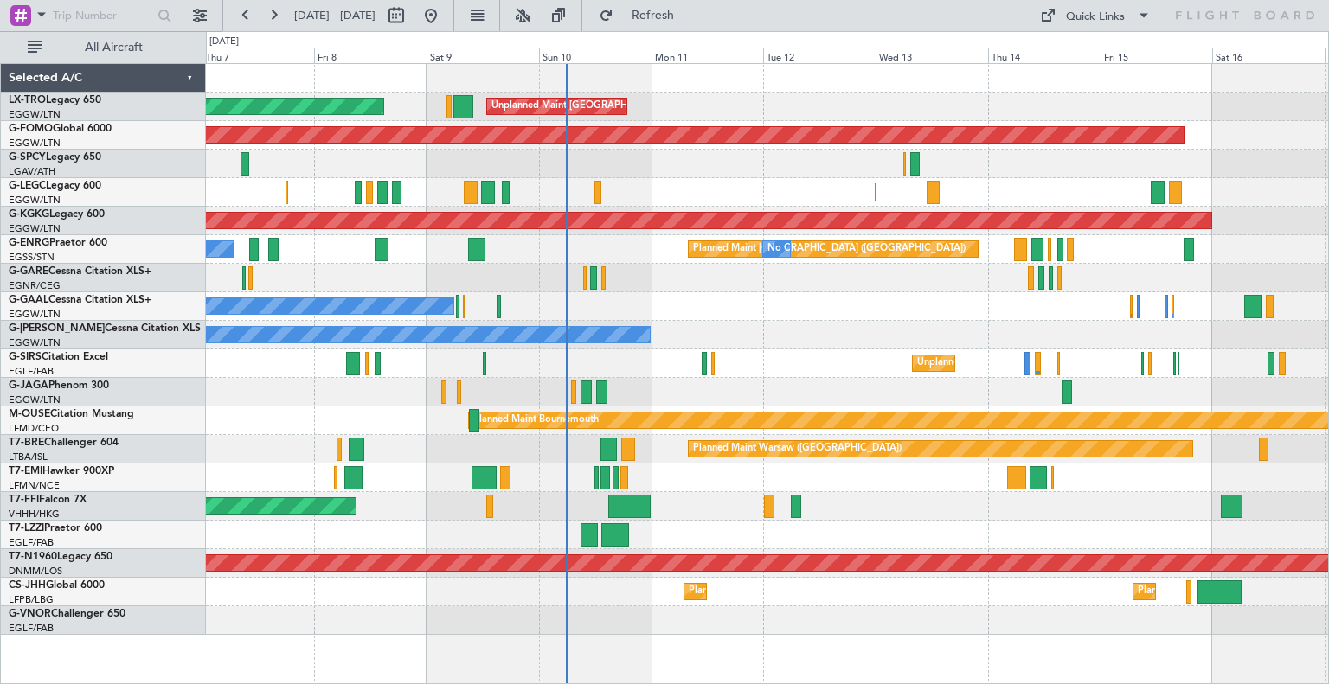
click at [655, 258] on div "No Crew Planned Maint [GEOGRAPHIC_DATA] ([GEOGRAPHIC_DATA]) No Crew" at bounding box center [767, 249] width 1122 height 29
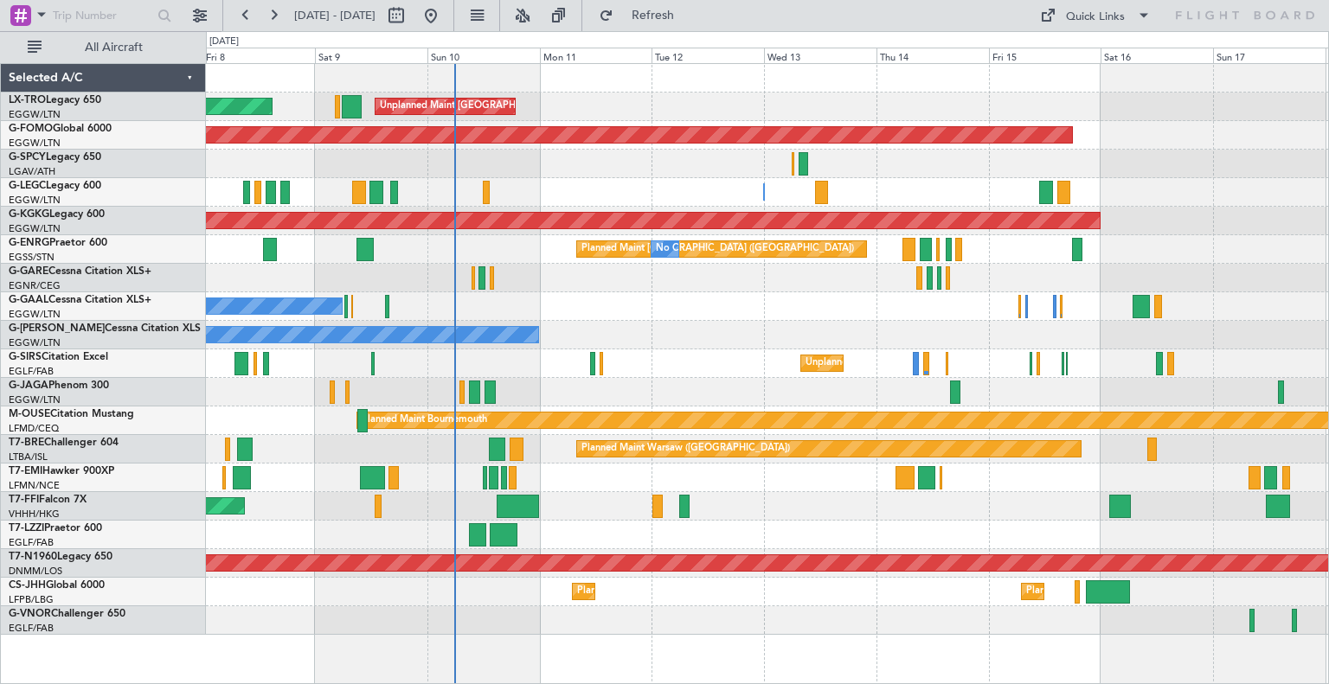
click at [553, 276] on div at bounding box center [767, 278] width 1122 height 29
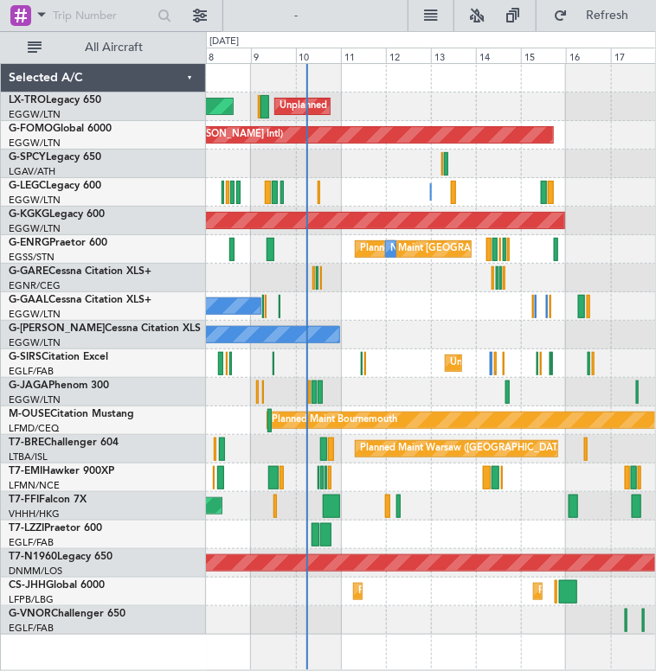
click at [317, 395] on div at bounding box center [431, 392] width 450 height 29
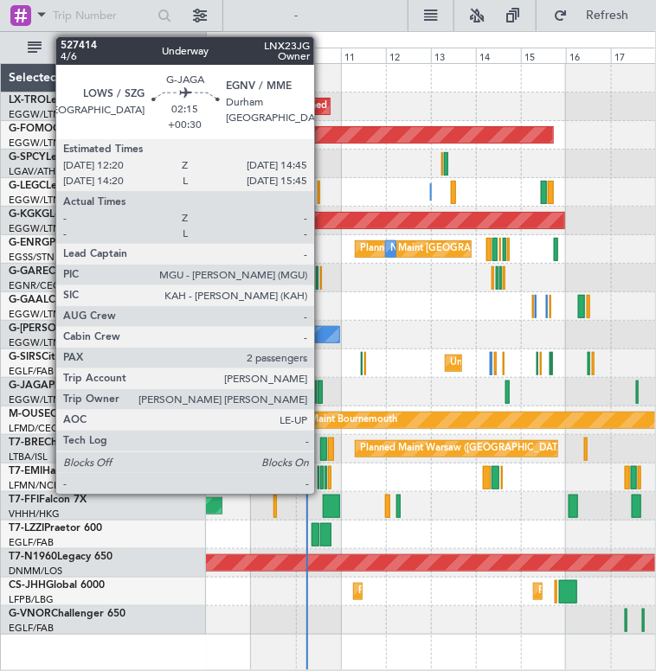
click at [322, 396] on div at bounding box center [320, 392] width 5 height 23
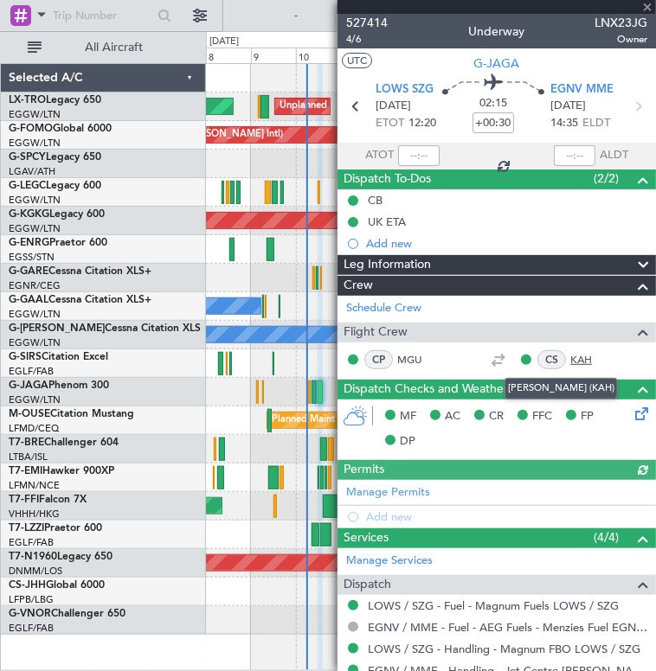
click at [570, 360] on link "KAH" at bounding box center [589, 360] width 39 height 16
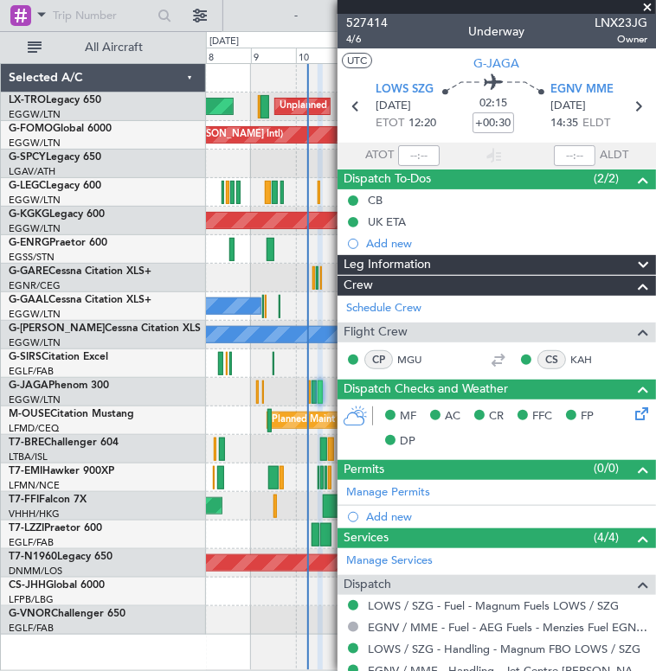
click at [626, 5] on div at bounding box center [496, 7] width 318 height 14
click at [644, 6] on span at bounding box center [647, 8] width 17 height 16
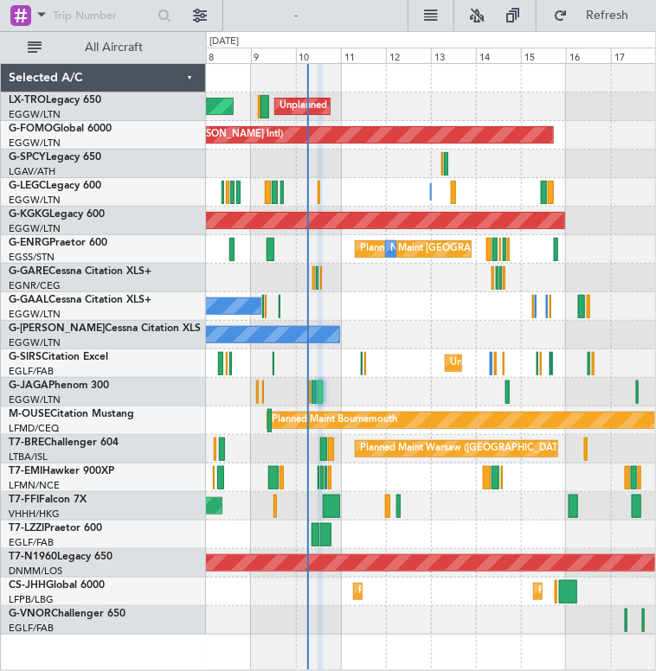
type input "0"
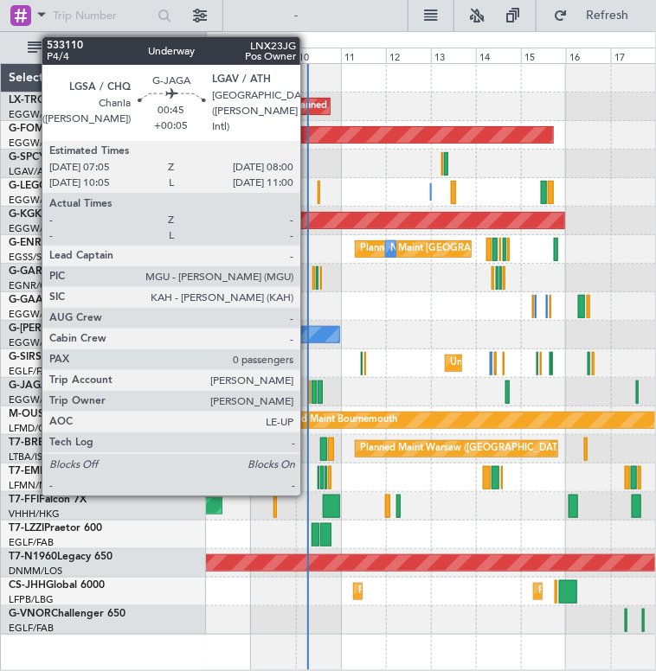
click at [308, 392] on div at bounding box center [309, 392] width 2 height 23
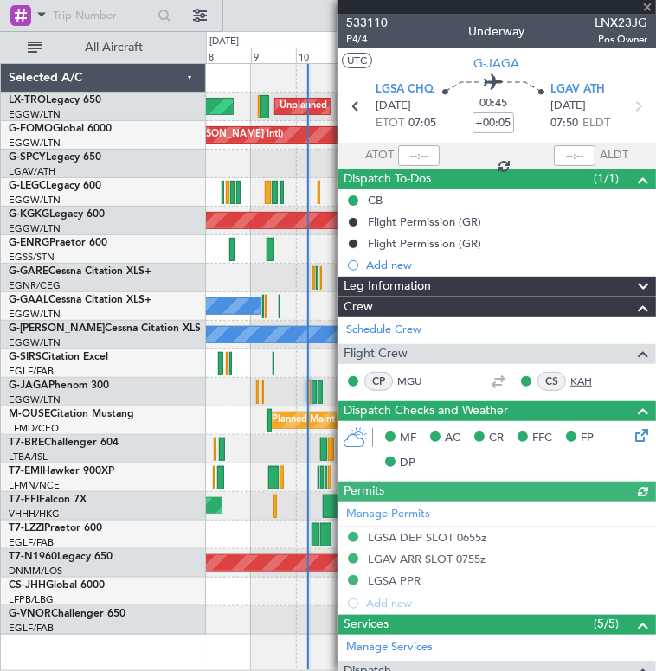
click at [571, 386] on link "KAH" at bounding box center [589, 382] width 39 height 16
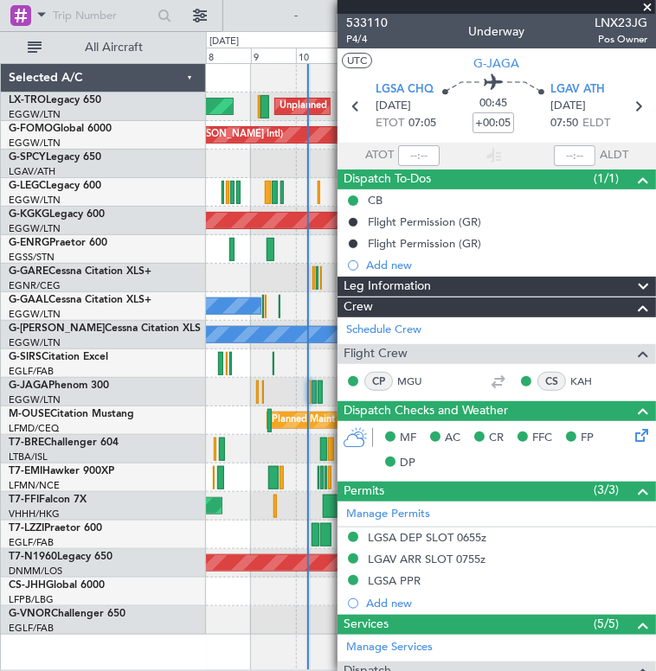
click at [652, 10] on span at bounding box center [647, 8] width 17 height 16
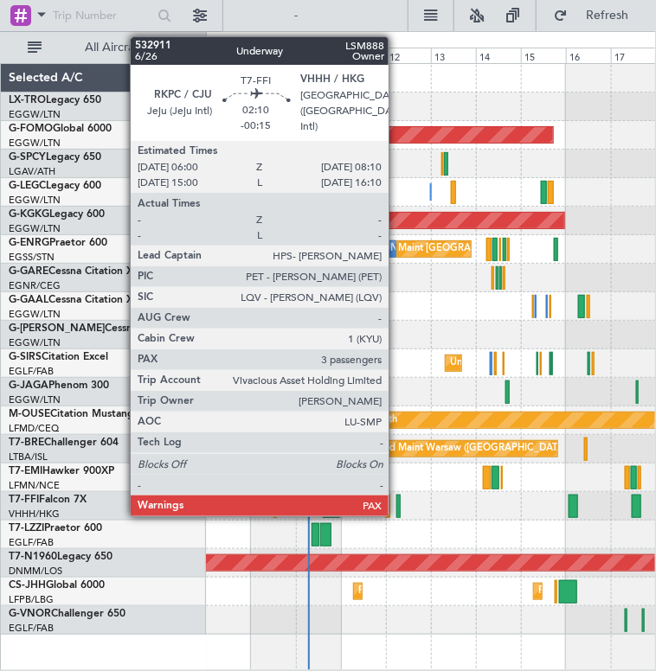
click at [396, 503] on div at bounding box center [398, 506] width 4 height 23
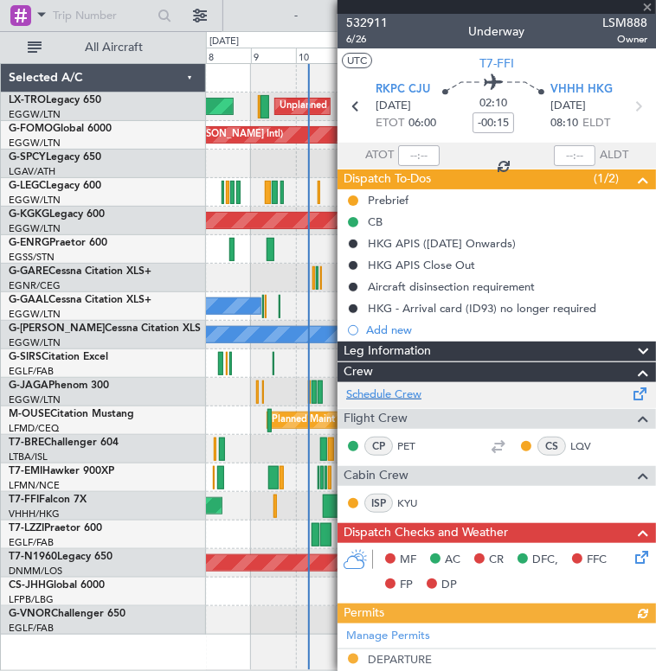
click at [419, 387] on link "Schedule Crew" at bounding box center [383, 395] width 75 height 17
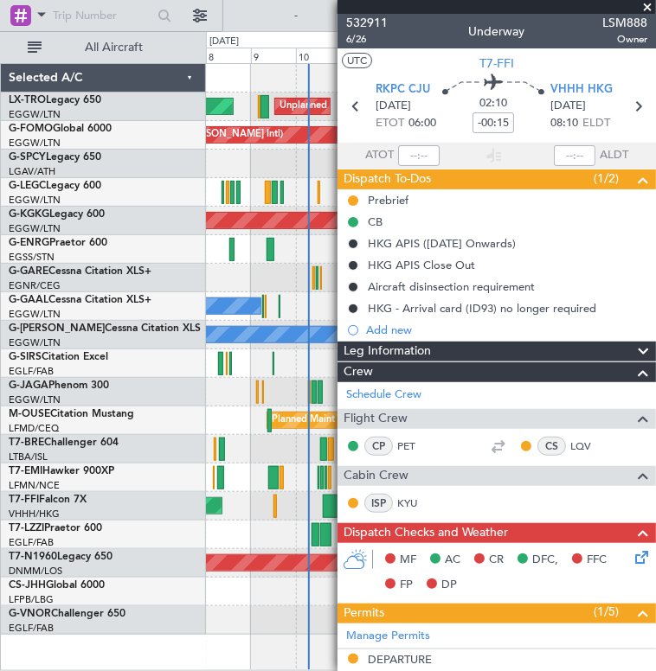
click at [246, 16] on div at bounding box center [259, 15] width 55 height 83
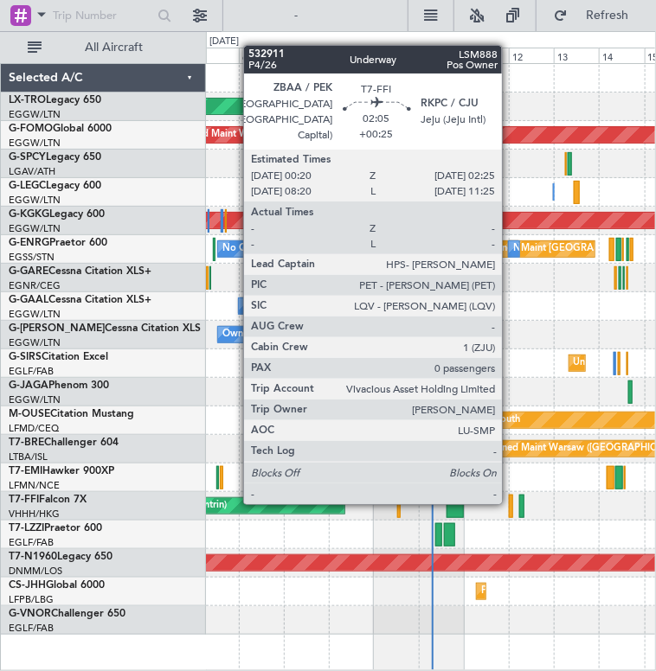
click at [510, 501] on div at bounding box center [511, 506] width 4 height 23
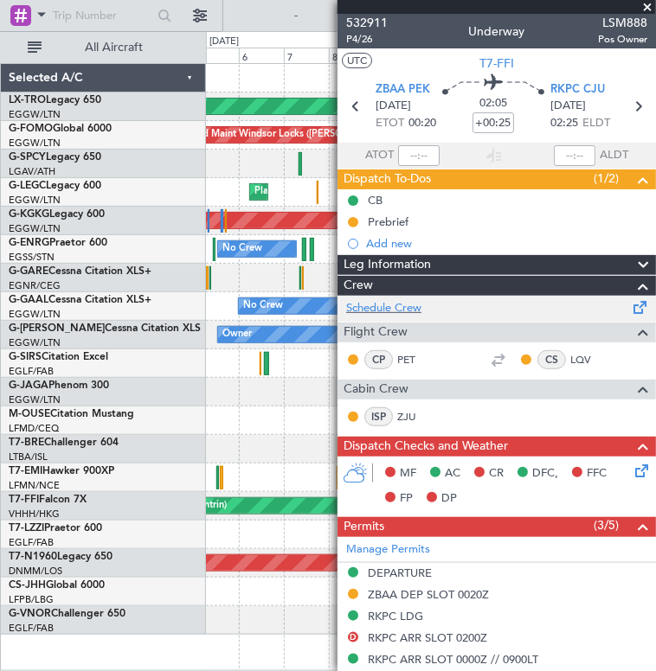
click at [401, 318] on div "Schedule Crew" at bounding box center [496, 309] width 318 height 26
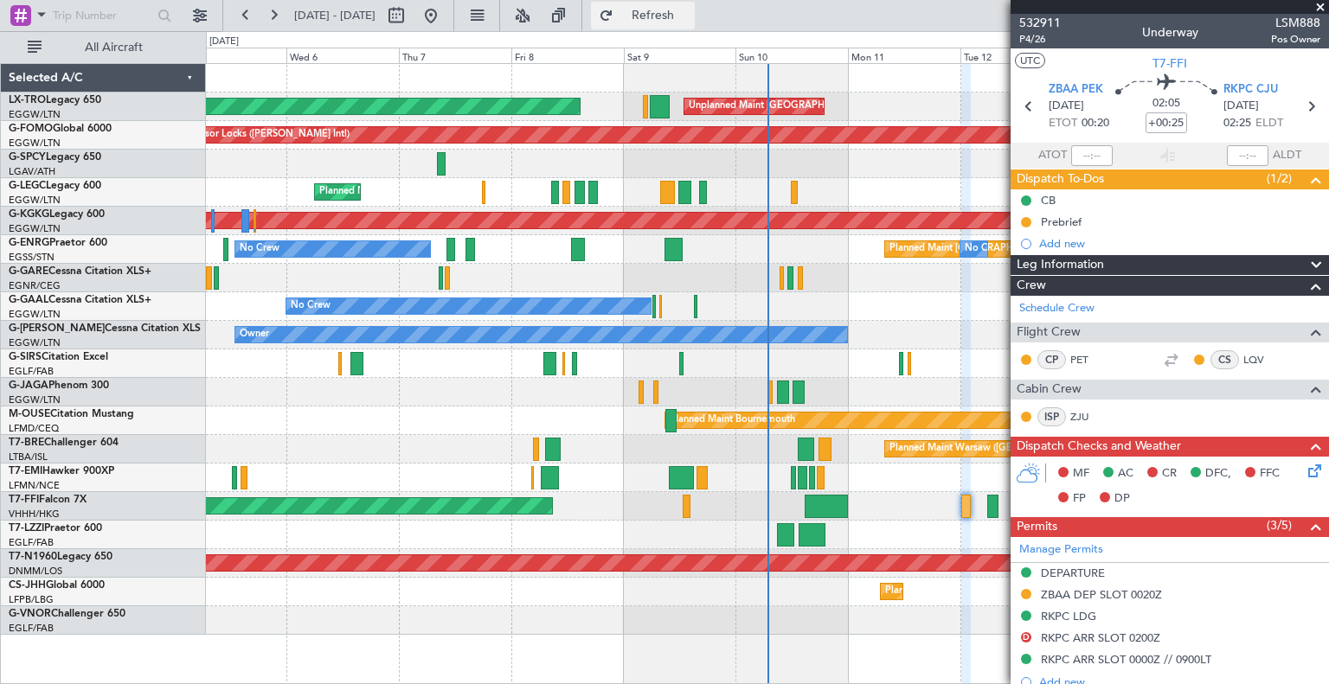
click at [655, 16] on span "Refresh" at bounding box center [653, 16] width 73 height 12
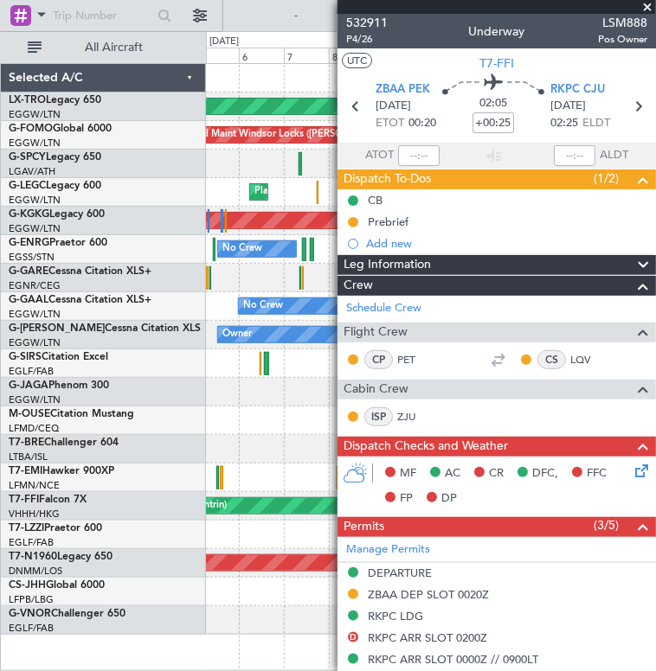
click at [648, 2] on span at bounding box center [647, 8] width 17 height 16
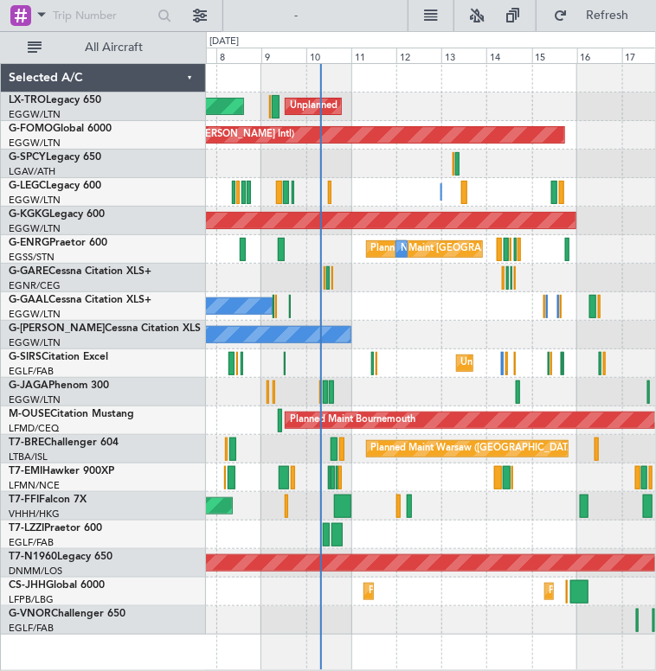
click at [386, 315] on div "Planned Maint Unplanned Maint London (Luton) Planned Maint Windsor Locks (Bradl…" at bounding box center [431, 349] width 450 height 571
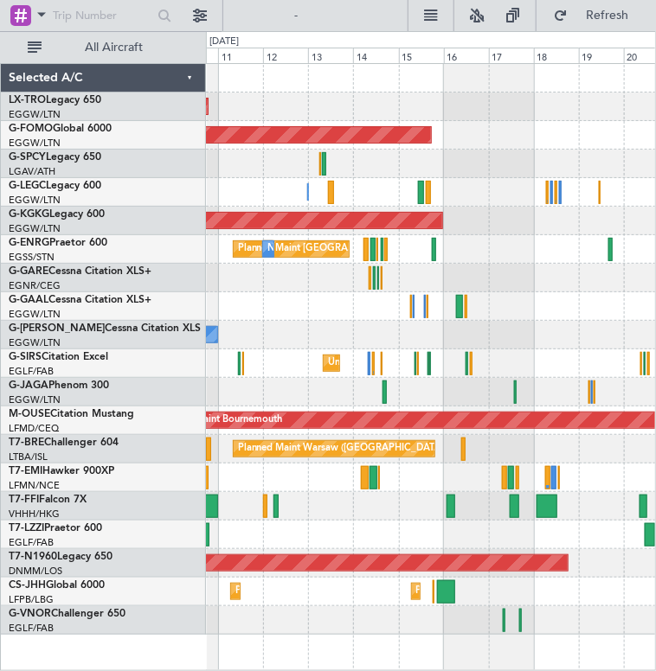
click at [440, 284] on div at bounding box center [431, 278] width 450 height 29
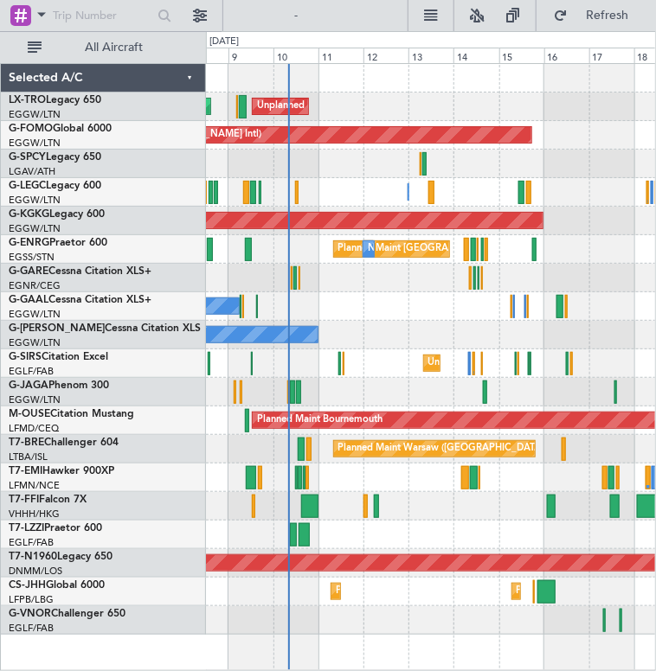
click at [525, 228] on div "Unplanned Maint London (Luton) Planned Maint Planned Maint Windsor Locks (Bradl…" at bounding box center [431, 349] width 450 height 571
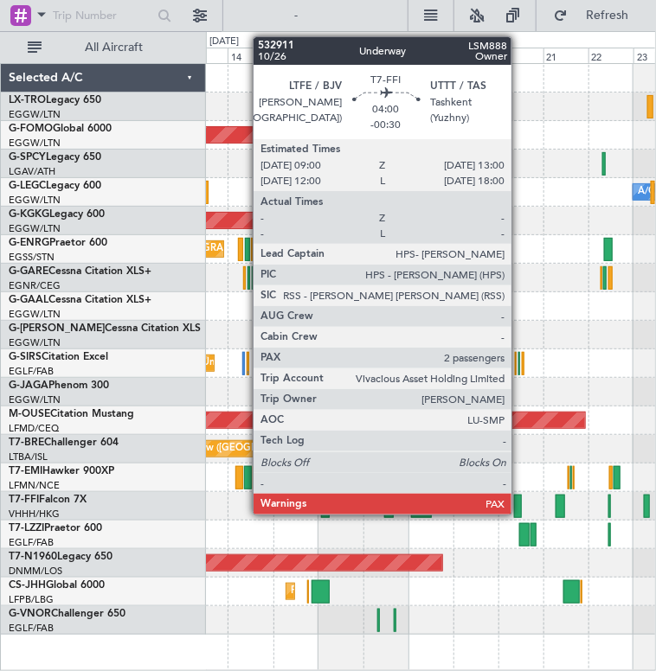
click at [519, 498] on div at bounding box center [518, 506] width 8 height 23
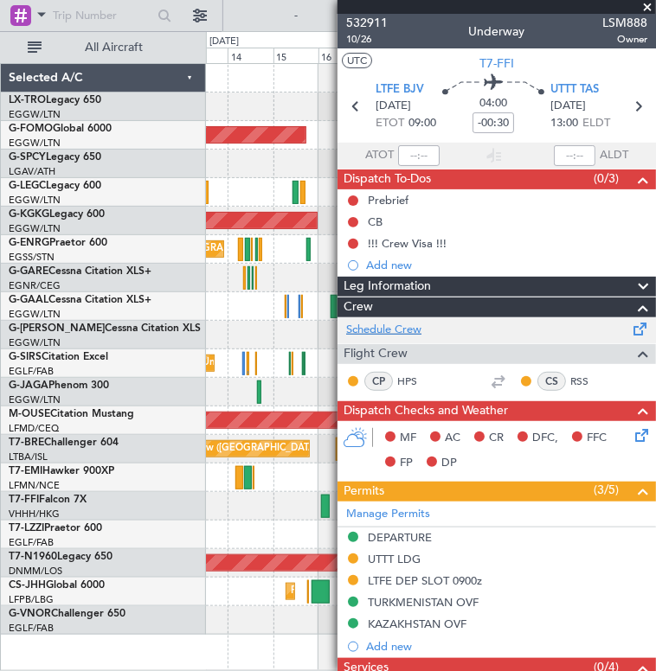
click at [395, 324] on link "Schedule Crew" at bounding box center [383, 330] width 75 height 17
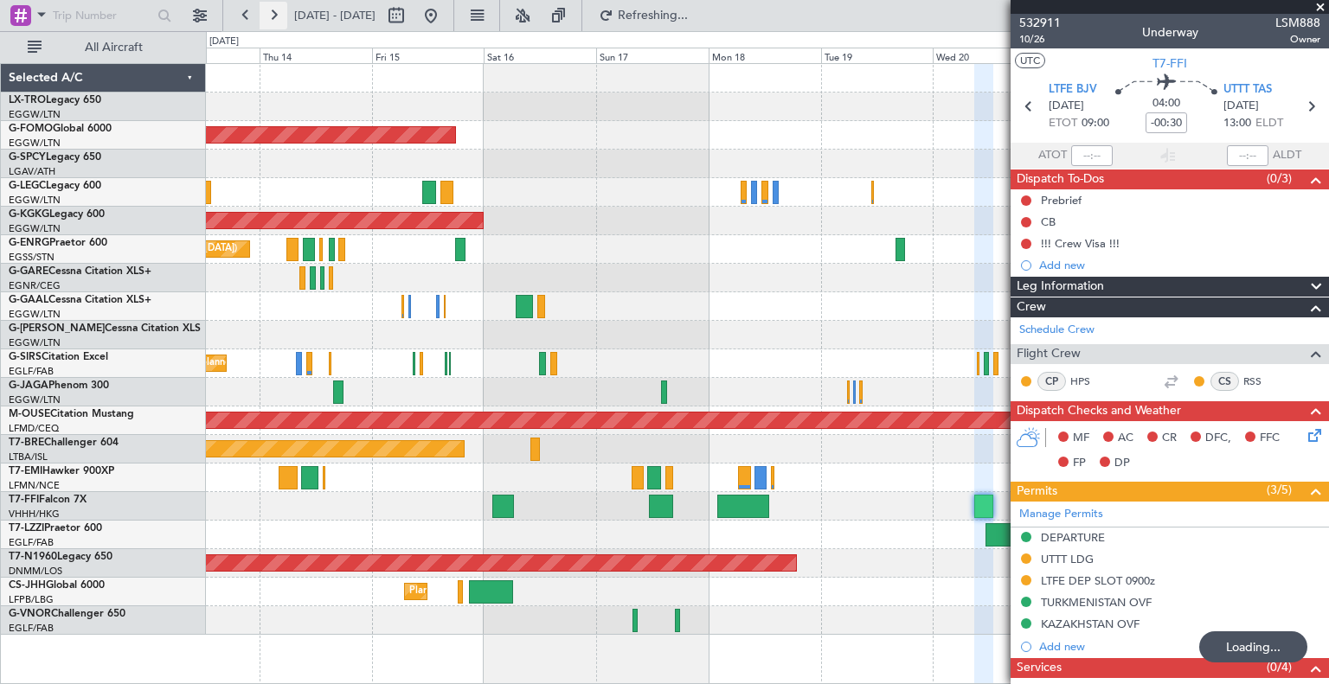
click at [265, 17] on button at bounding box center [274, 16] width 28 height 28
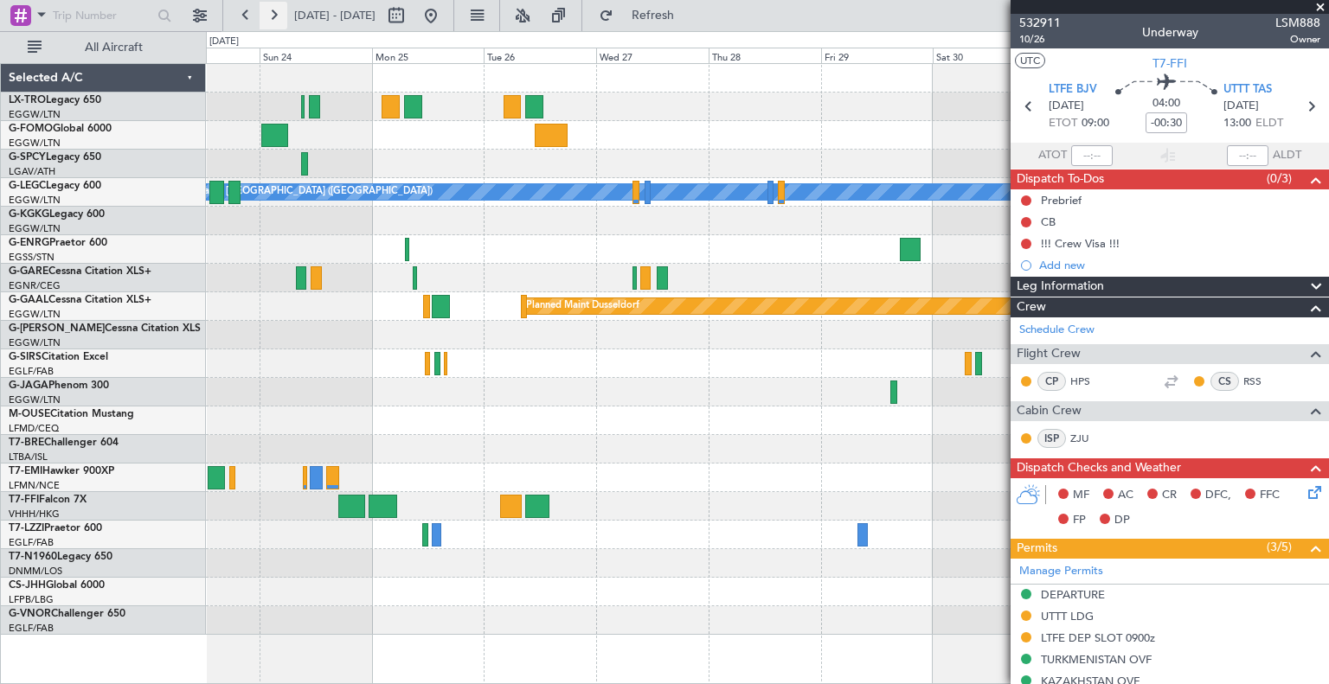
click at [273, 9] on button at bounding box center [274, 16] width 28 height 28
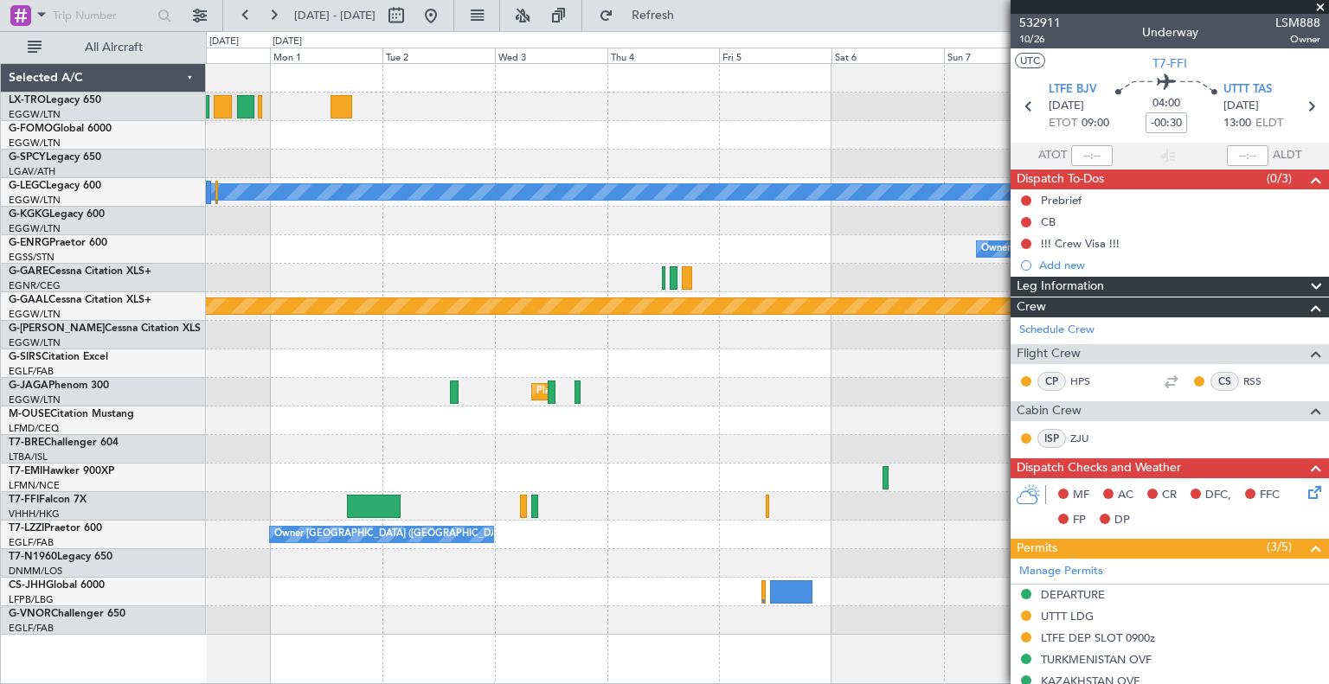
click at [655, 425] on fb-app "02 Sep 2025 - 12 Sep 2025 Refresh Quick Links All Aircraft A/C Unavailable Lond…" at bounding box center [664, 348] width 1329 height 671
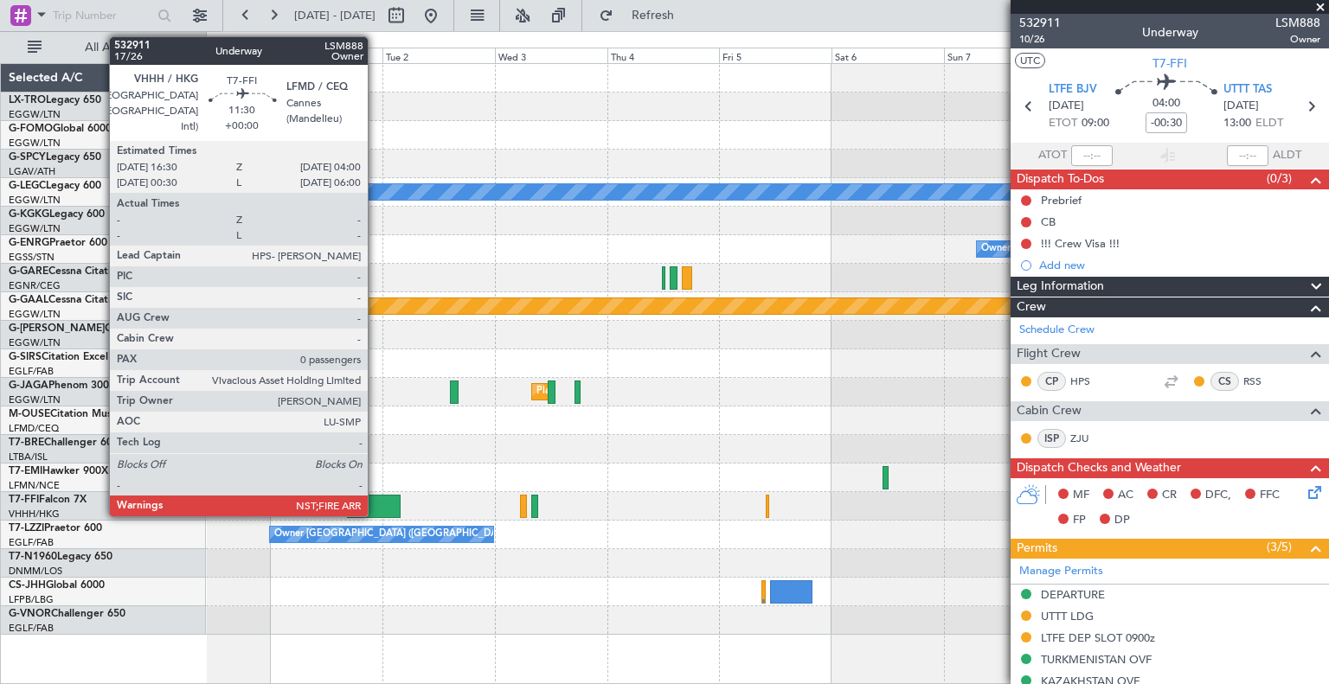
click at [376, 503] on div at bounding box center [374, 506] width 55 height 23
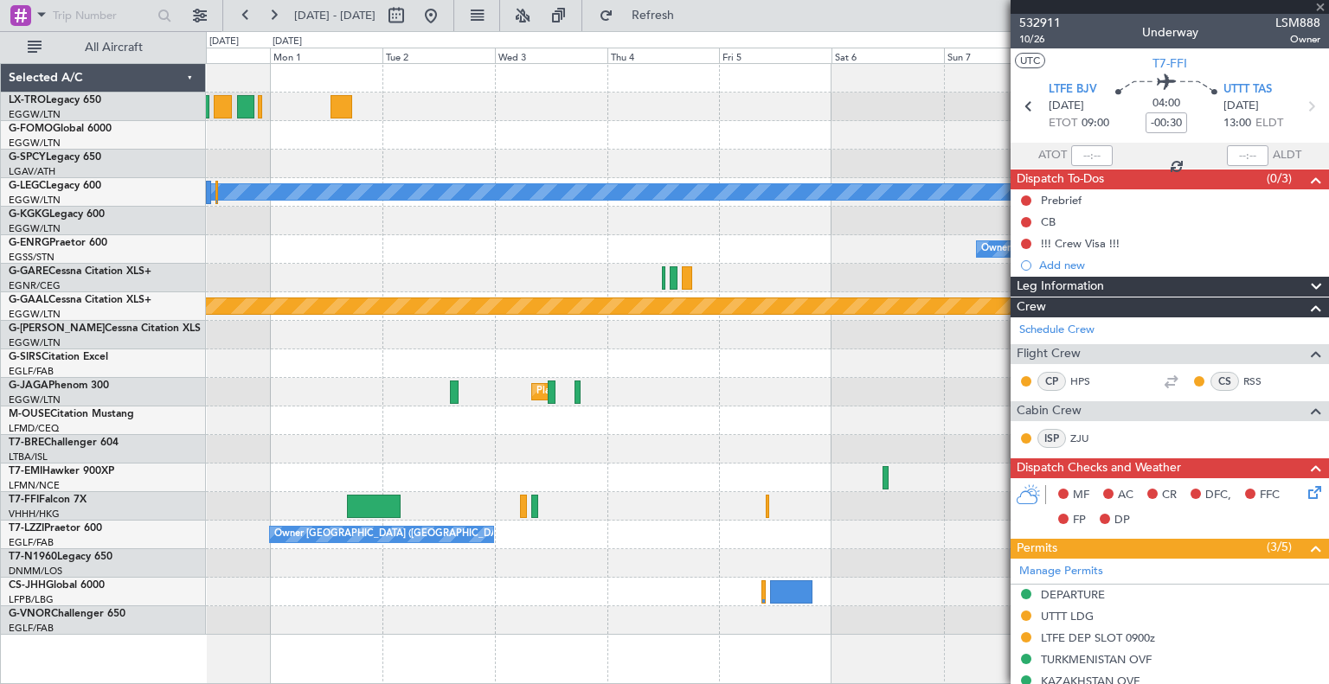
type input "0"
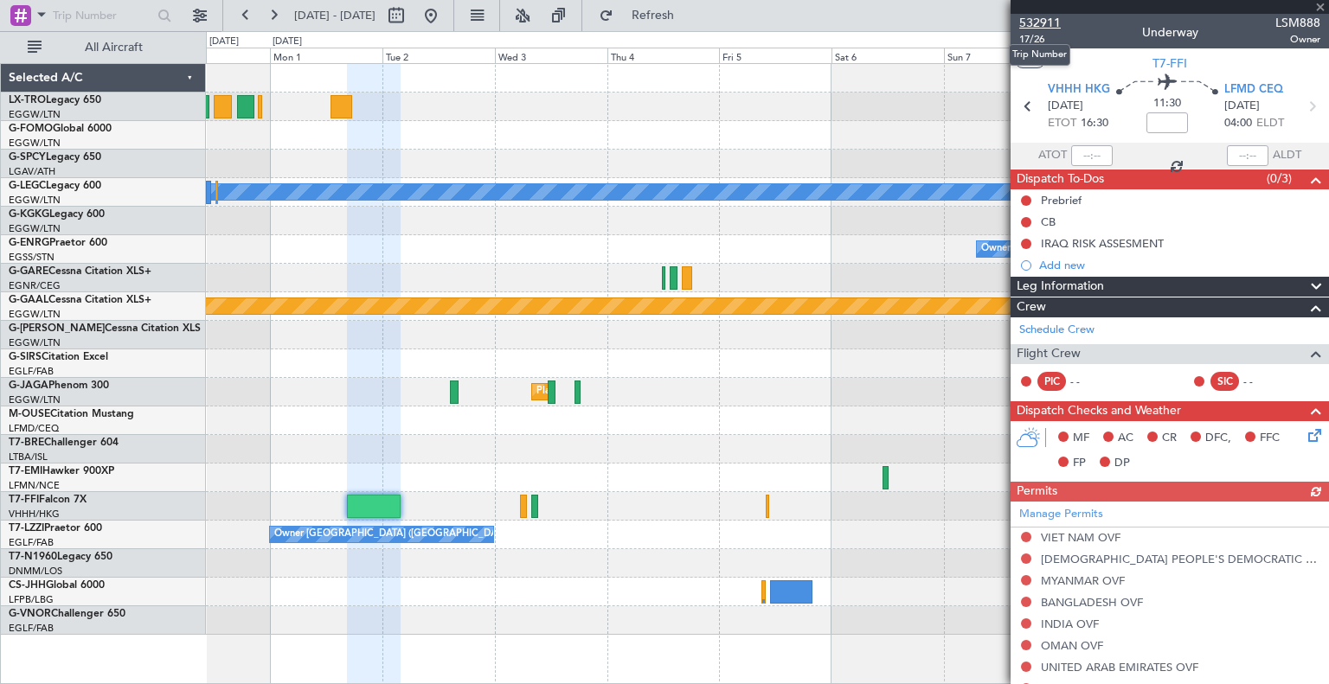
click at [655, 17] on span "532911" at bounding box center [1040, 23] width 42 height 18
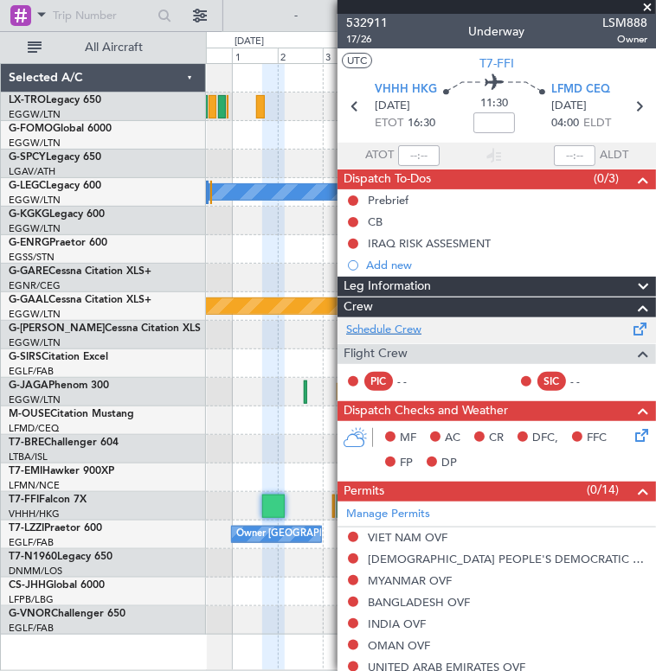
click at [400, 327] on link "Schedule Crew" at bounding box center [383, 330] width 75 height 17
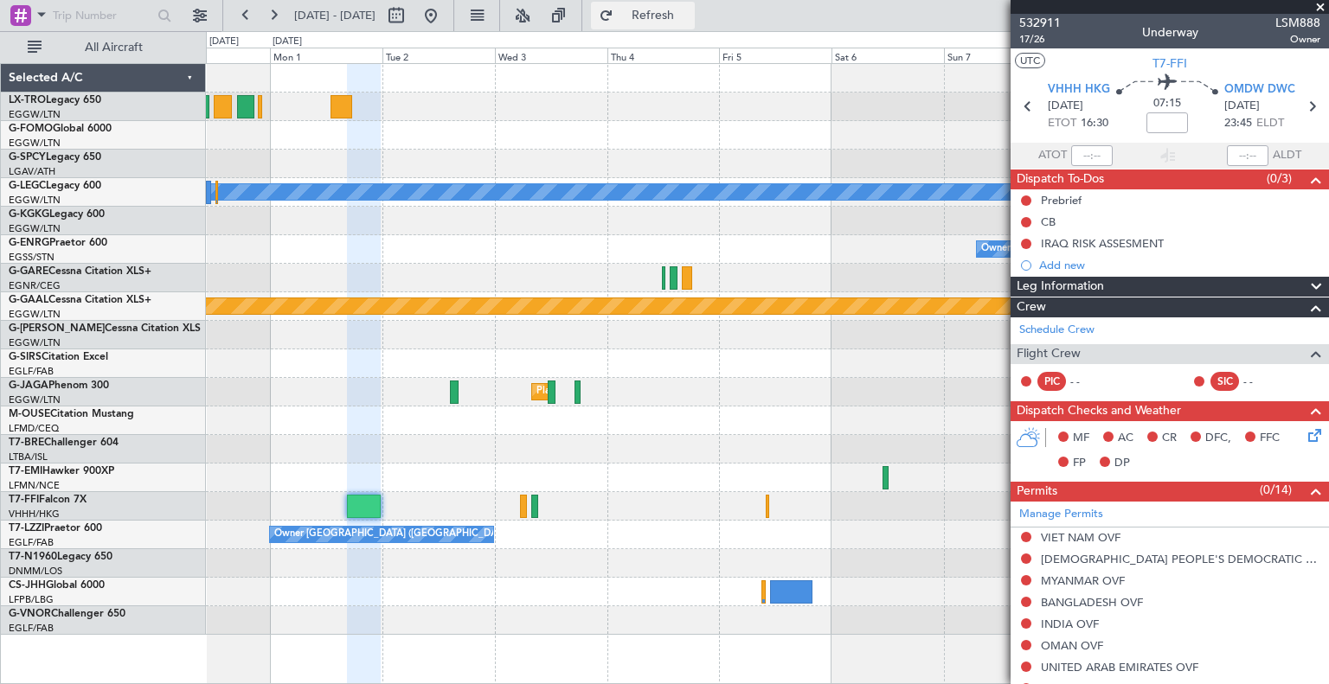
click at [655, 16] on span "Refresh" at bounding box center [653, 16] width 73 height 12
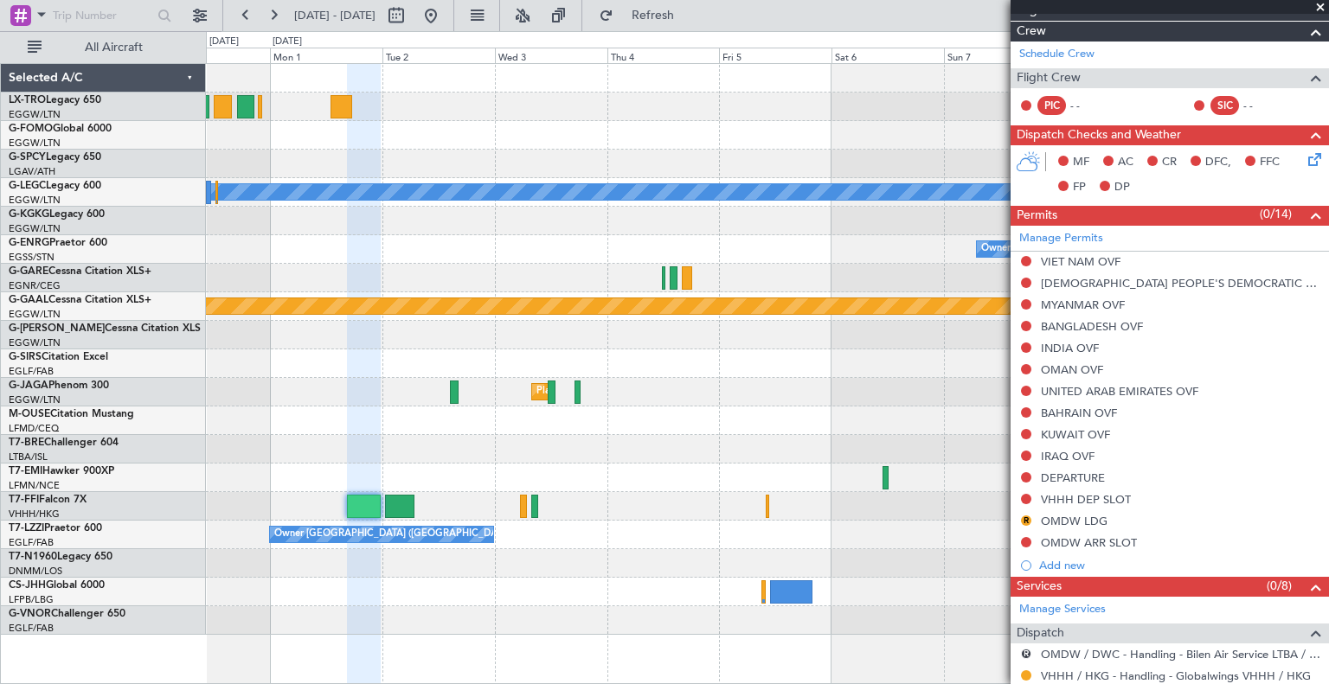
scroll to position [516, 0]
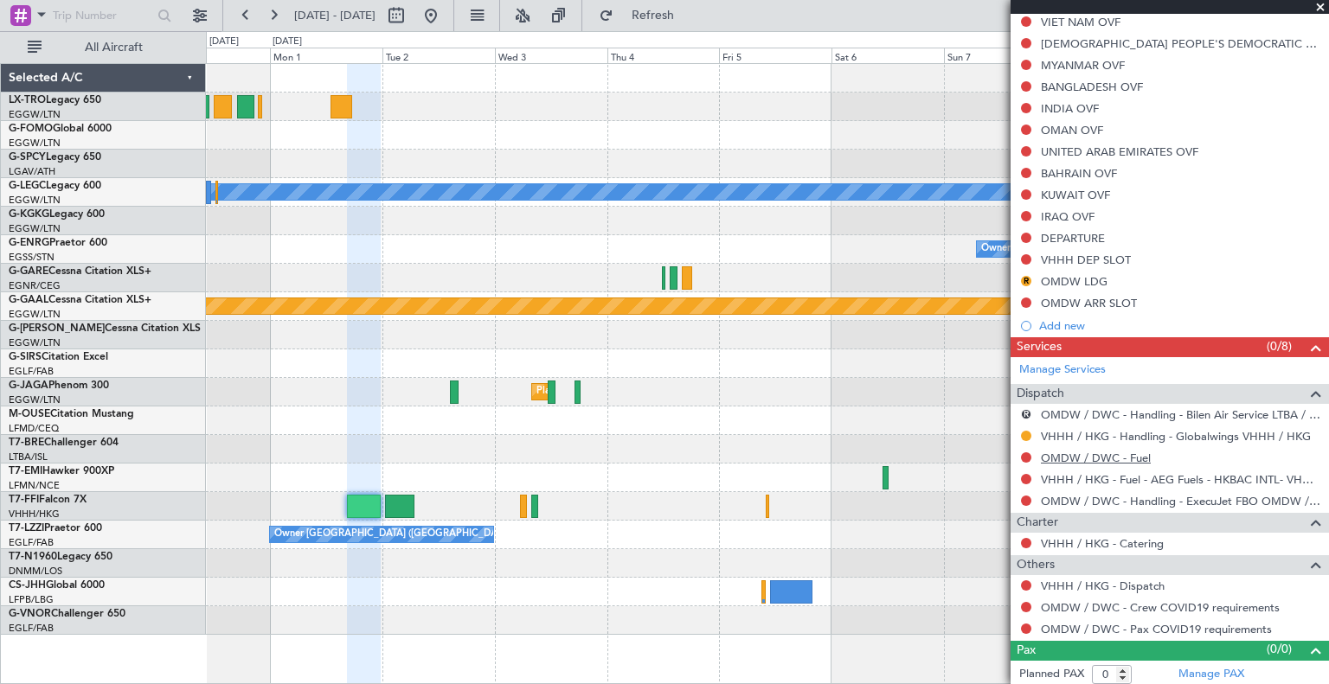
click at [655, 453] on link "OMDW / DWC - Fuel" at bounding box center [1096, 458] width 110 height 15
click at [655, 408] on link "OMDW / DWC - Handling - Bilen Air Service LTBA / ISL" at bounding box center [1180, 415] width 279 height 15
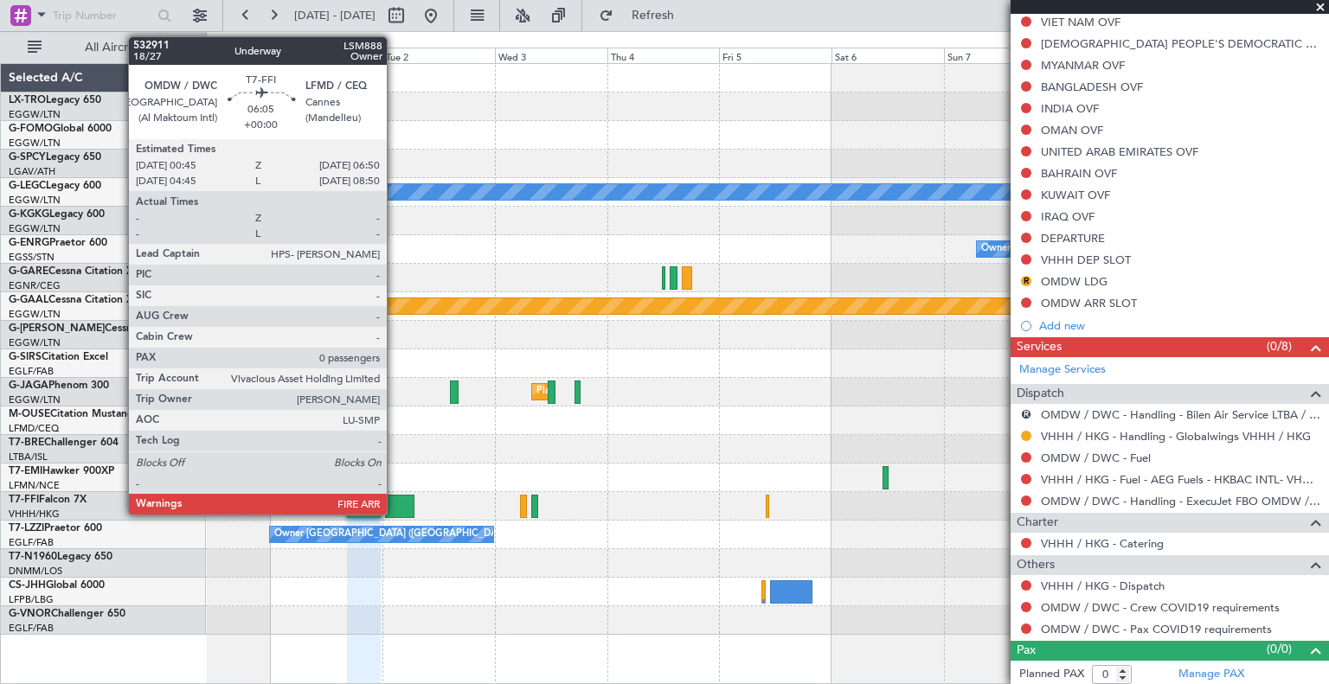
click at [395, 504] on div at bounding box center [399, 506] width 29 height 23
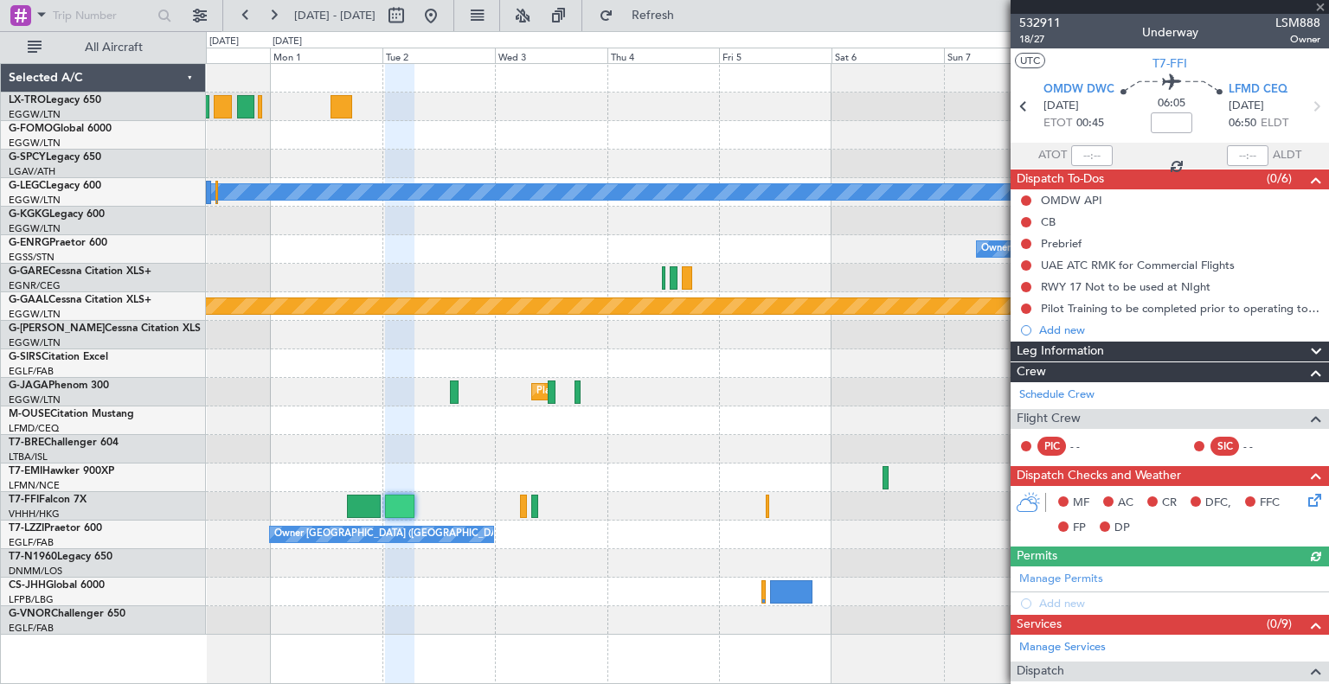
scroll to position [279, 0]
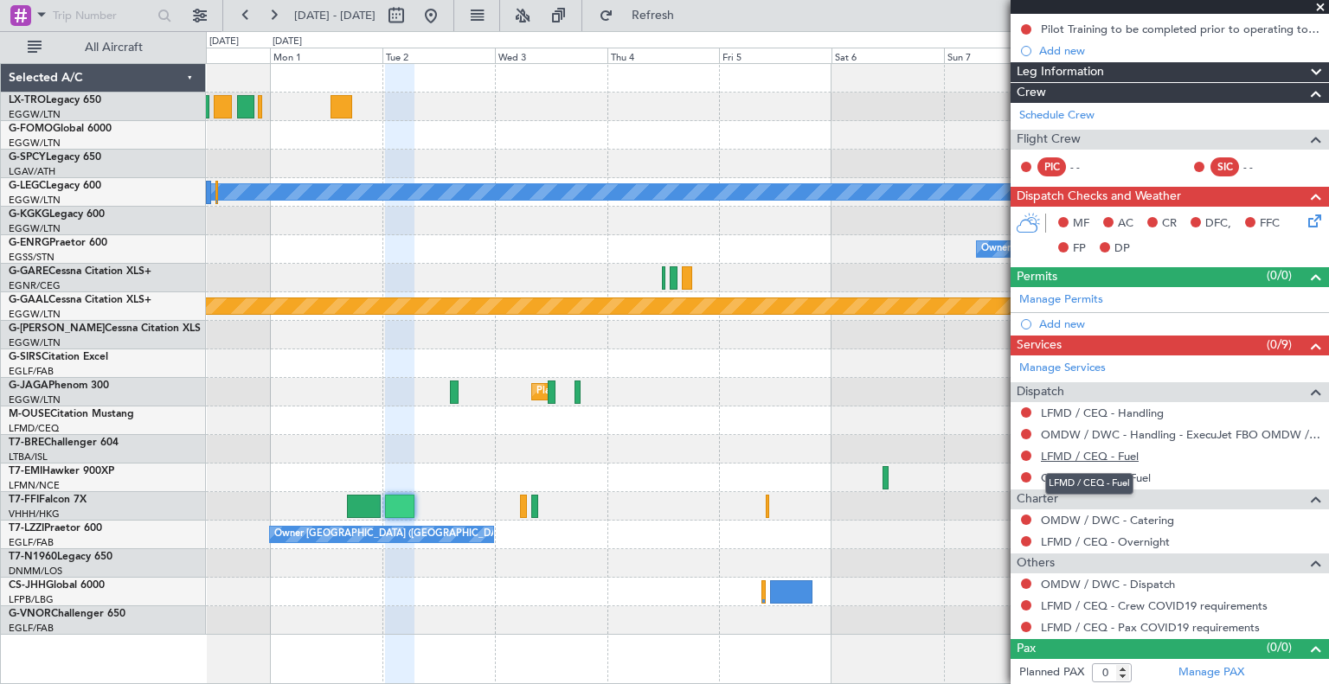
click at [655, 453] on link "LFMD / CEQ - Fuel" at bounding box center [1090, 456] width 98 height 15
click at [655, 413] on link "LFMD / CEQ - Handling" at bounding box center [1102, 413] width 123 height 15
click at [655, 476] on link "OMDW / DWC - Fuel" at bounding box center [1096, 478] width 110 height 15
click at [445, 13] on button at bounding box center [431, 16] width 28 height 28
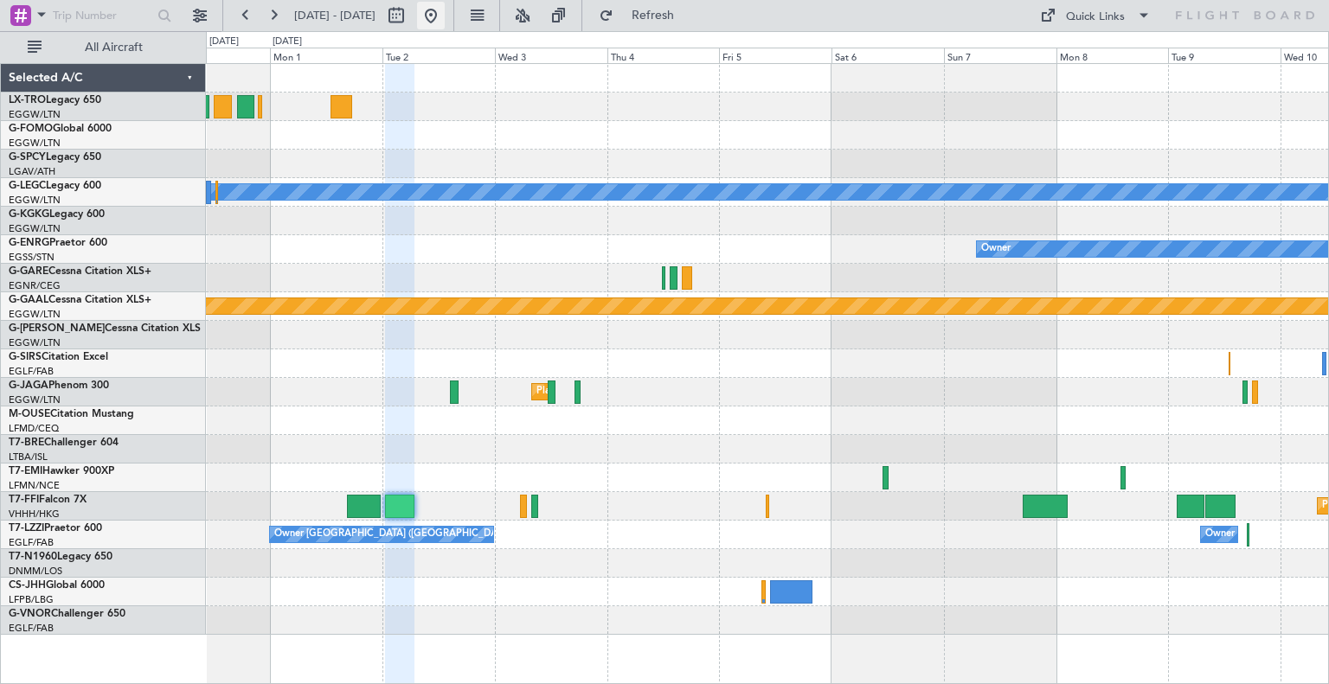
scroll to position [0, 0]
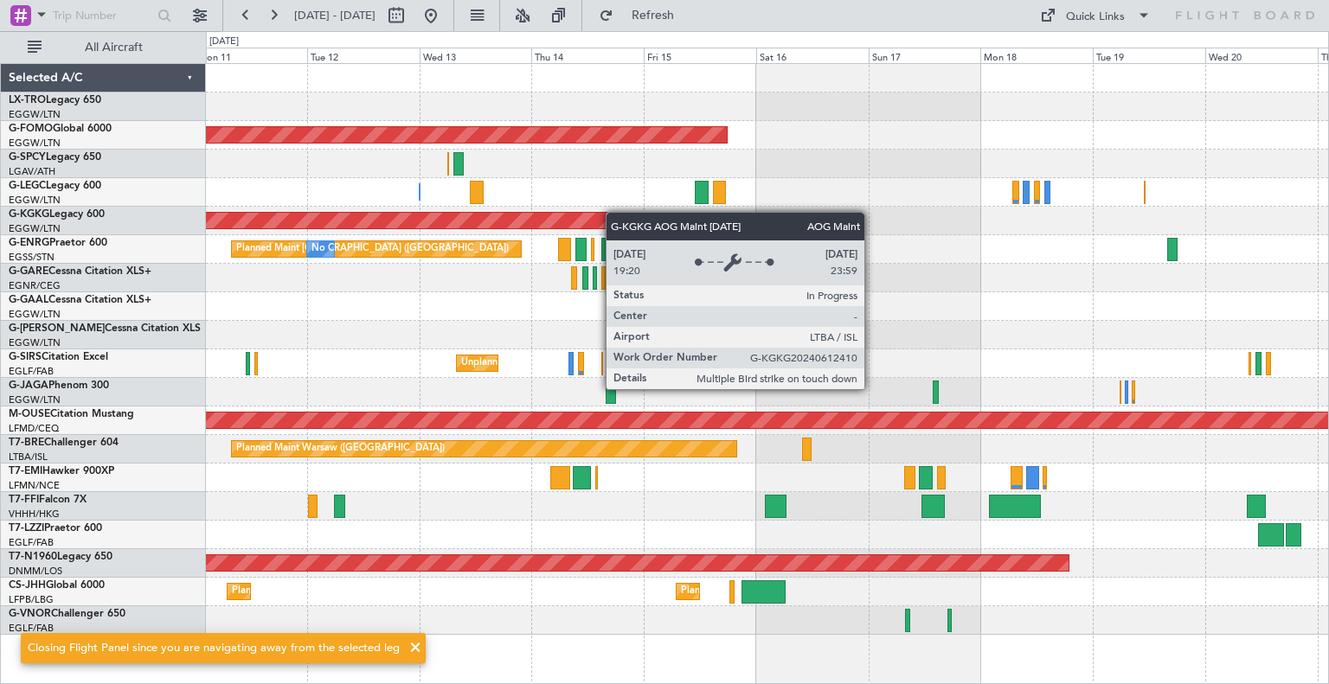
click at [420, 210] on div "Unplanned Maint London (Luton) Planned Maint Planned Maint Windsor Locks (Bradl…" at bounding box center [767, 349] width 1122 height 571
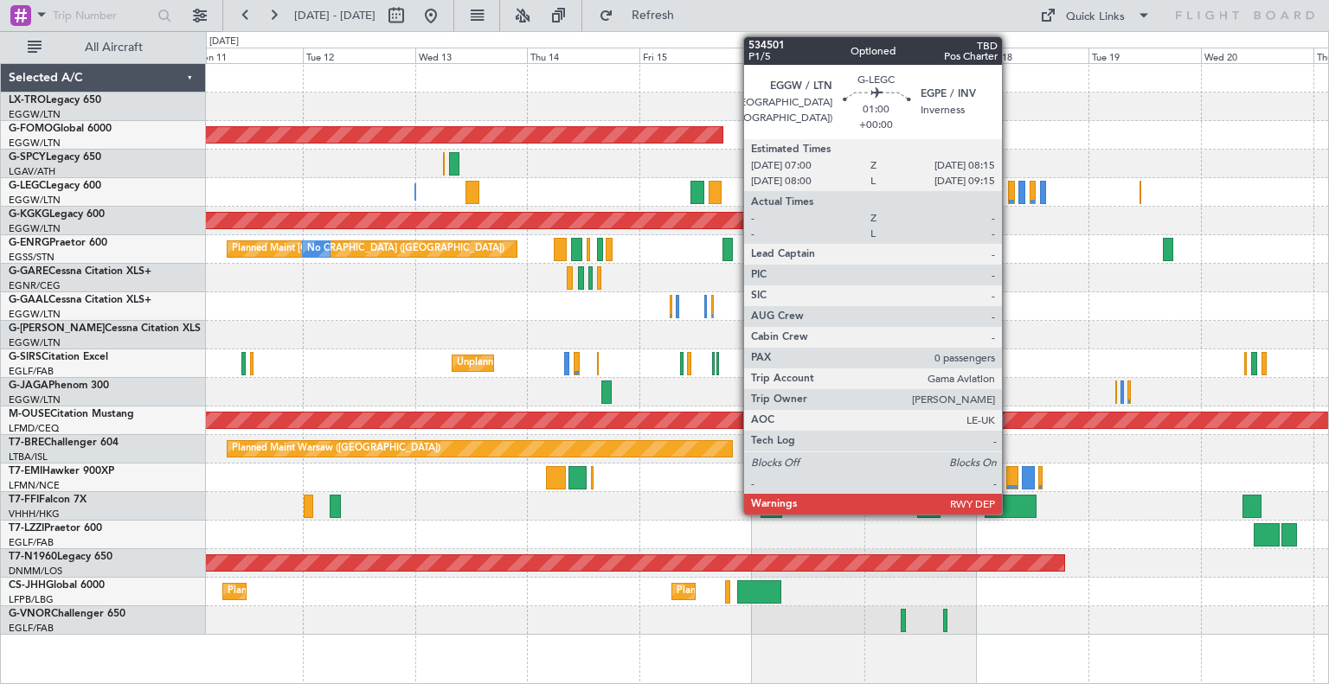
click at [655, 183] on div at bounding box center [1011, 192] width 6 height 23
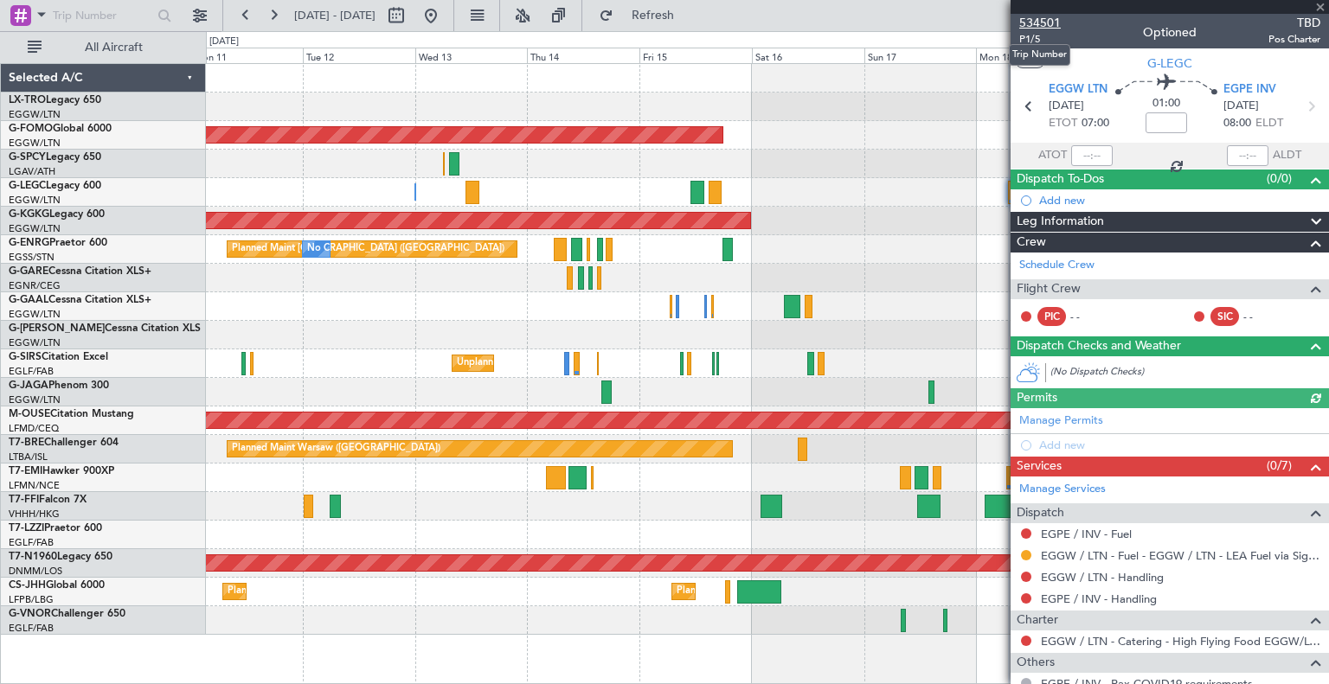
click at [655, 16] on span "534501" at bounding box center [1040, 23] width 42 height 18
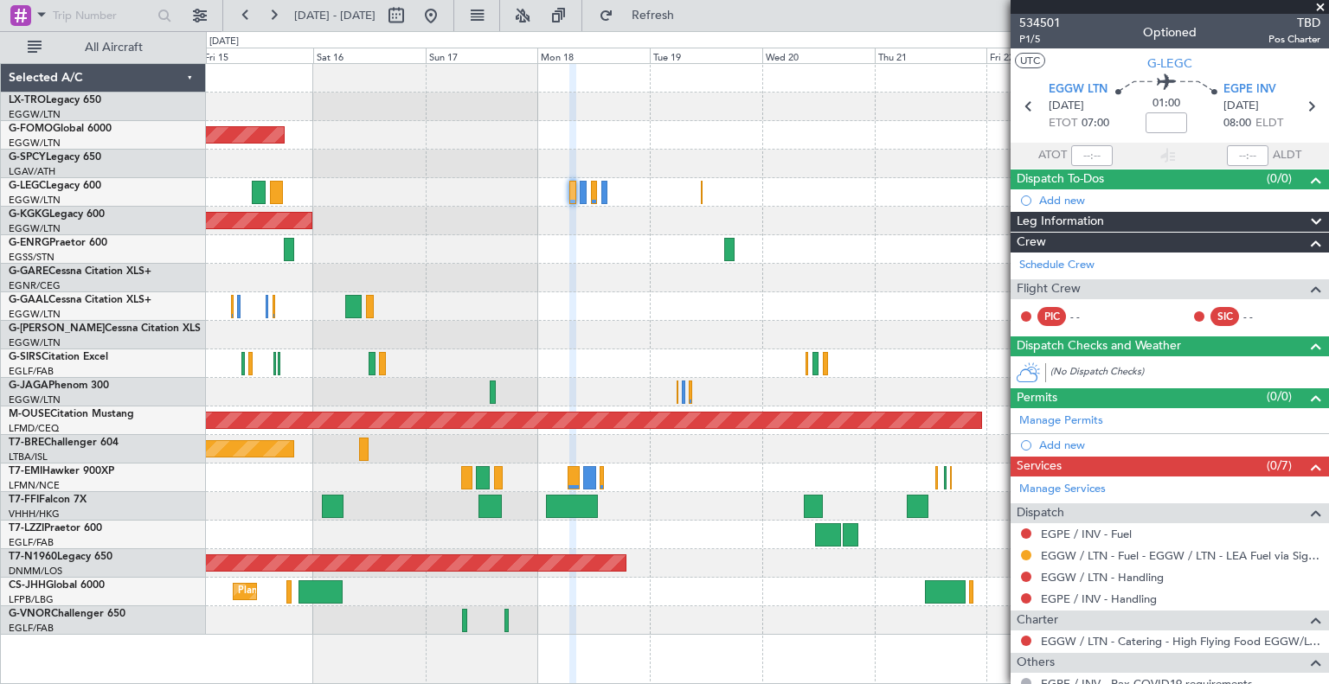
click at [429, 210] on div "Planned Maint Windsor Locks (Bradley Intl) A/C Unavailable London (Luton) A/C U…" at bounding box center [767, 349] width 1122 height 571
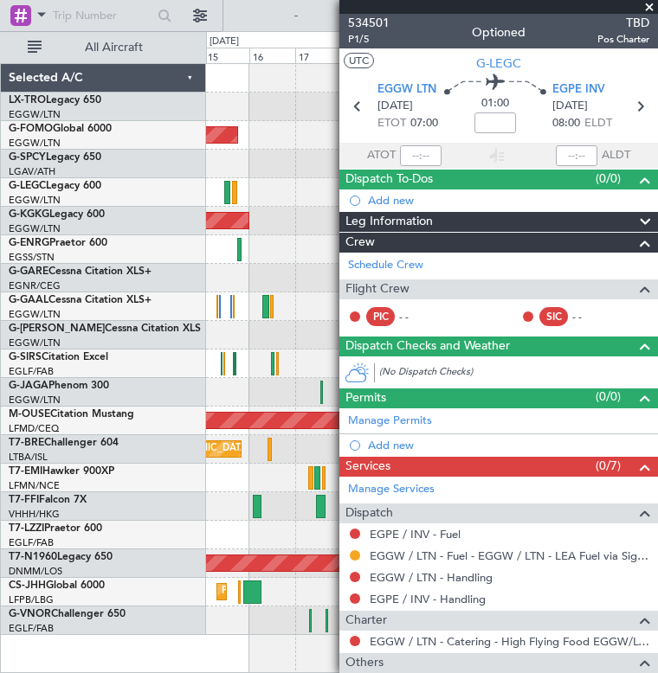
click at [647, 3] on span at bounding box center [648, 8] width 17 height 16
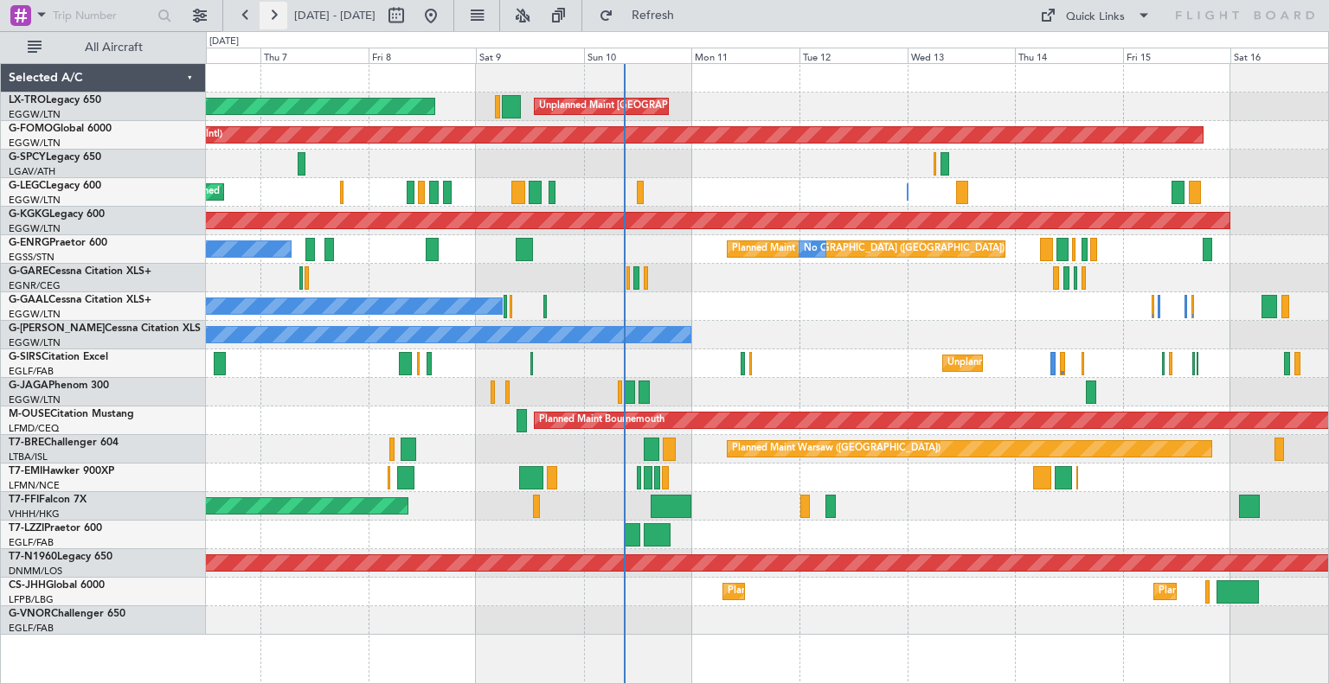
click at [263, 16] on button at bounding box center [274, 16] width 28 height 28
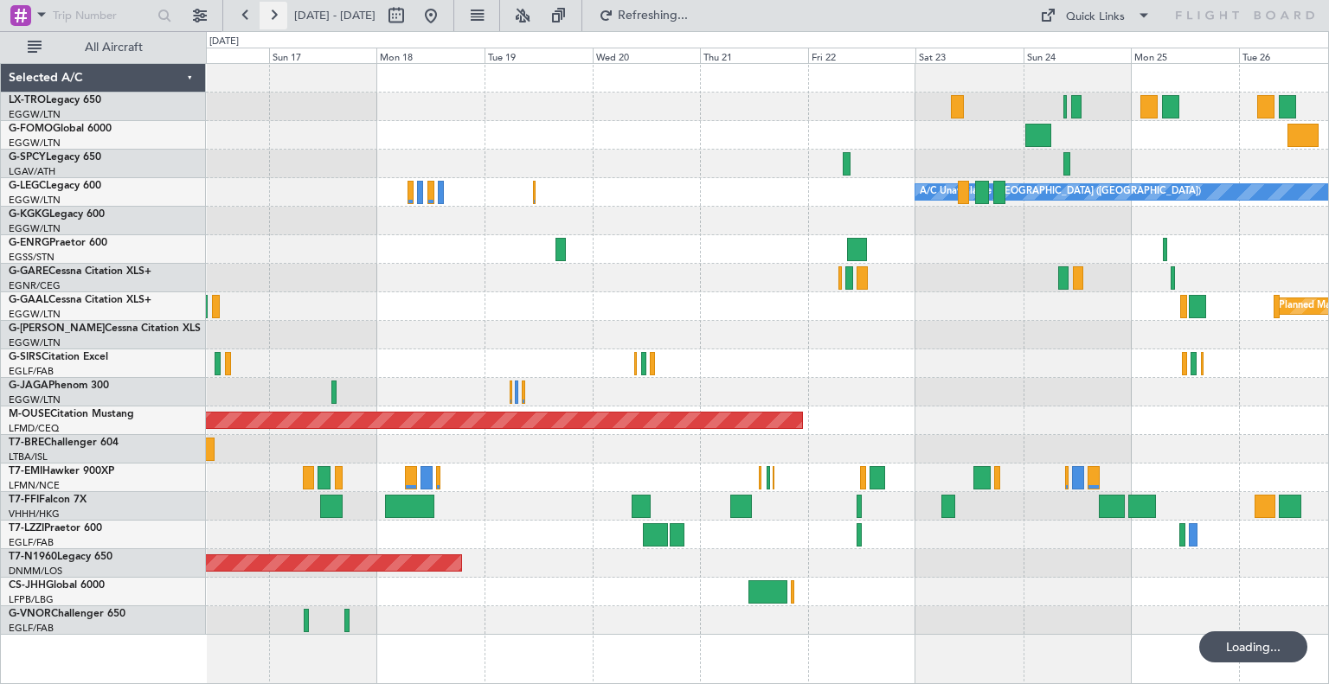
click at [263, 16] on button at bounding box center [274, 16] width 28 height 28
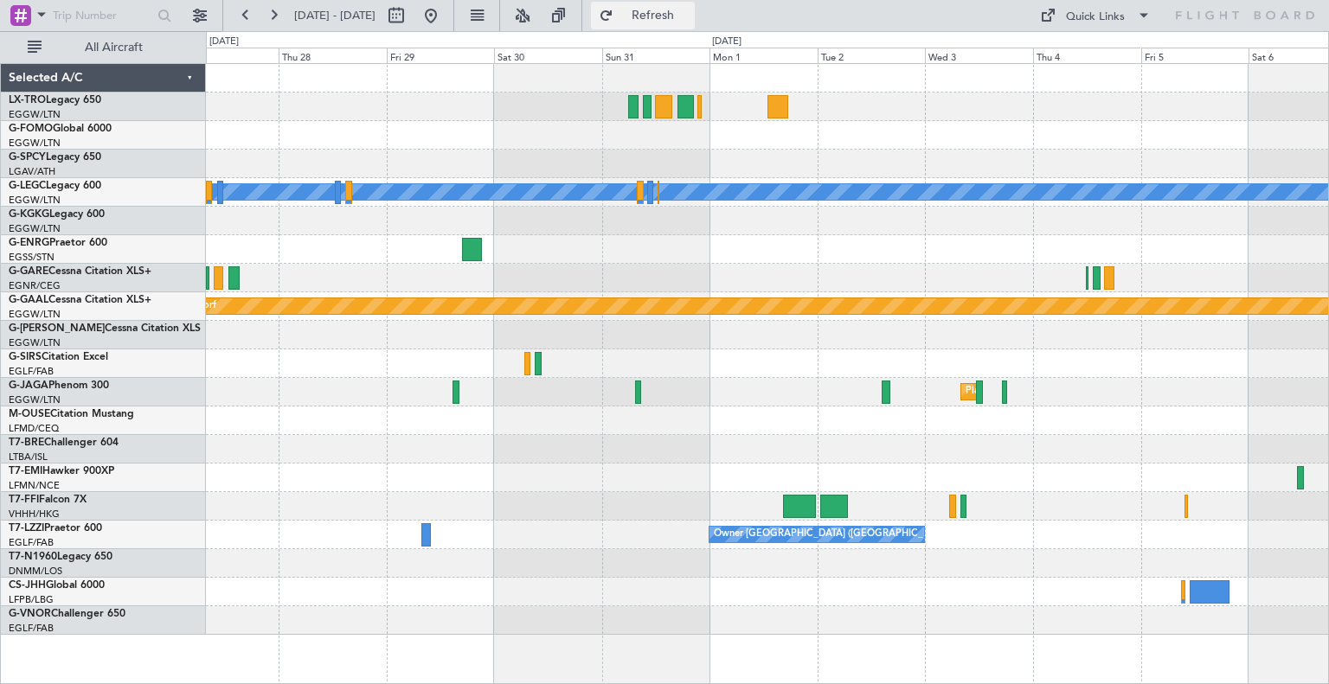
click at [655, 21] on span "Refresh" at bounding box center [653, 16] width 73 height 12
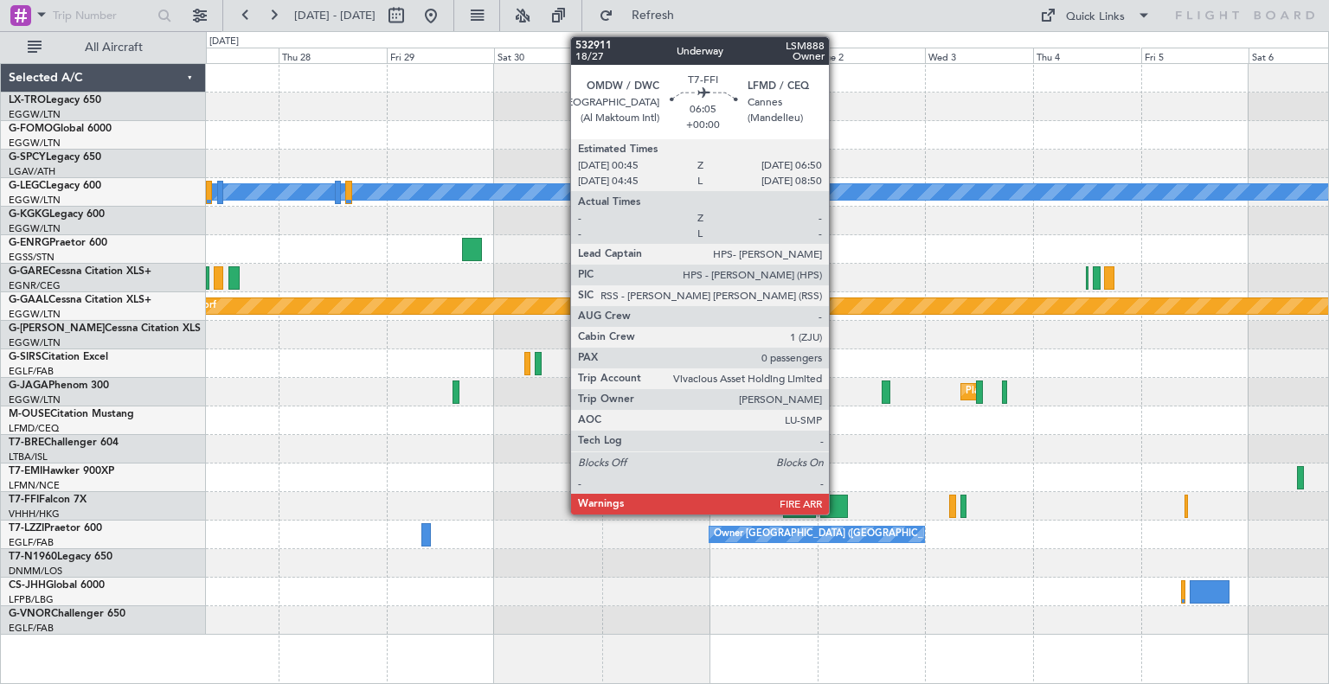
click at [655, 498] on div at bounding box center [834, 506] width 28 height 23
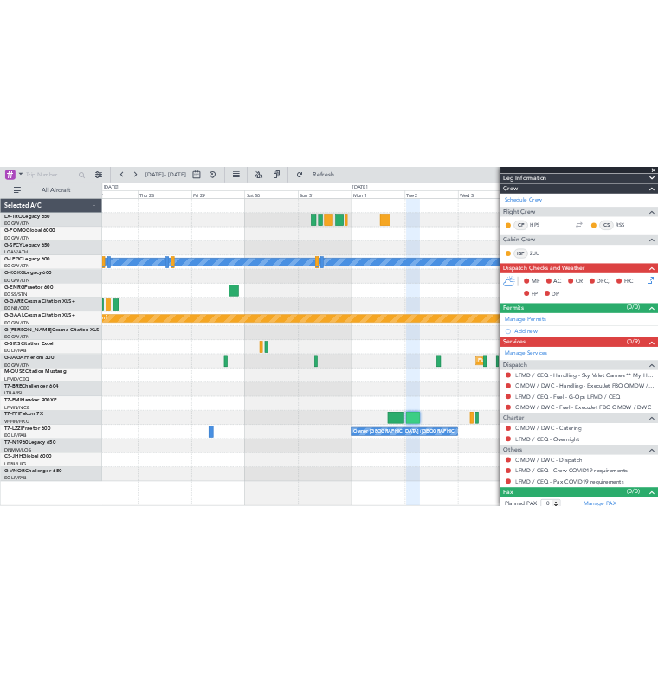
scroll to position [325, 0]
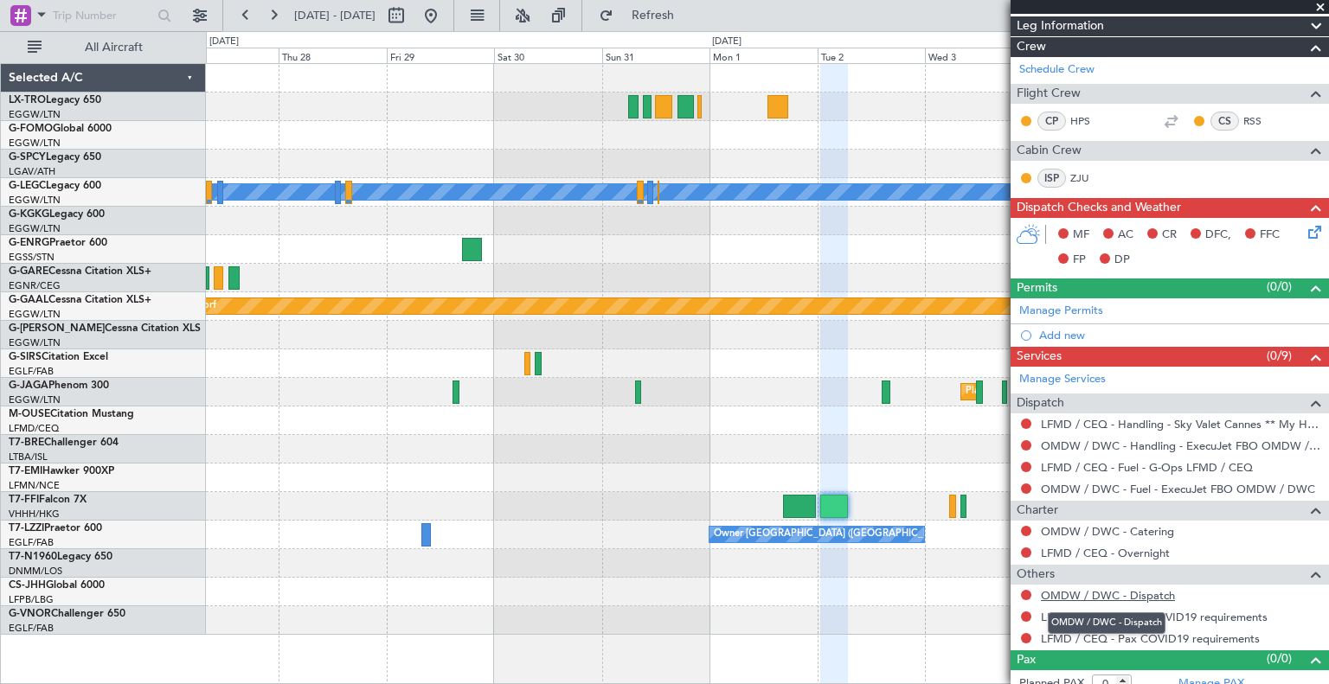
click at [655, 594] on link "OMDW / DWC - Dispatch" at bounding box center [1108, 595] width 134 height 15
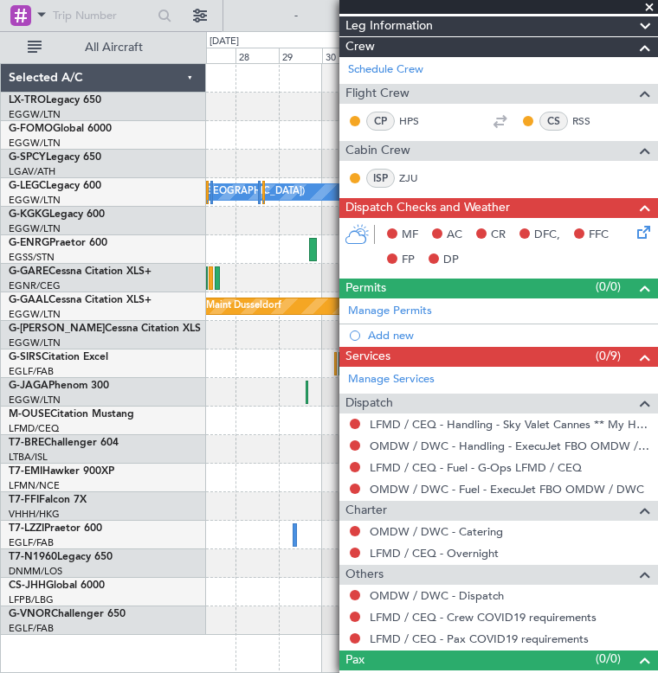
scroll to position [0, 0]
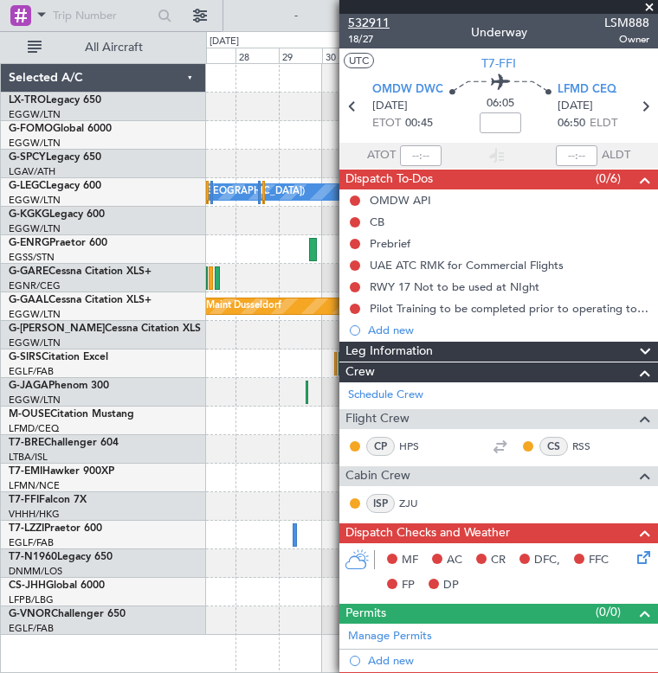
click at [378, 20] on span "532911" at bounding box center [369, 23] width 42 height 18
click at [651, 4] on span at bounding box center [648, 8] width 17 height 16
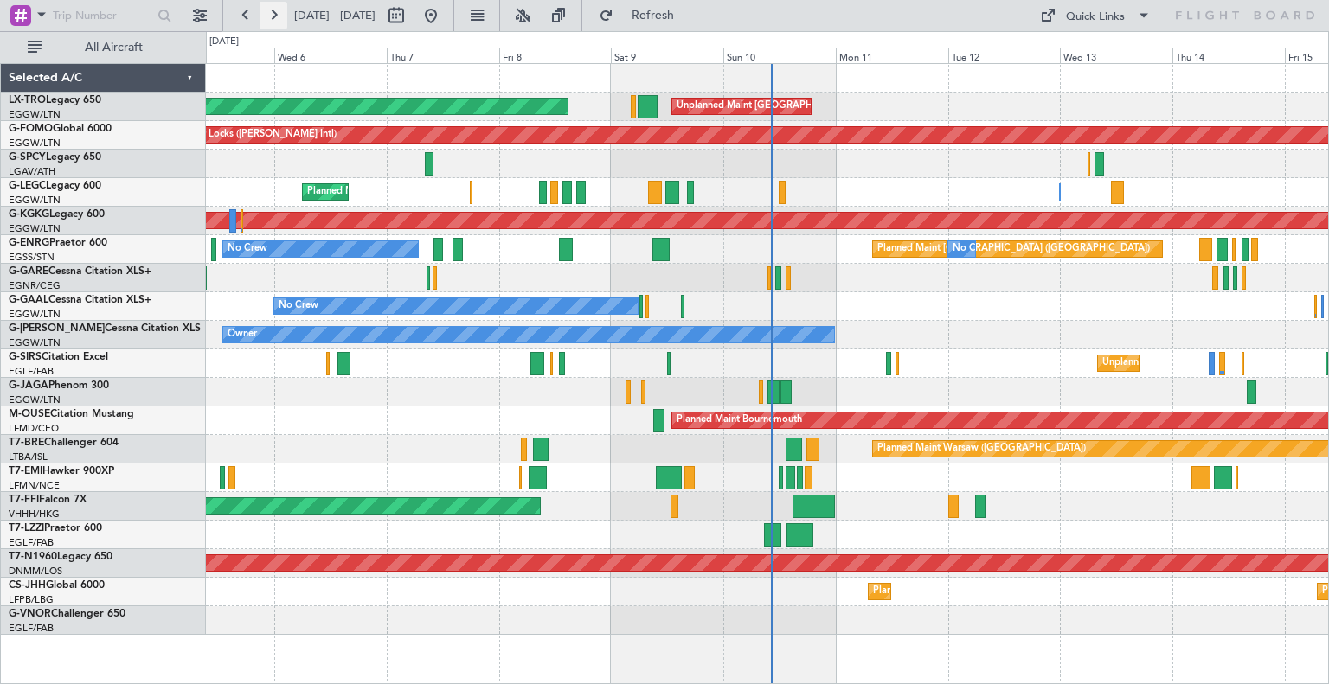
click at [284, 25] on button at bounding box center [274, 16] width 28 height 28
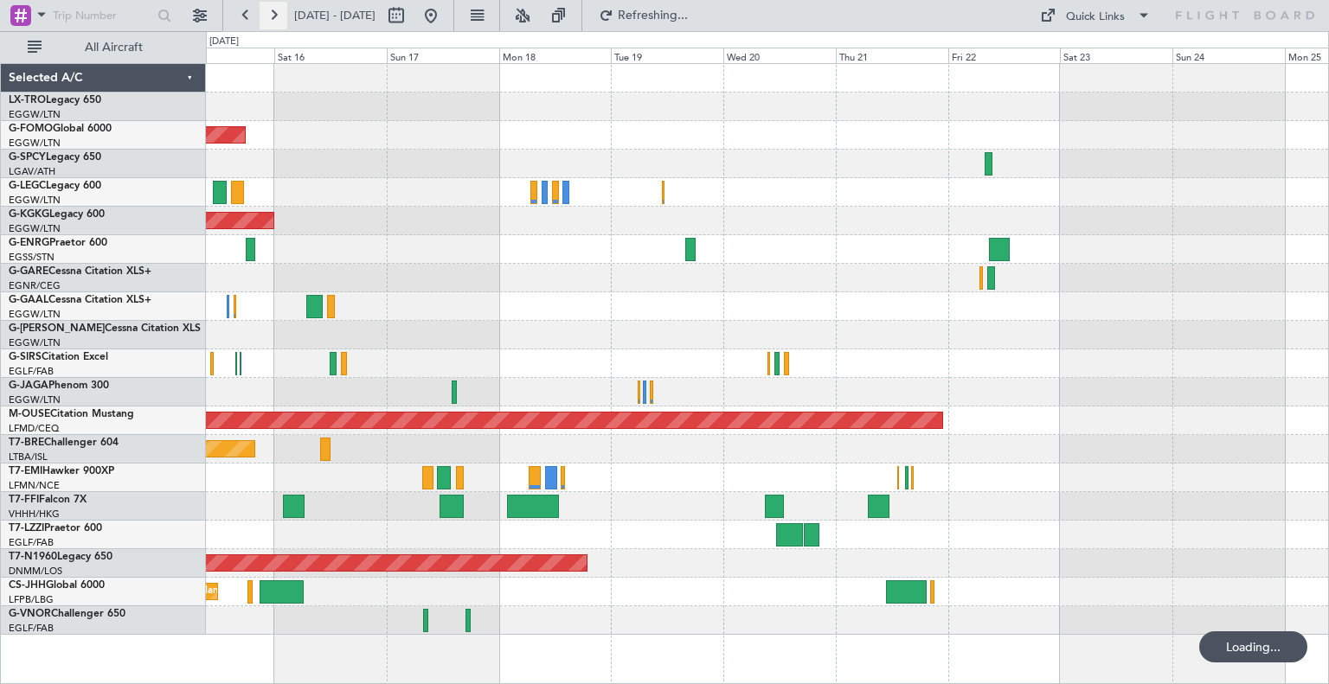
click at [284, 25] on button at bounding box center [274, 16] width 28 height 28
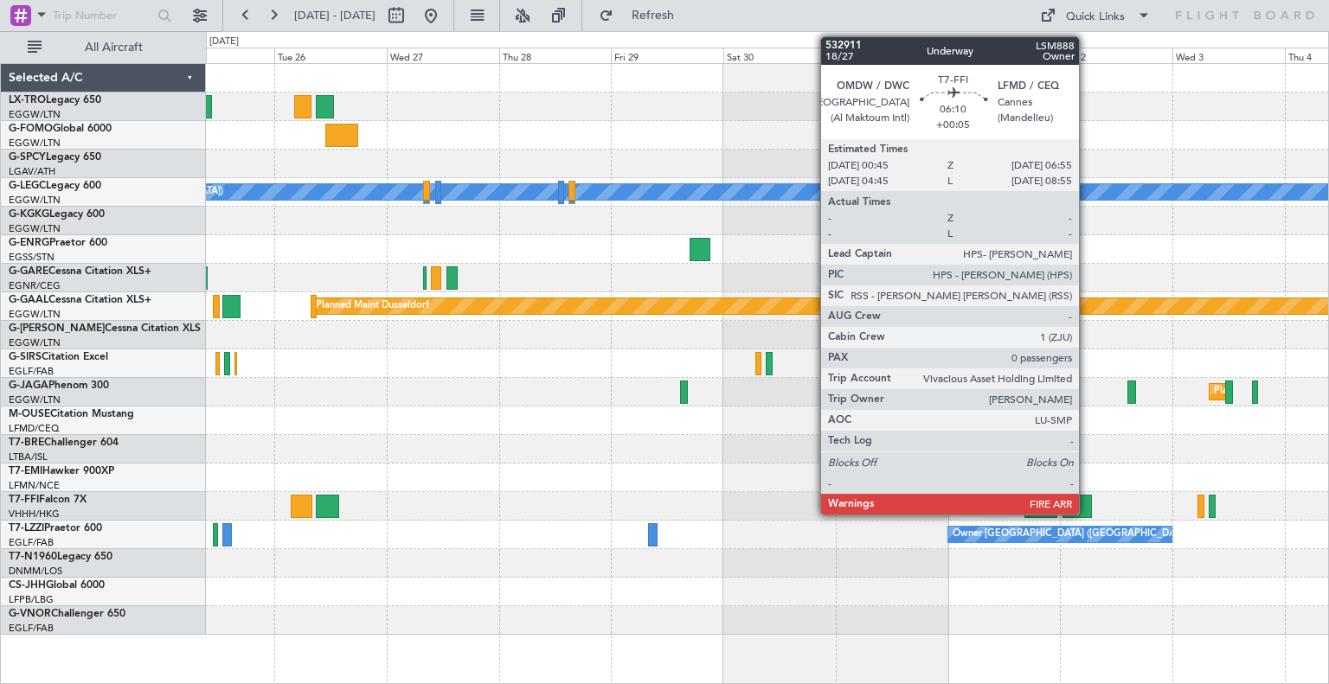
click at [657, 506] on div at bounding box center [1077, 506] width 29 height 23
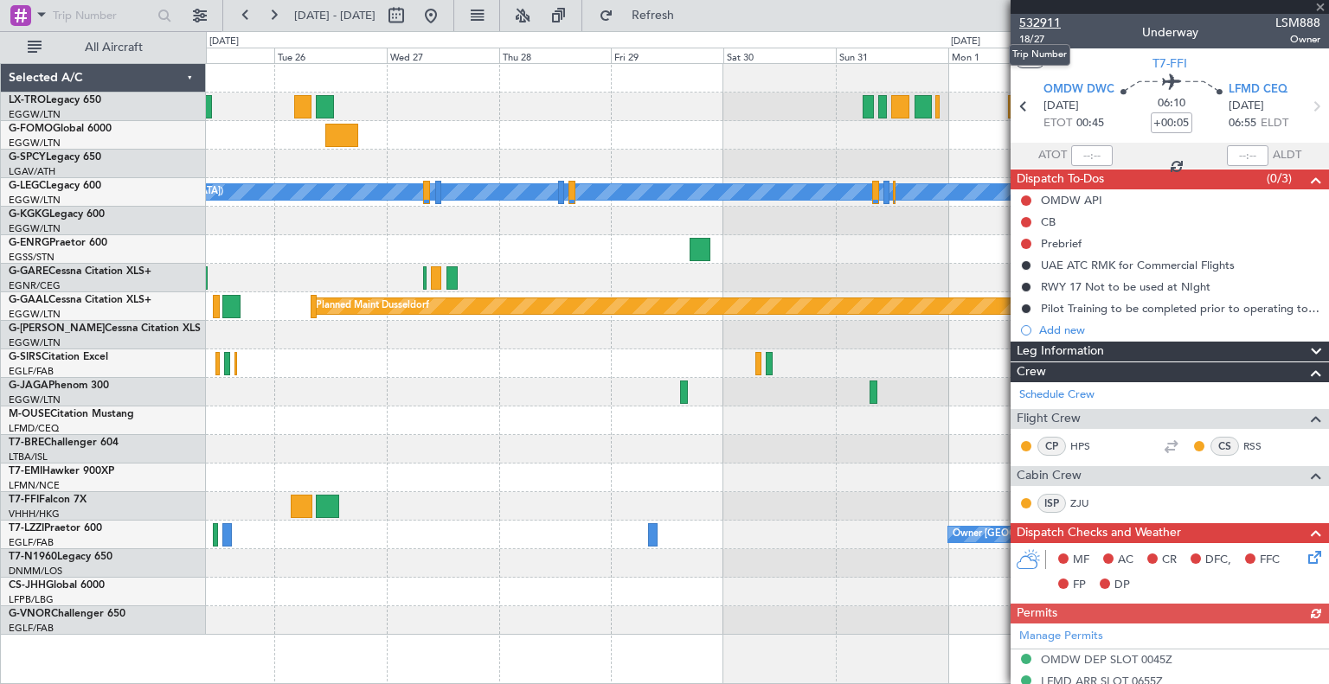
click at [657, 20] on span "532911" at bounding box center [1040, 23] width 42 height 18
click at [274, 13] on button at bounding box center [274, 16] width 28 height 28
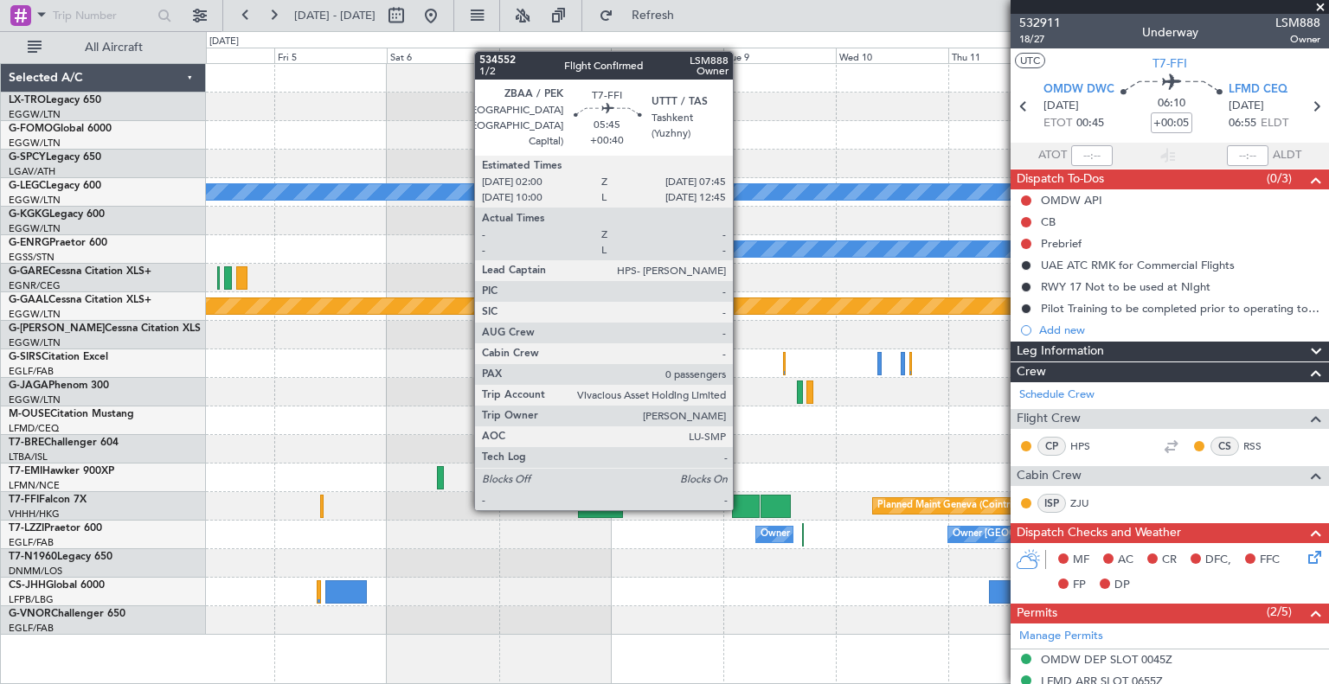
click at [657, 507] on div at bounding box center [746, 506] width 28 height 23
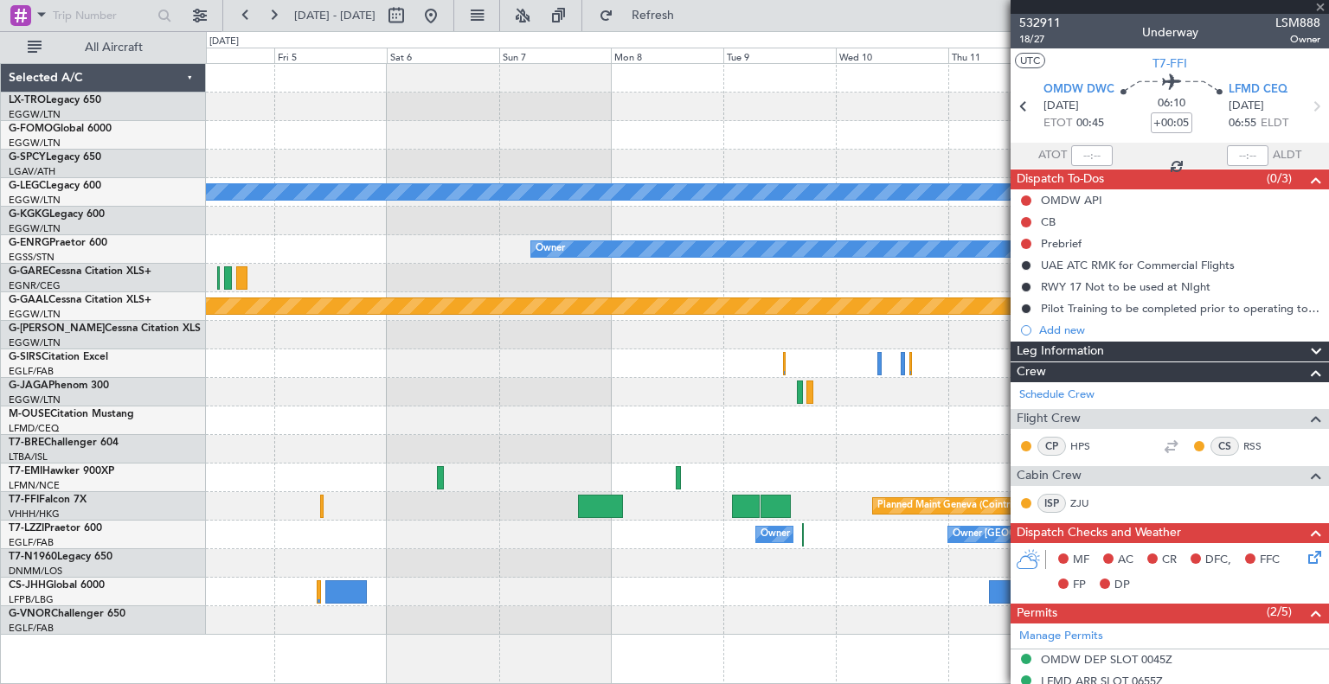
type input "+00:40"
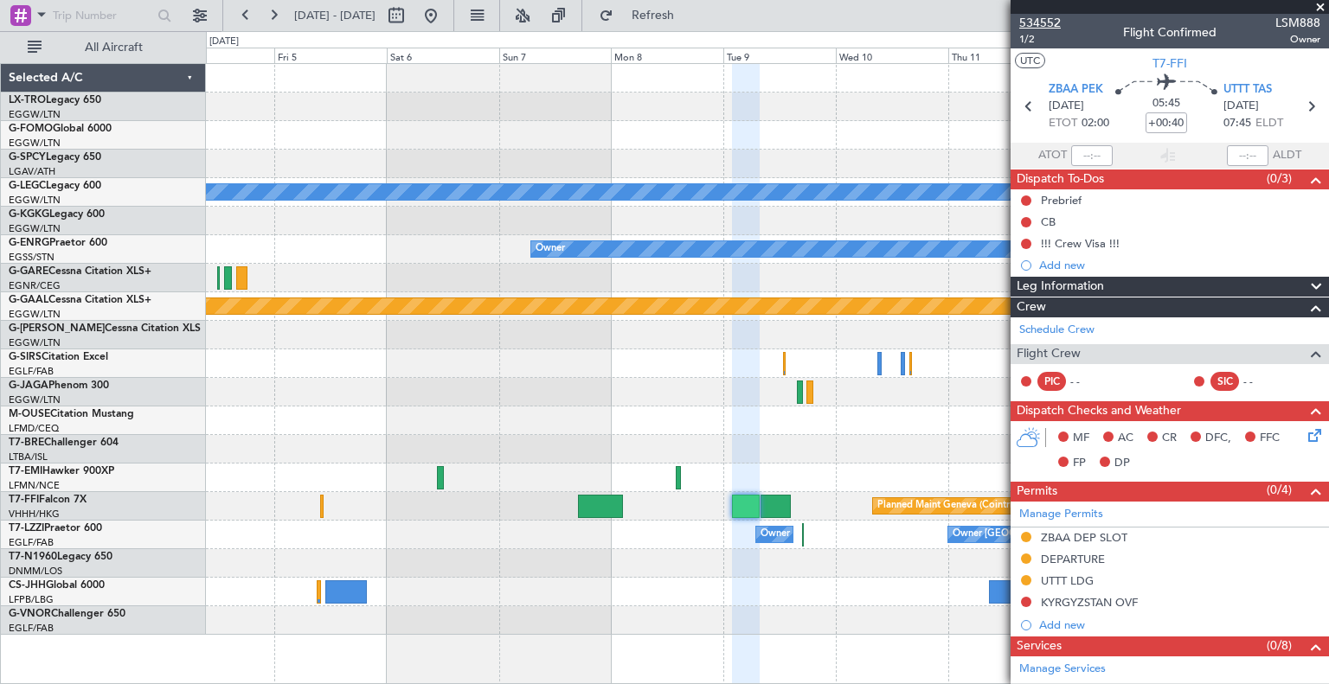
click at [657, 22] on span "534552" at bounding box center [1040, 23] width 42 height 18
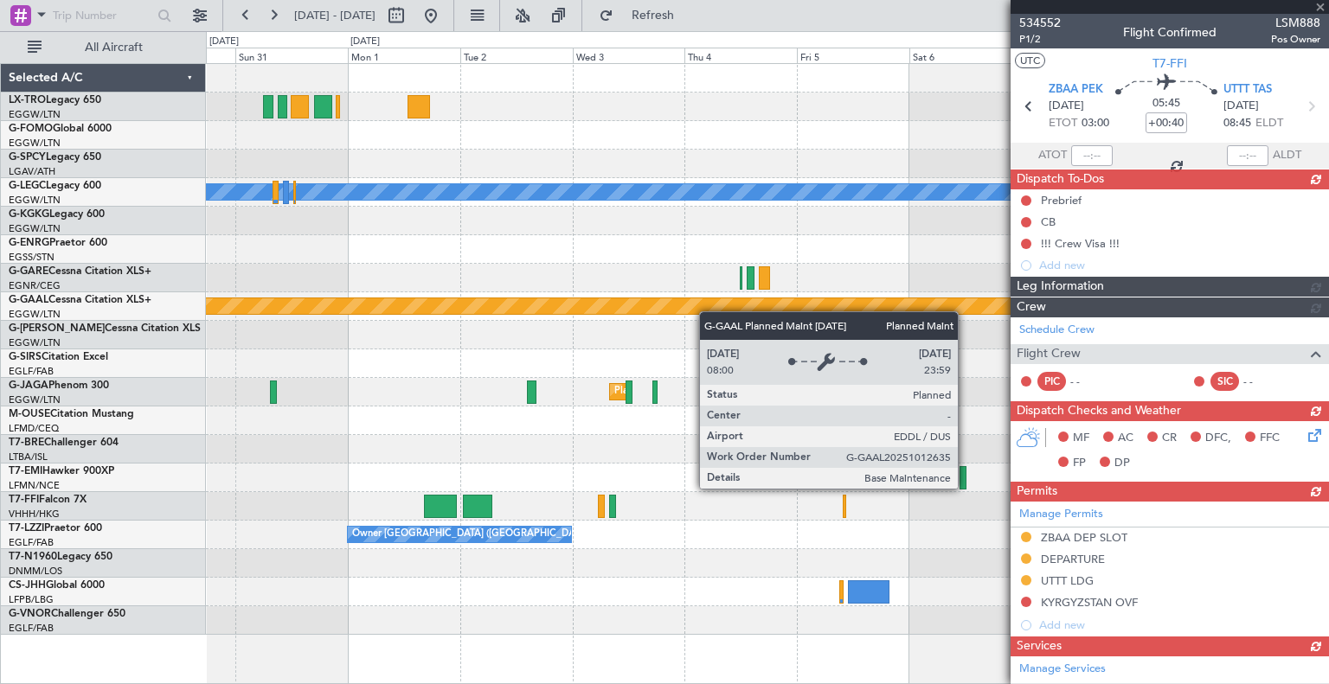
click at [657, 305] on div "A/C Unavailable [GEOGRAPHIC_DATA] ([GEOGRAPHIC_DATA]) Owner Planned [GEOGRAPHIC…" at bounding box center [767, 349] width 1122 height 571
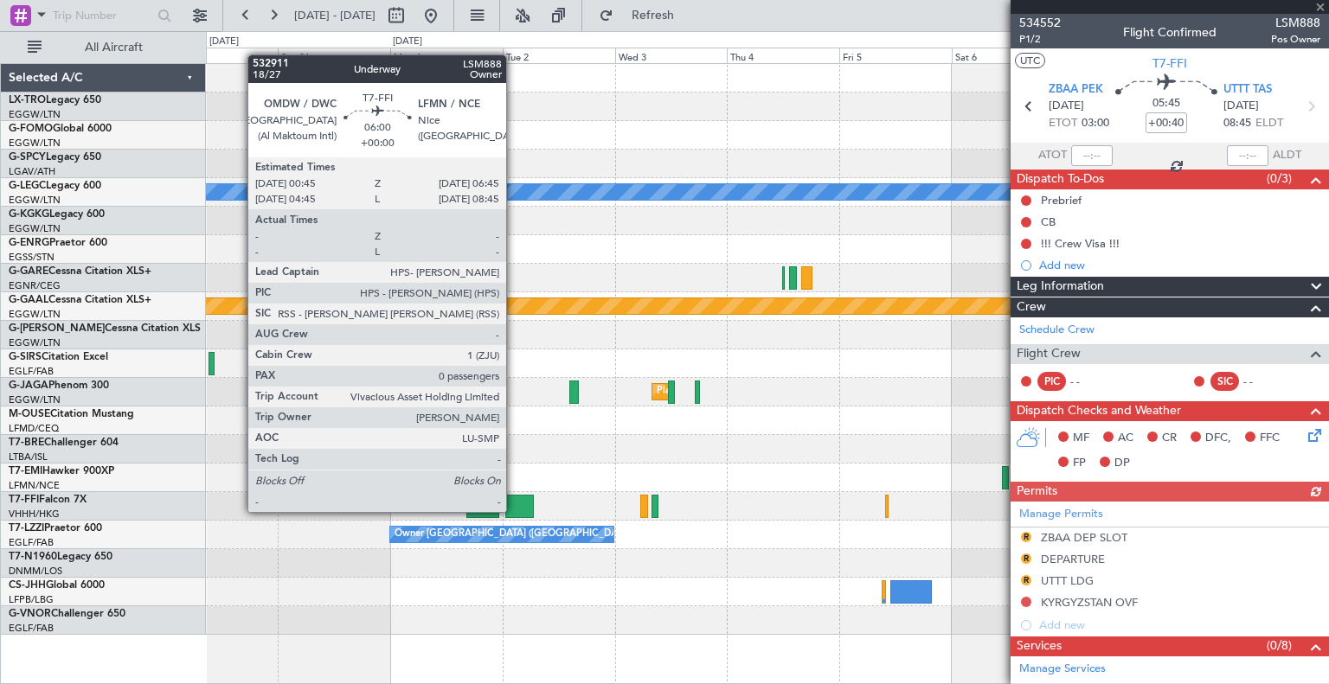
click at [514, 511] on div at bounding box center [519, 506] width 29 height 23
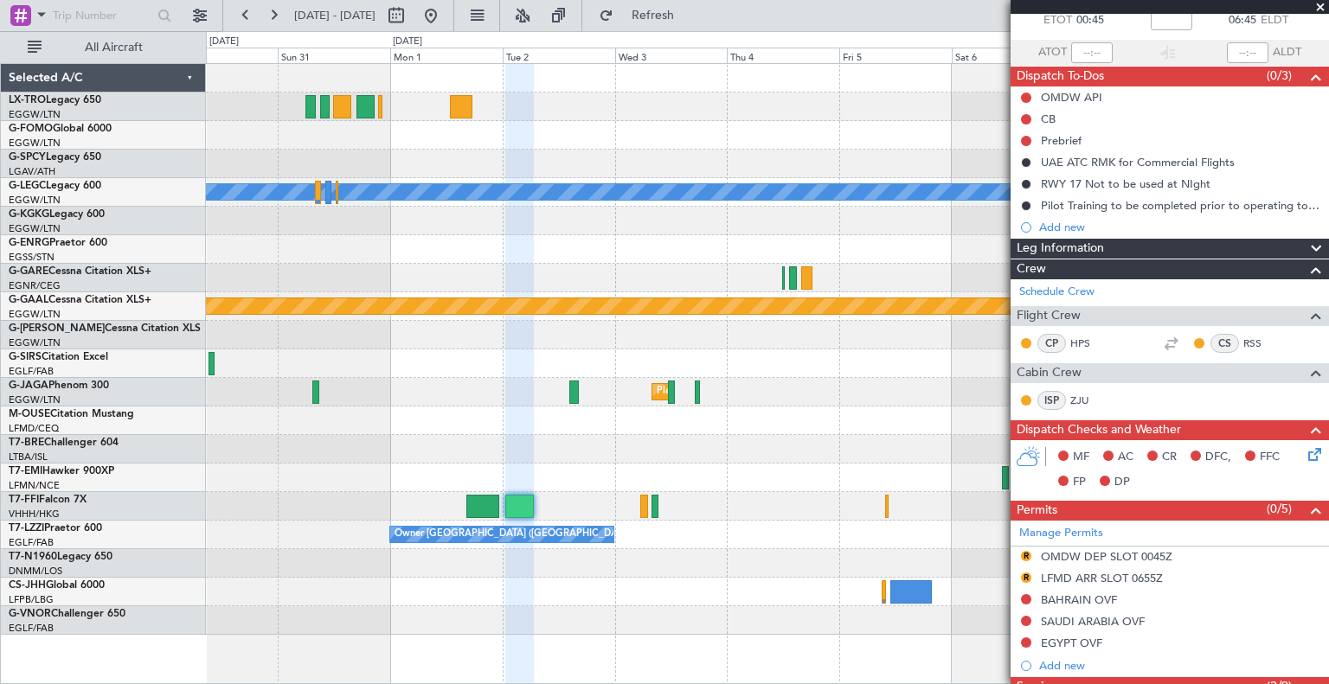
scroll to position [464, 0]
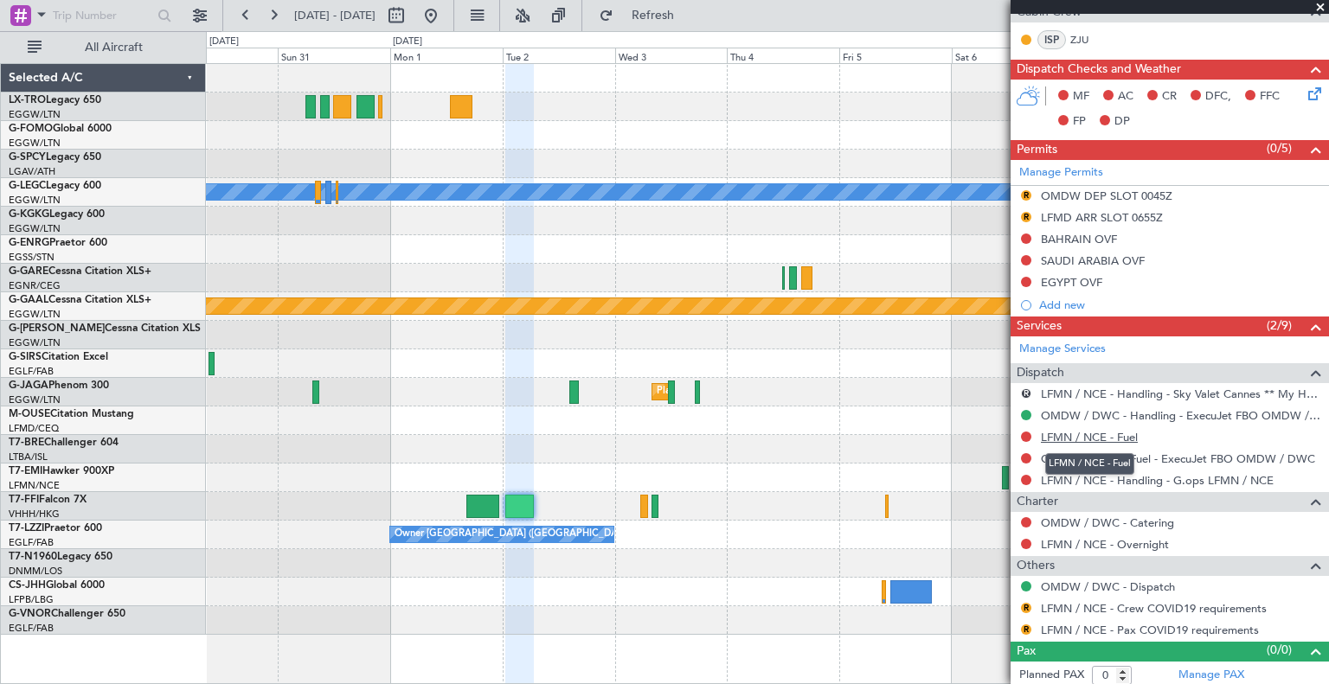
click at [657, 432] on link "LFMN / NCE - Fuel" at bounding box center [1089, 437] width 97 height 15
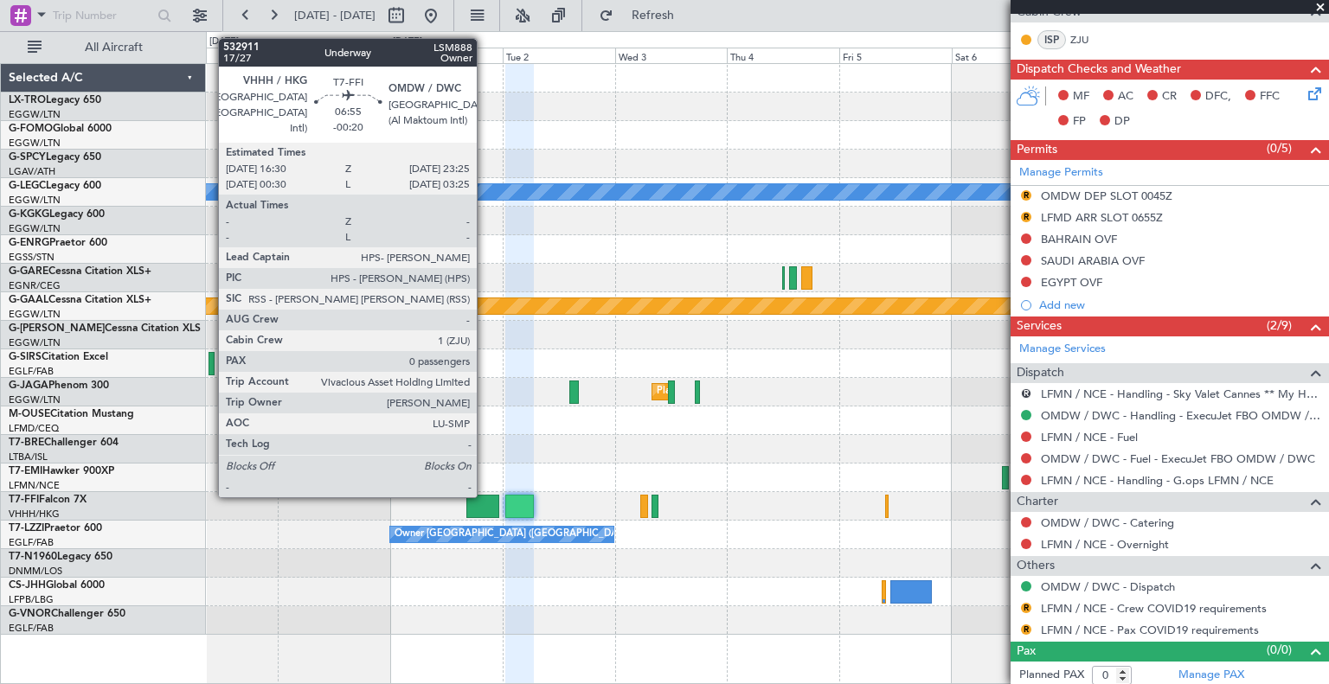
click at [485, 496] on div at bounding box center [482, 506] width 33 height 23
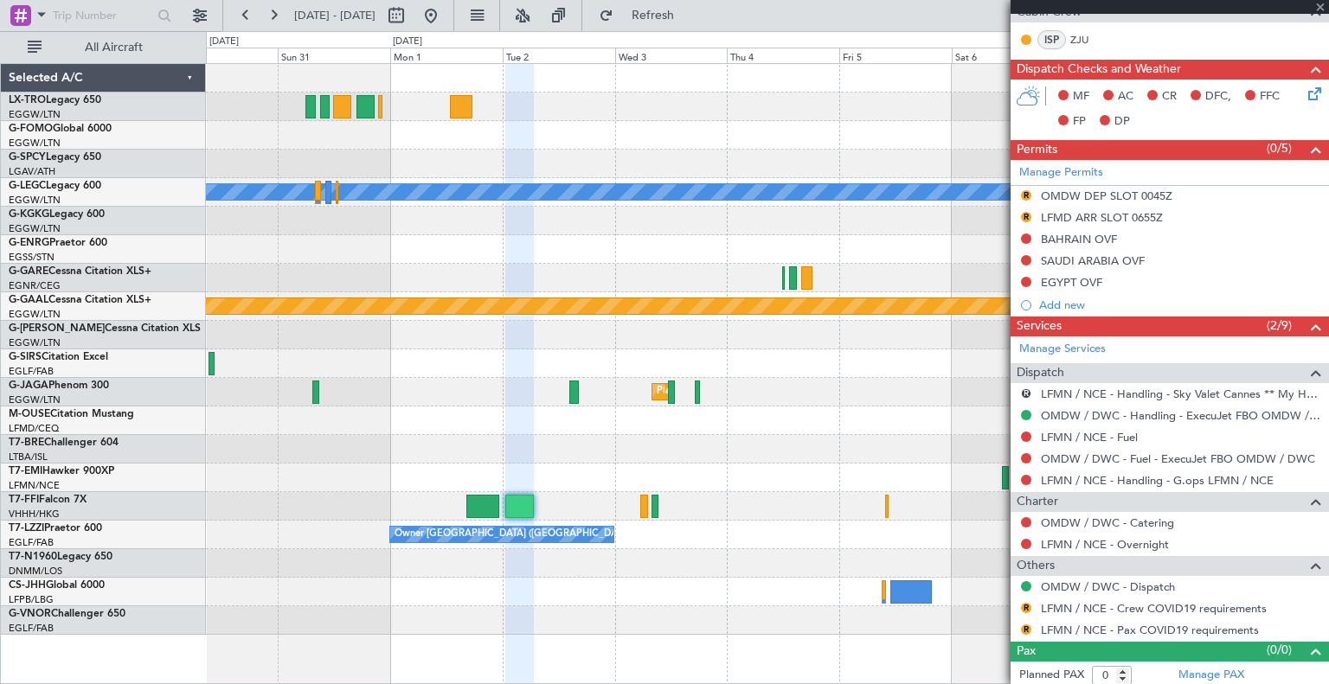
type input "-00:20"
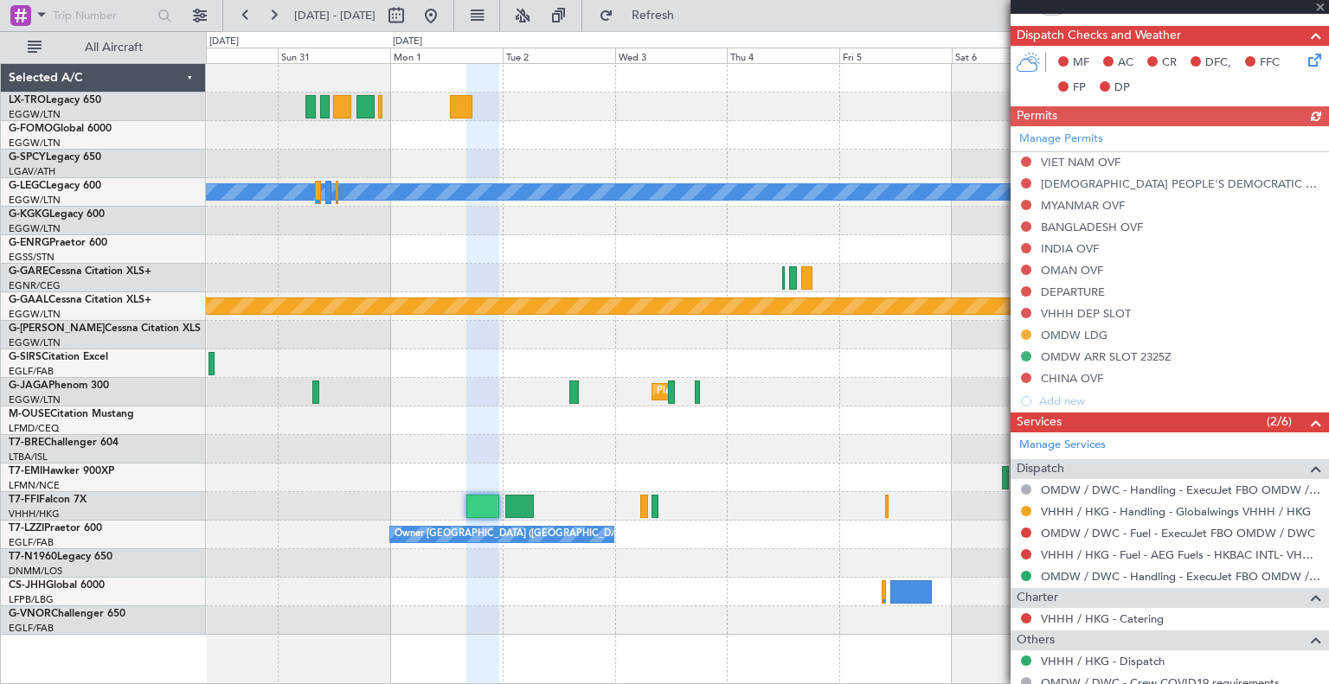
scroll to position [509, 0]
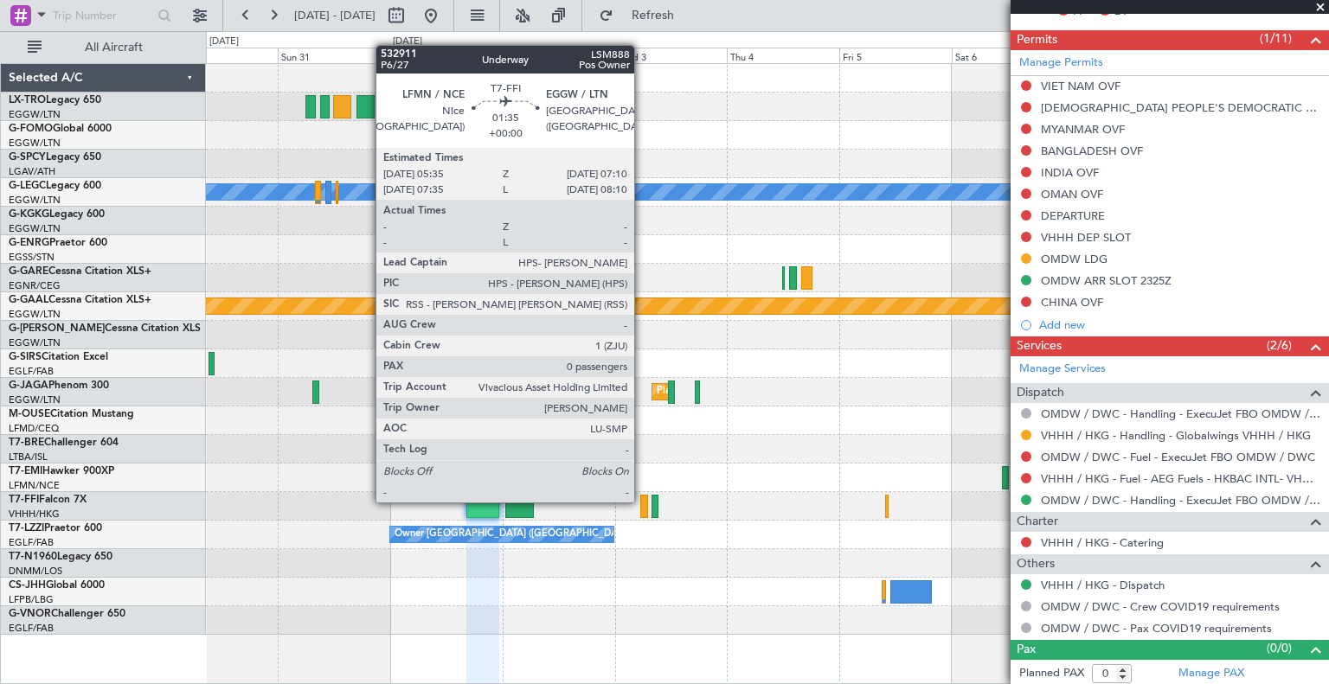
click at [642, 501] on div at bounding box center [644, 506] width 8 height 23
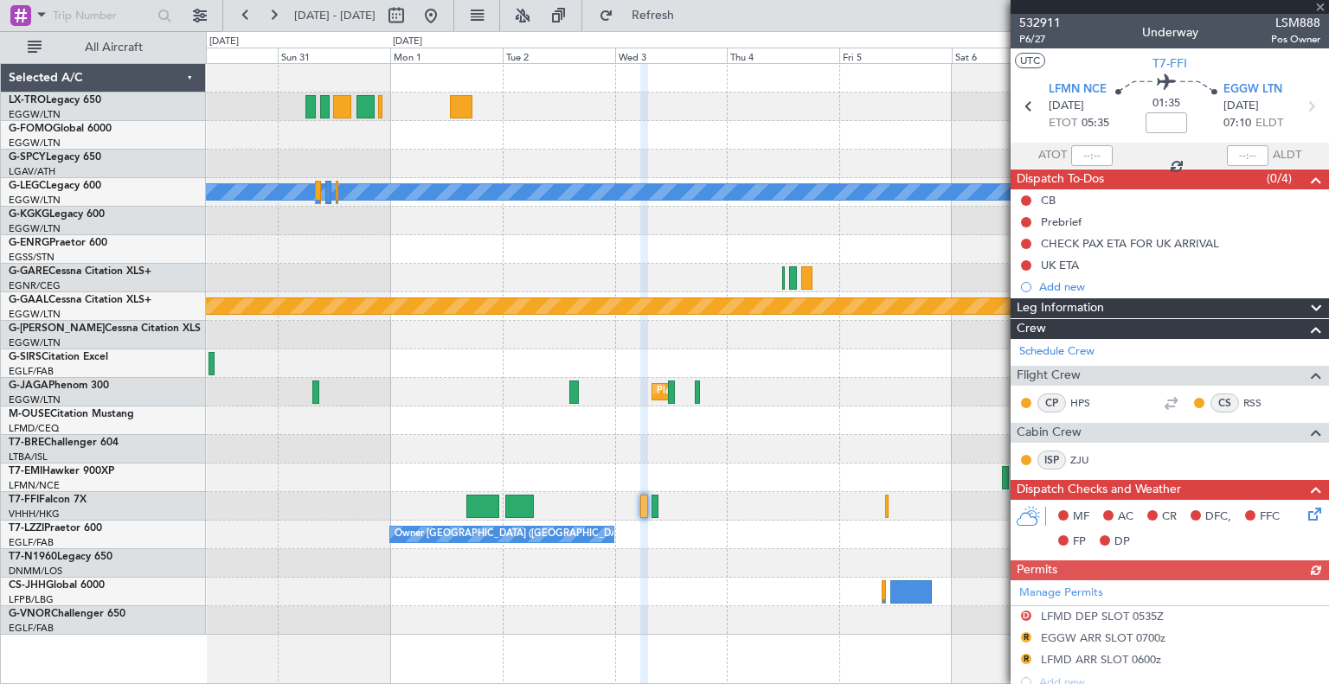
scroll to position [325, 0]
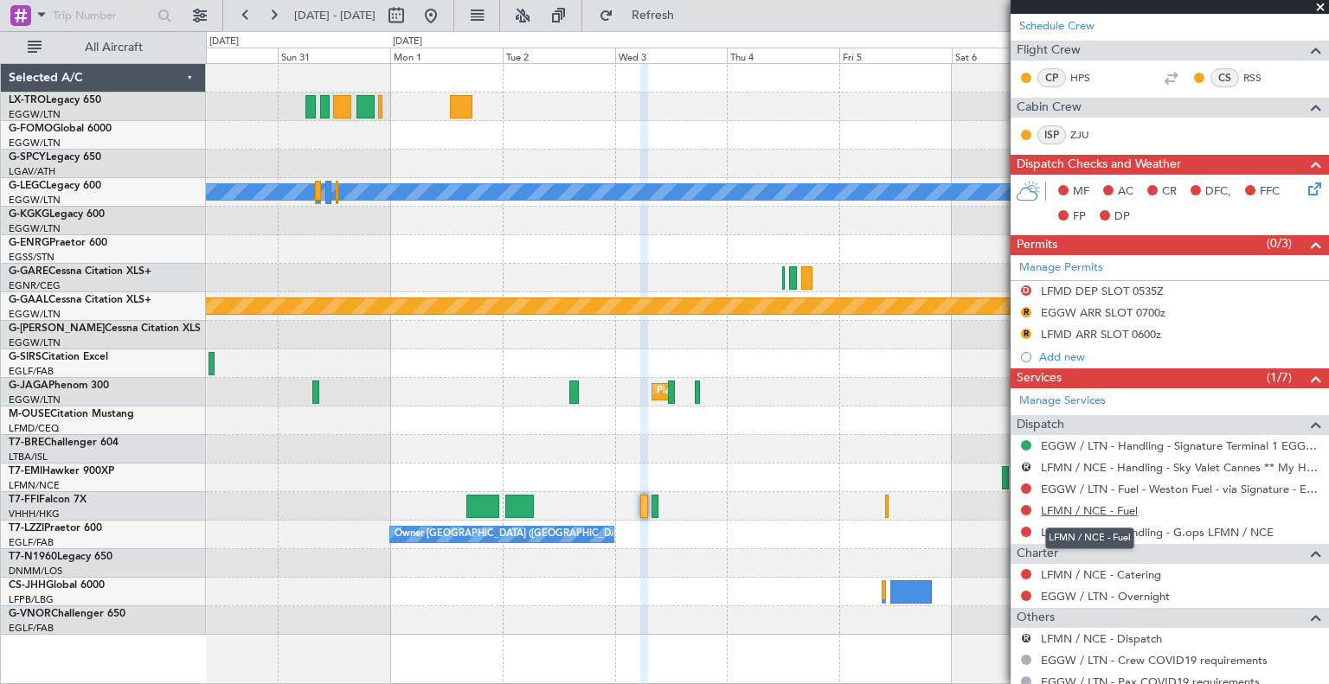
click at [657, 505] on link "LFMN / NCE - Fuel" at bounding box center [1089, 511] width 97 height 15
click at [657, 533] on link "LFMN / NCE - Handling - G.ops LFMN / NCE" at bounding box center [1157, 532] width 233 height 15
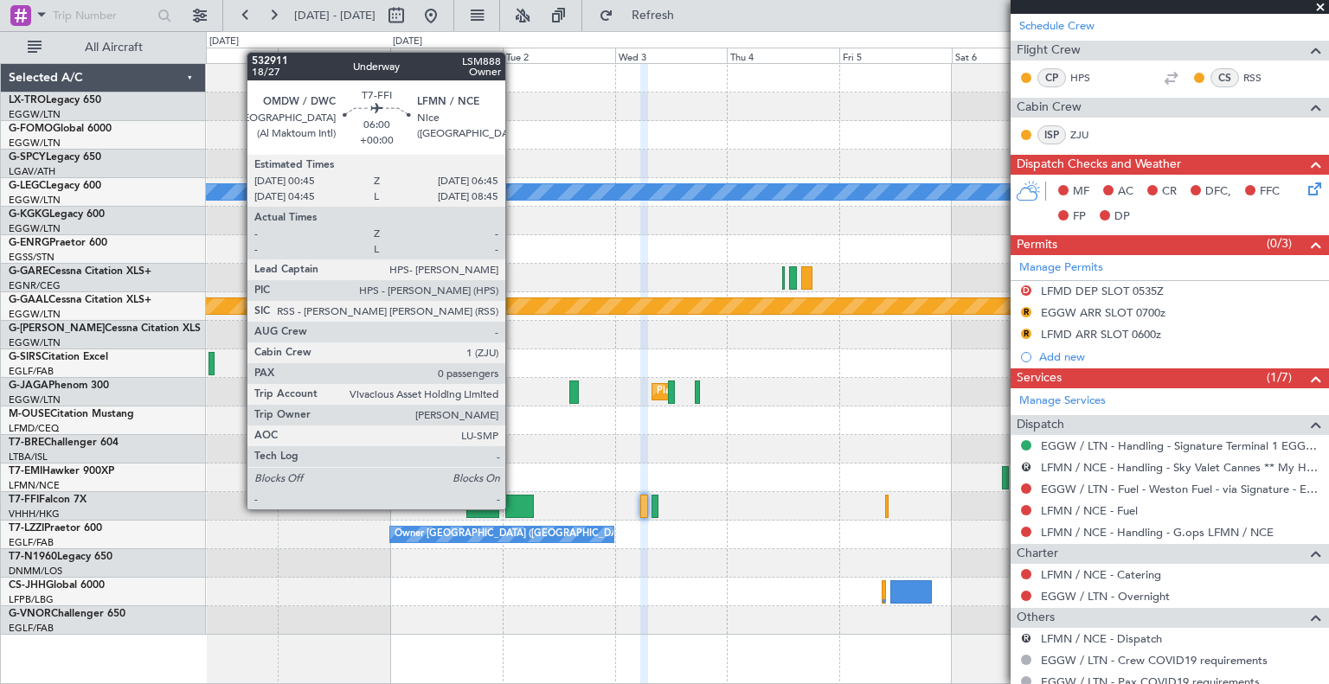
click at [515, 508] on div at bounding box center [519, 506] width 29 height 23
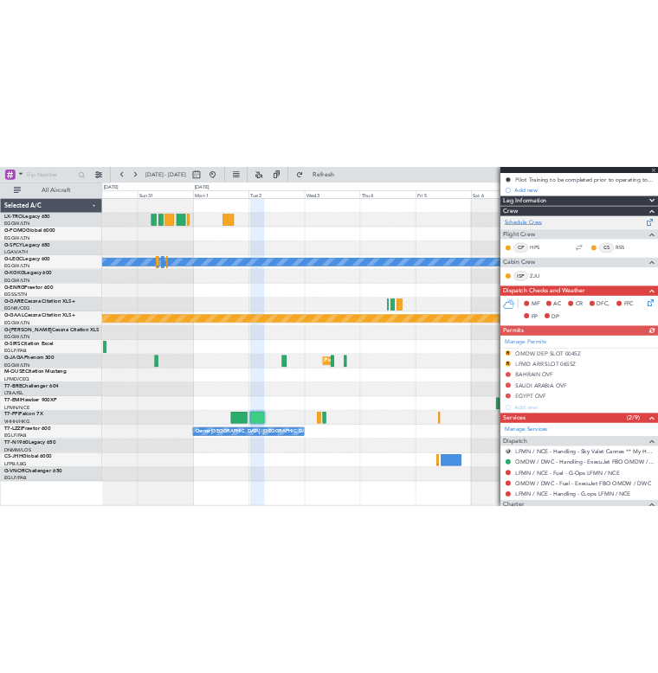
scroll to position [284, 0]
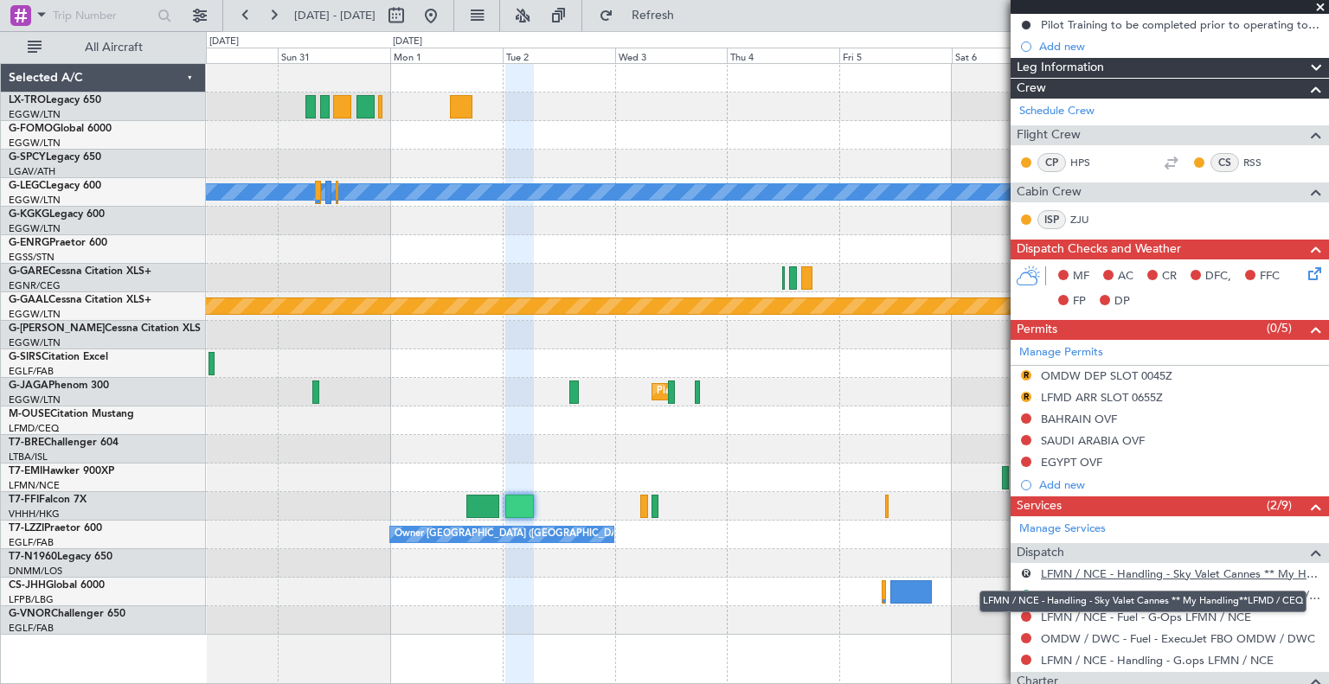
click at [657, 568] on link "LFMN / NCE - Handling - Sky Valet Cannes ** My Handling**LFMD / CEQ" at bounding box center [1180, 574] width 279 height 15
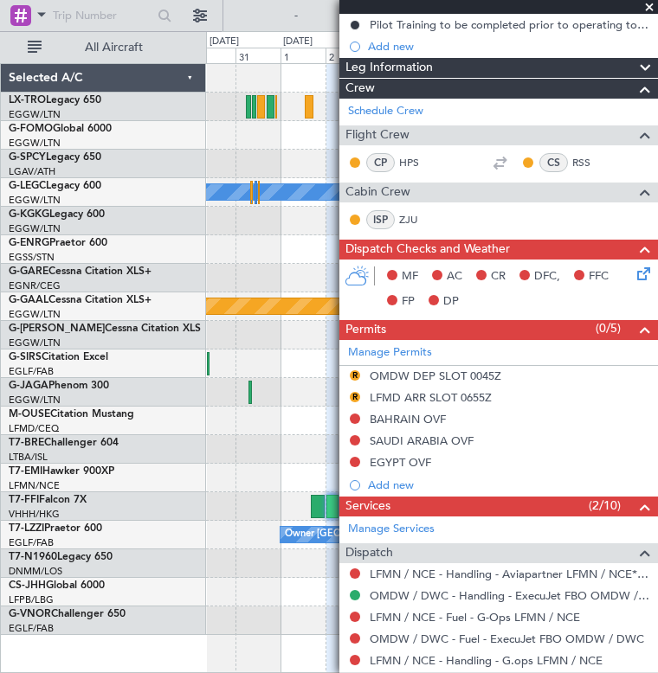
scroll to position [0, 0]
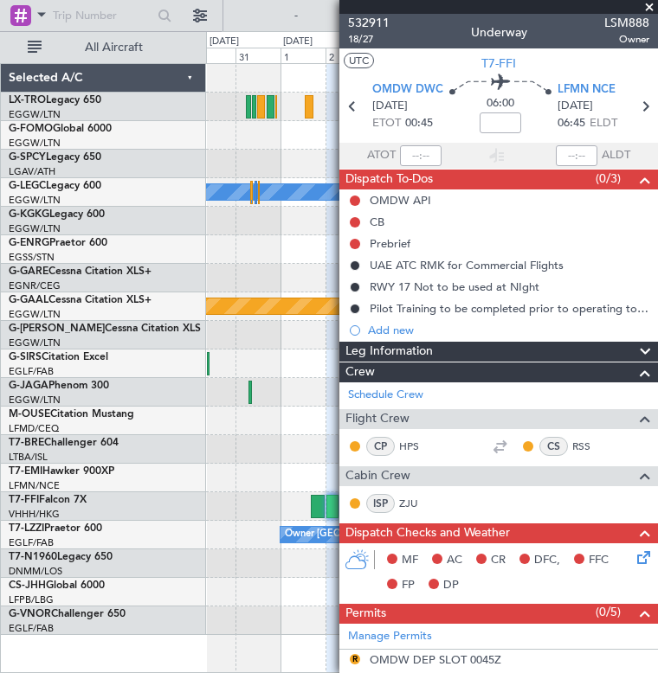
click at [650, 3] on span at bounding box center [648, 8] width 17 height 16
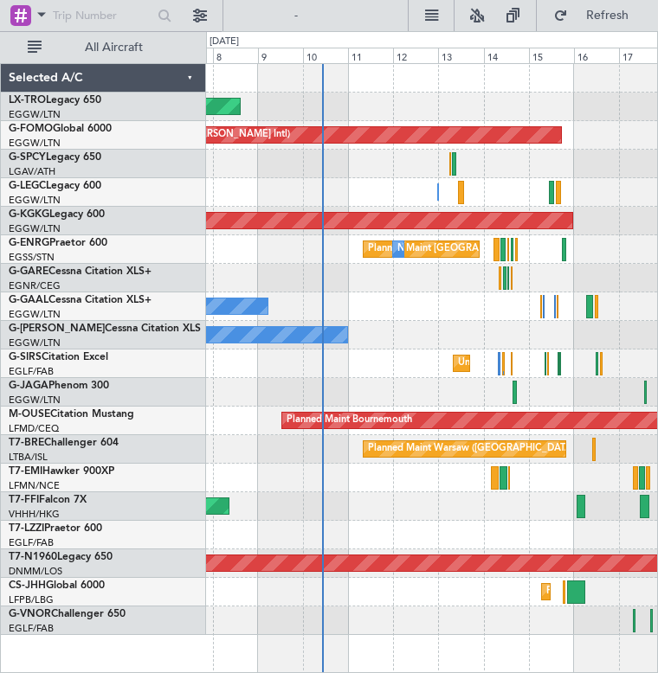
click at [657, 245] on html "[DATE] - [DATE] Refresh Quick Links All Aircraft Planned Maint Planned Maint Wi…" at bounding box center [329, 336] width 658 height 673
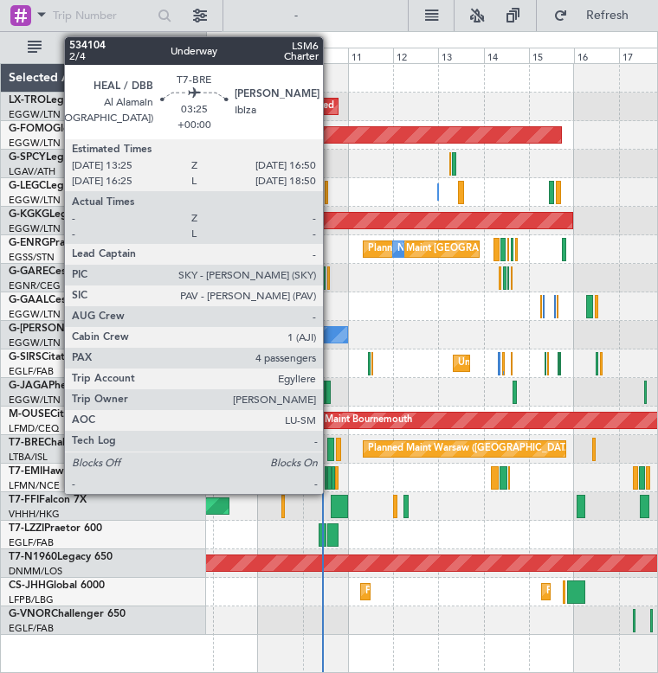
click at [331, 447] on div at bounding box center [330, 449] width 7 height 23
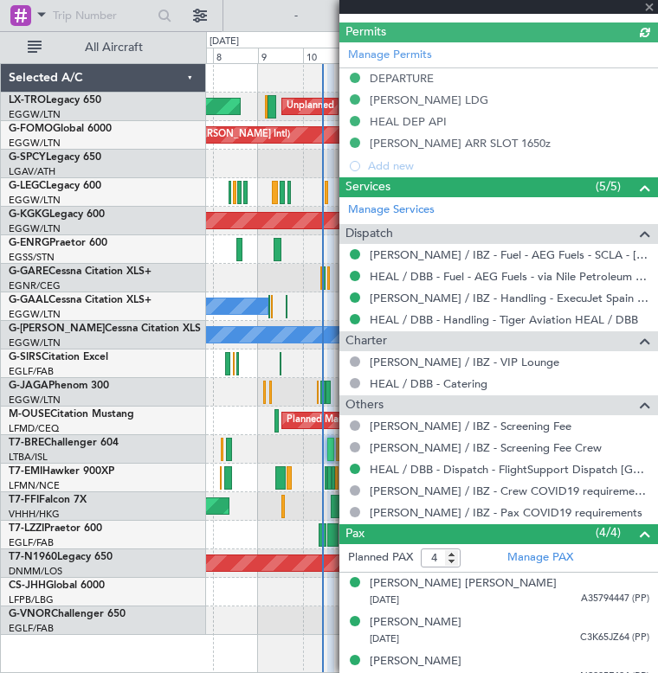
scroll to position [520, 0]
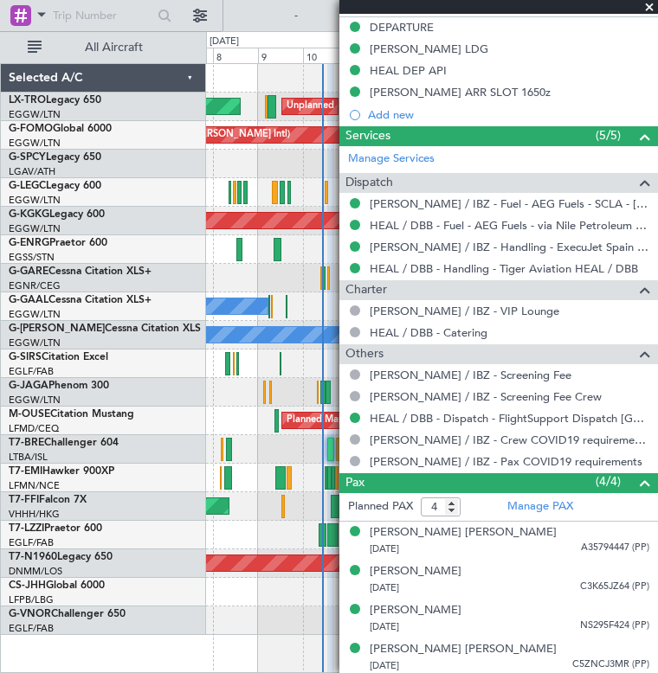
click at [651, 5] on span at bounding box center [648, 8] width 17 height 16
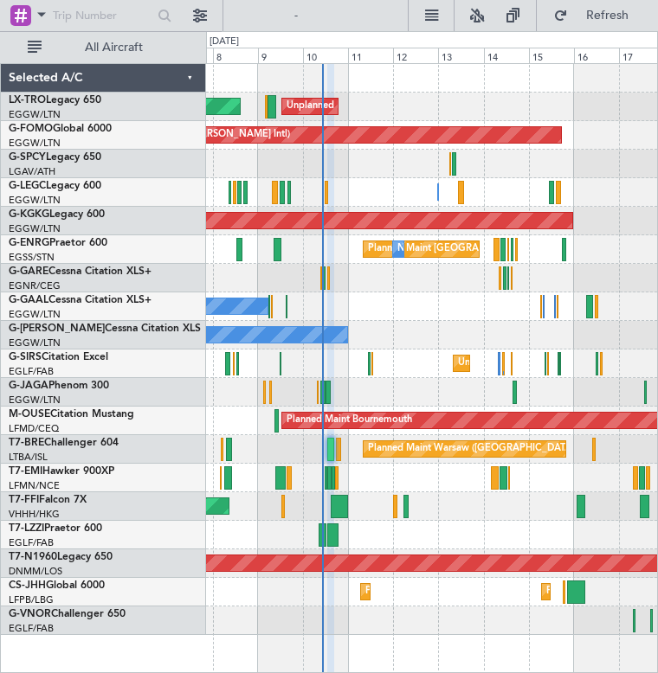
type input "0"
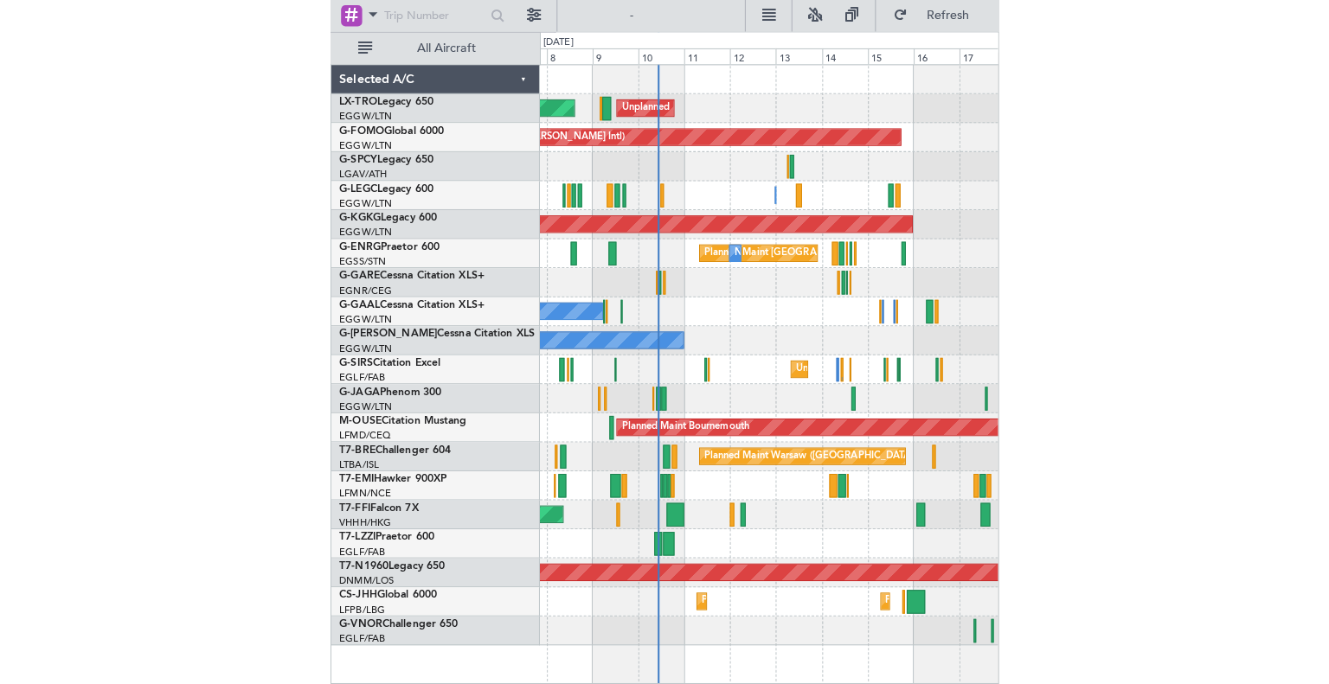
scroll to position [0, 0]
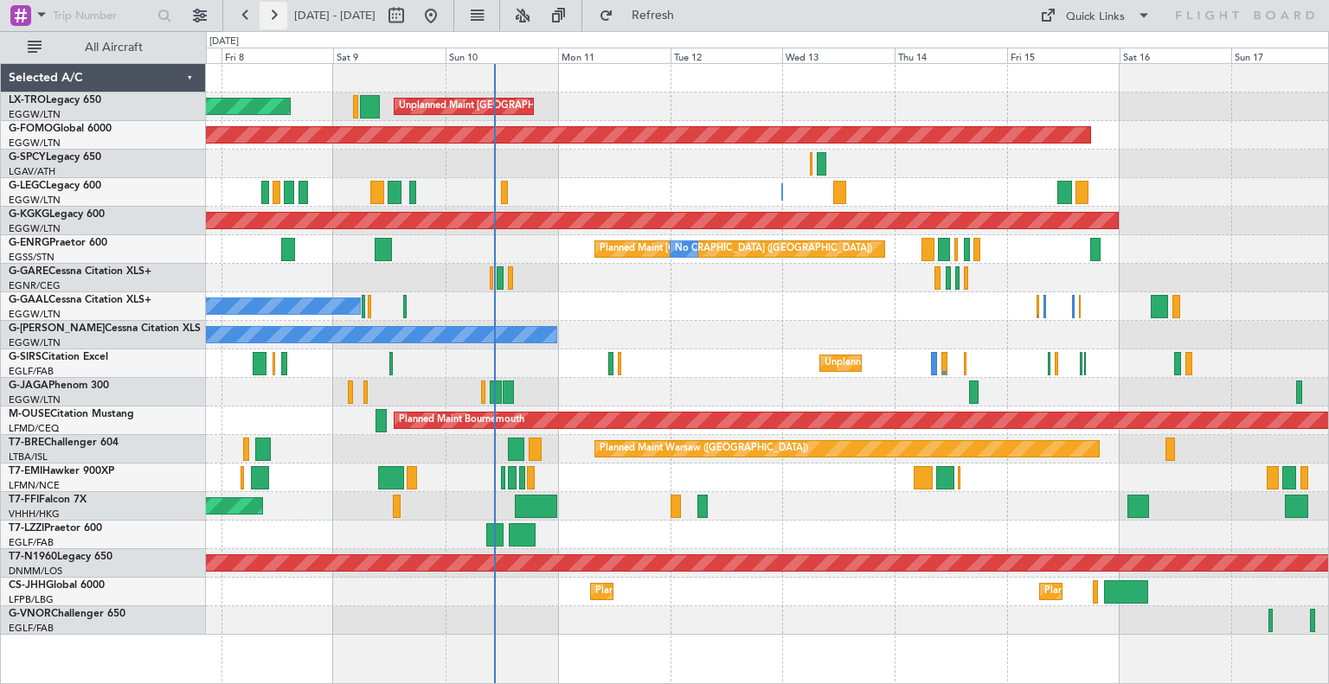
click at [268, 22] on button at bounding box center [274, 16] width 28 height 28
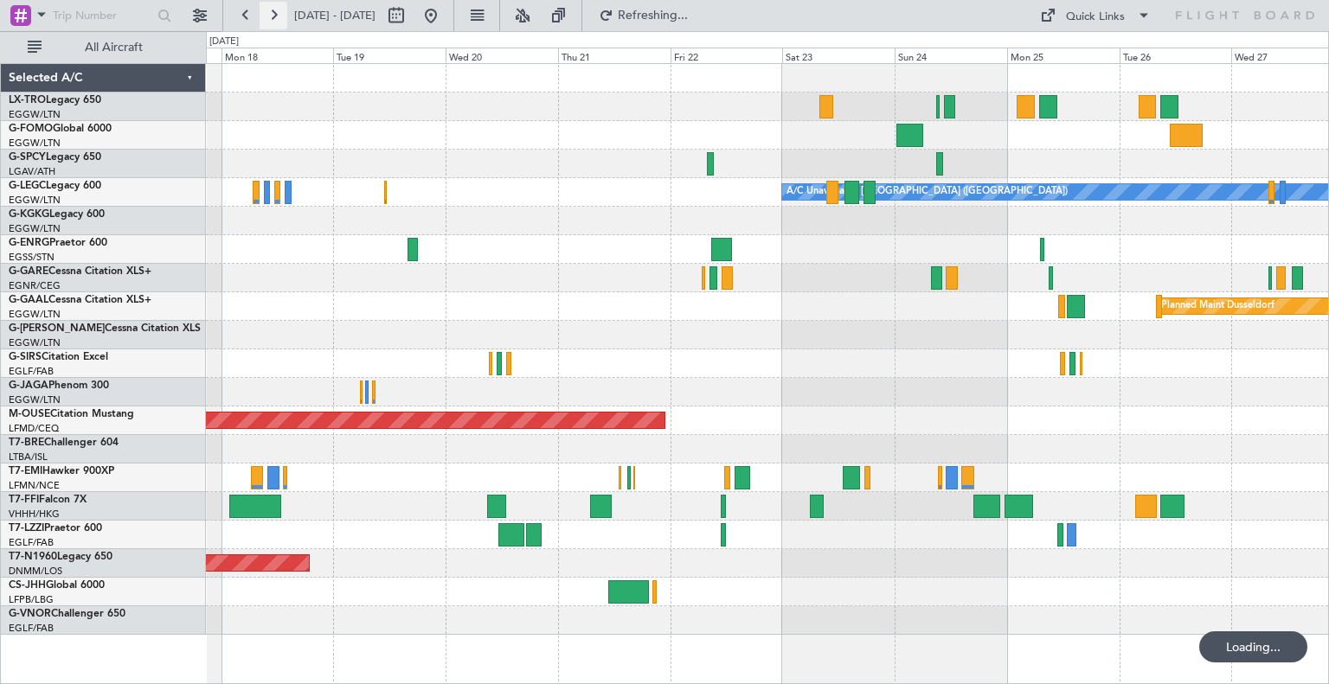
click at [268, 22] on button at bounding box center [274, 16] width 28 height 28
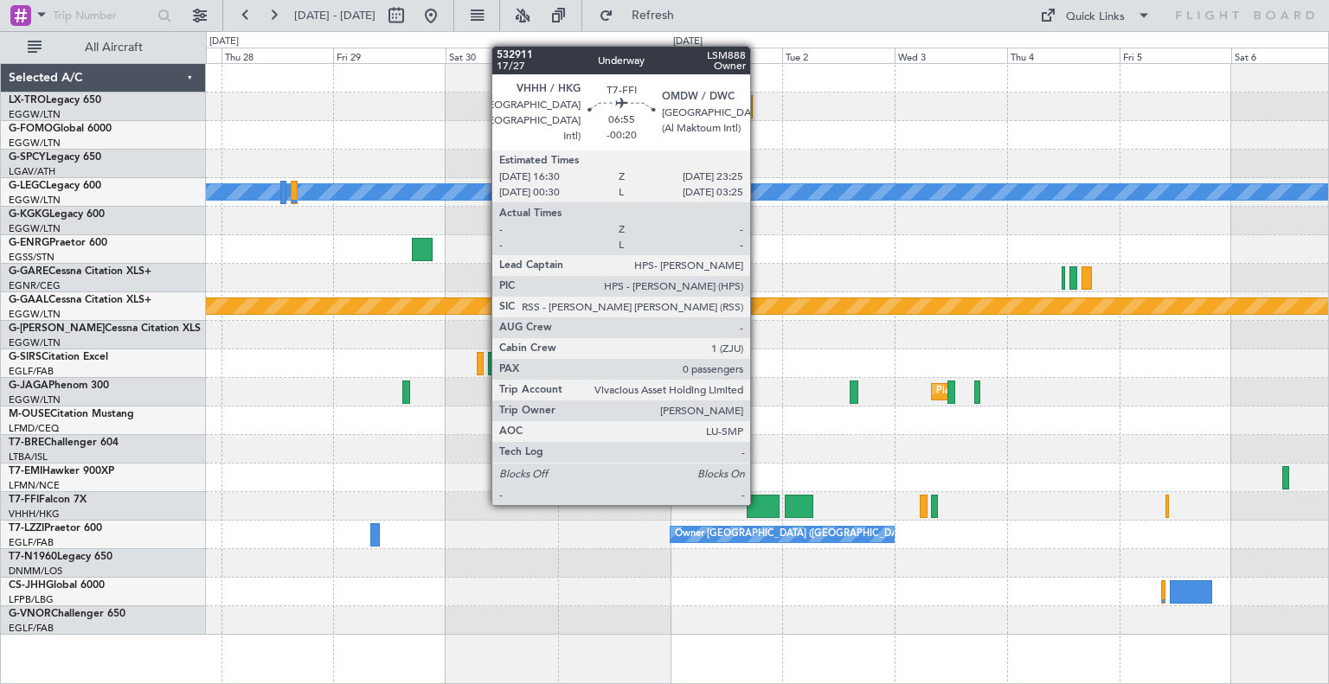
click at [657, 503] on div at bounding box center [763, 506] width 33 height 23
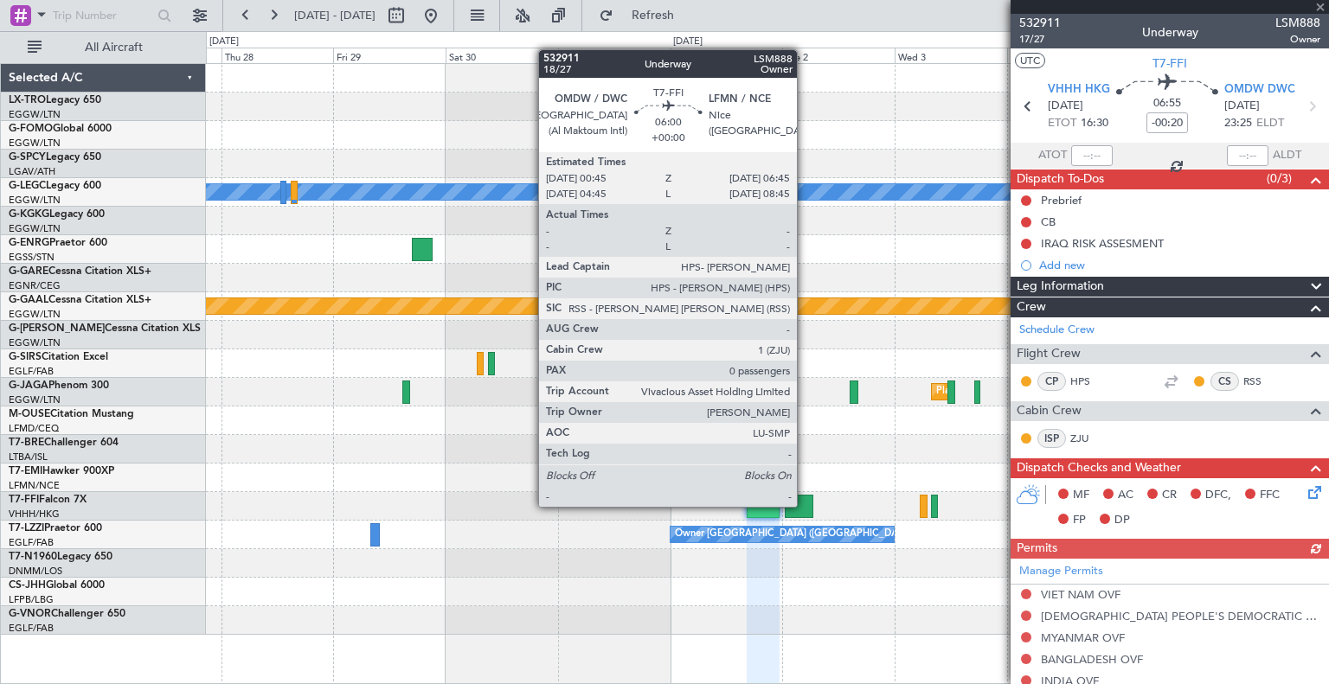
click at [657, 505] on div at bounding box center [799, 506] width 29 height 23
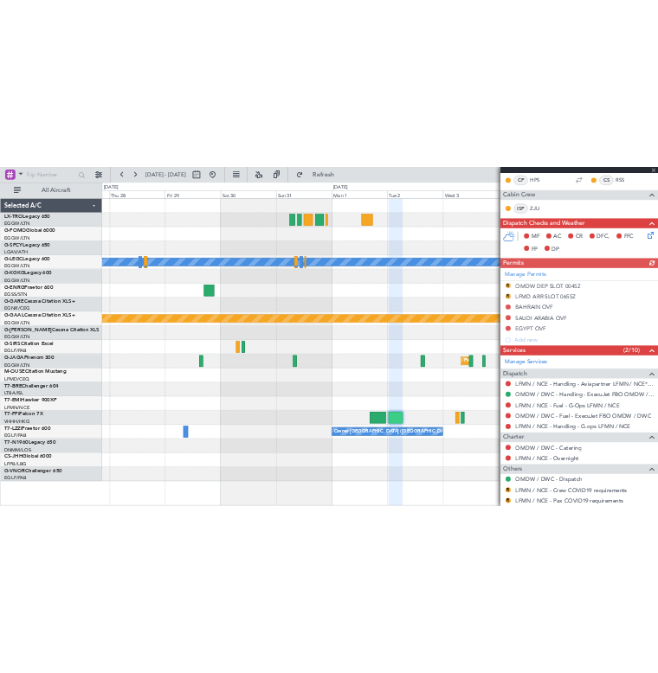
scroll to position [466, 0]
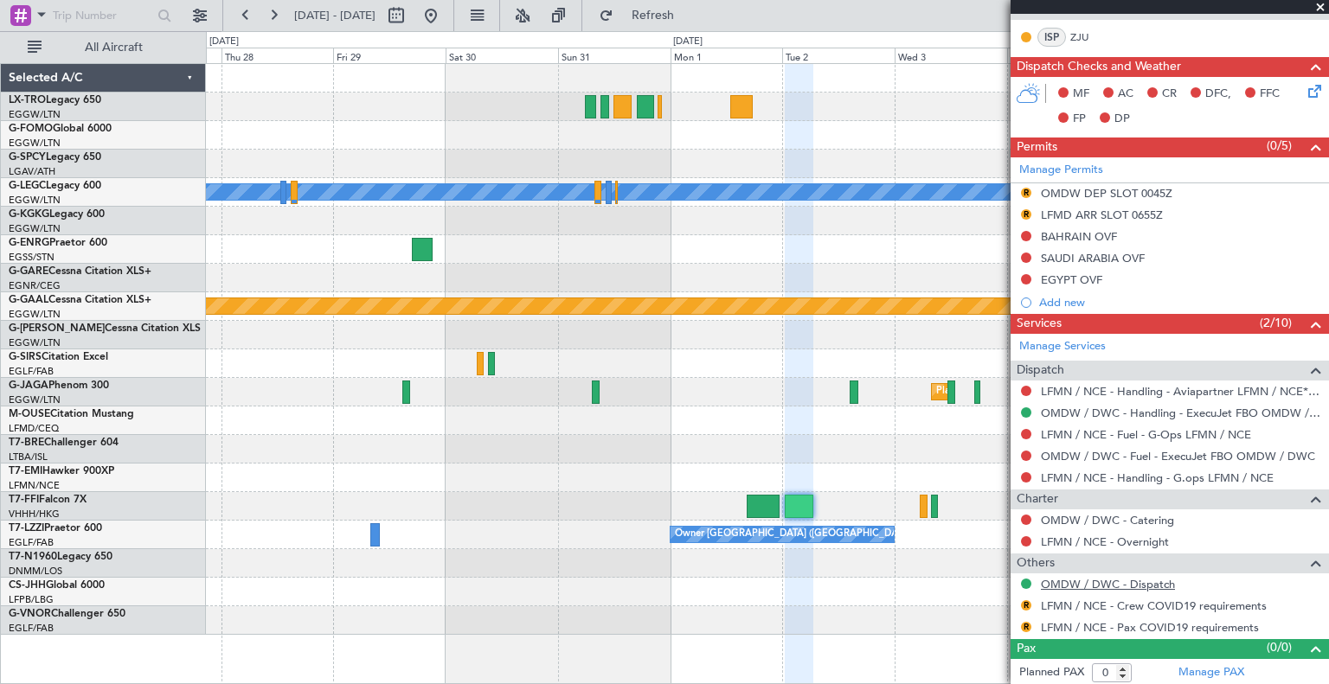
click at [657, 586] on link "OMDW / DWC - Dispatch" at bounding box center [1108, 584] width 134 height 15
click at [249, 16] on button at bounding box center [246, 16] width 28 height 28
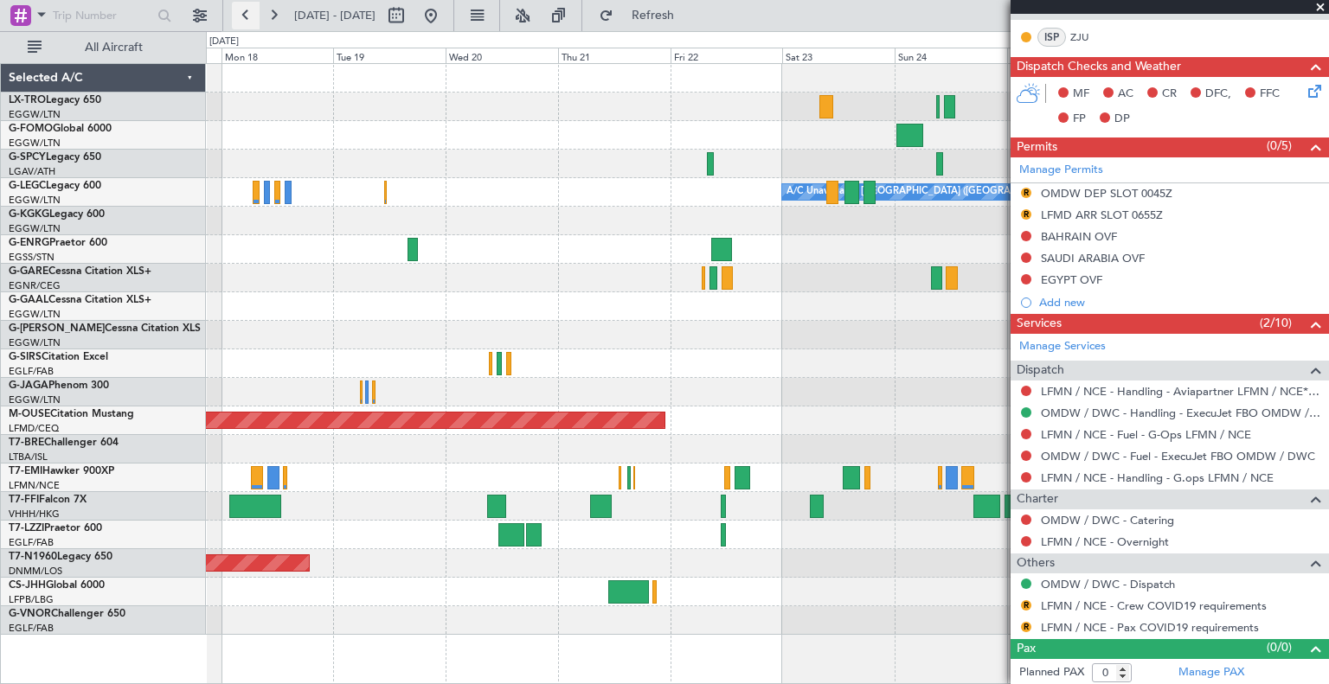
click at [249, 16] on button at bounding box center [246, 16] width 28 height 28
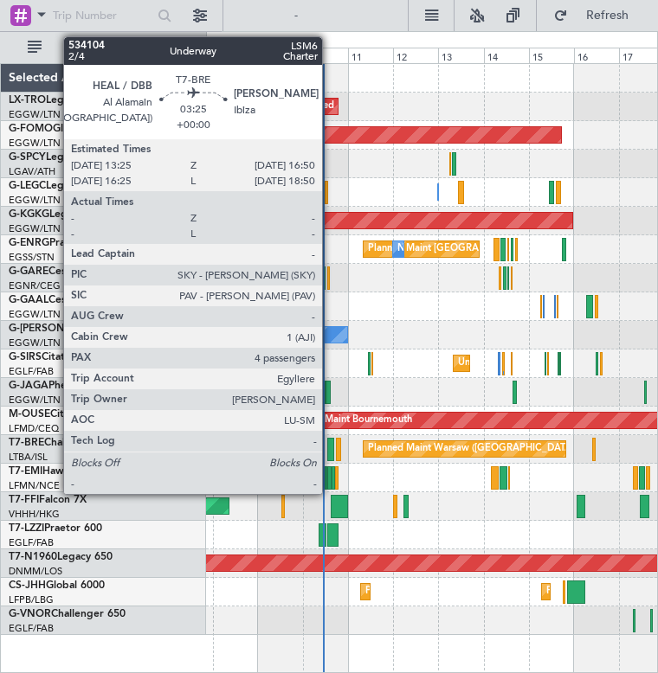
click at [330, 446] on div at bounding box center [330, 449] width 7 height 23
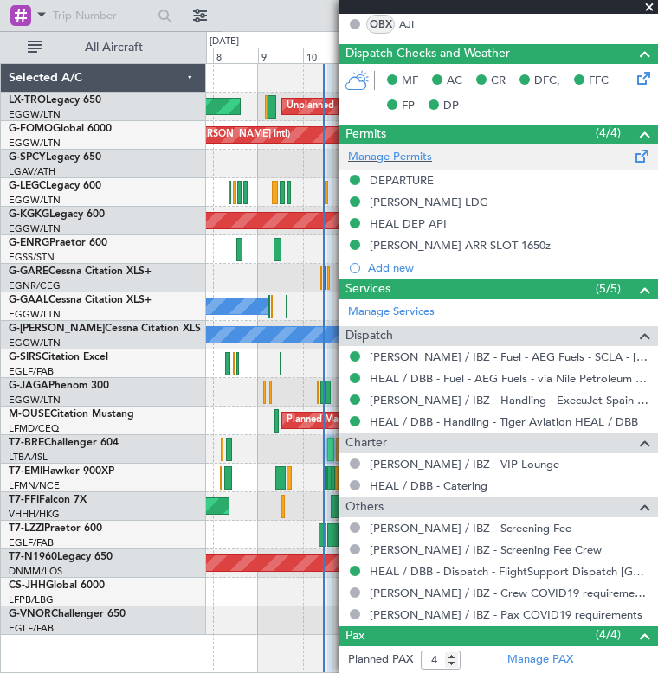
scroll to position [520, 0]
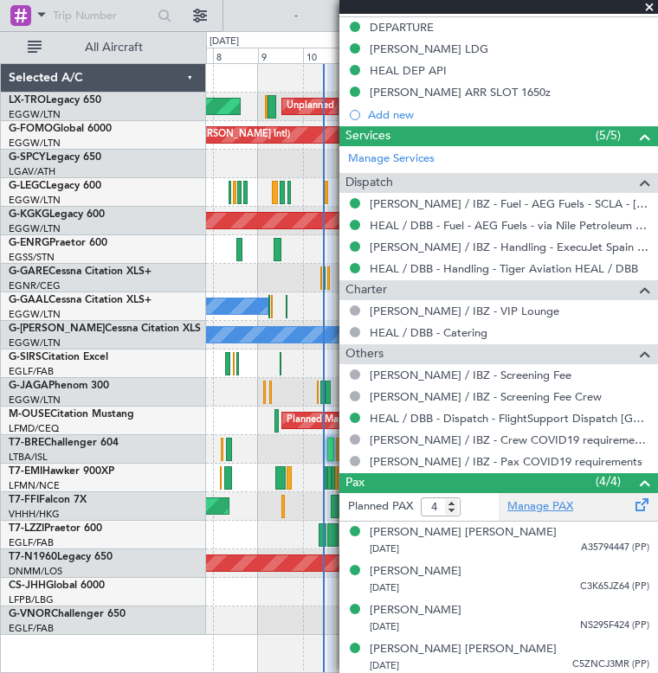
click at [527, 498] on link "Manage PAX" at bounding box center [540, 506] width 66 height 17
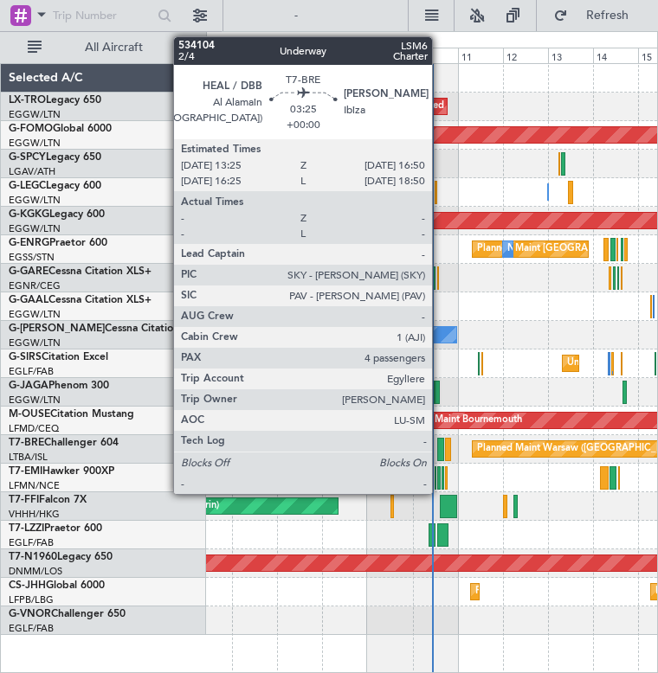
click at [440, 447] on div at bounding box center [440, 449] width 7 height 23
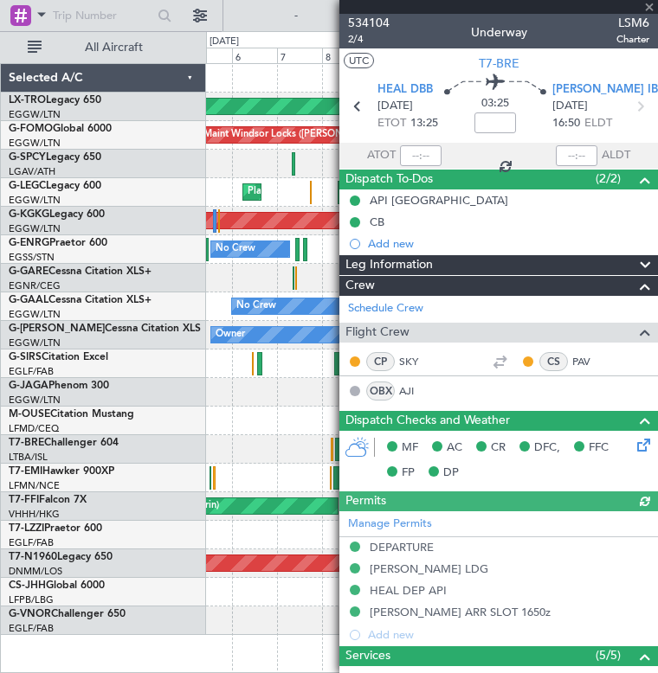
scroll to position [520, 0]
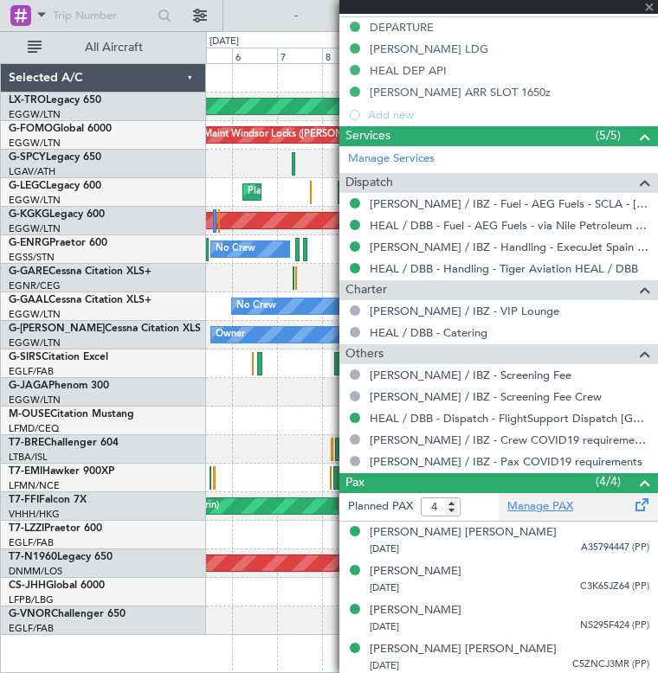
click at [512, 504] on link "Manage PAX" at bounding box center [540, 506] width 66 height 17
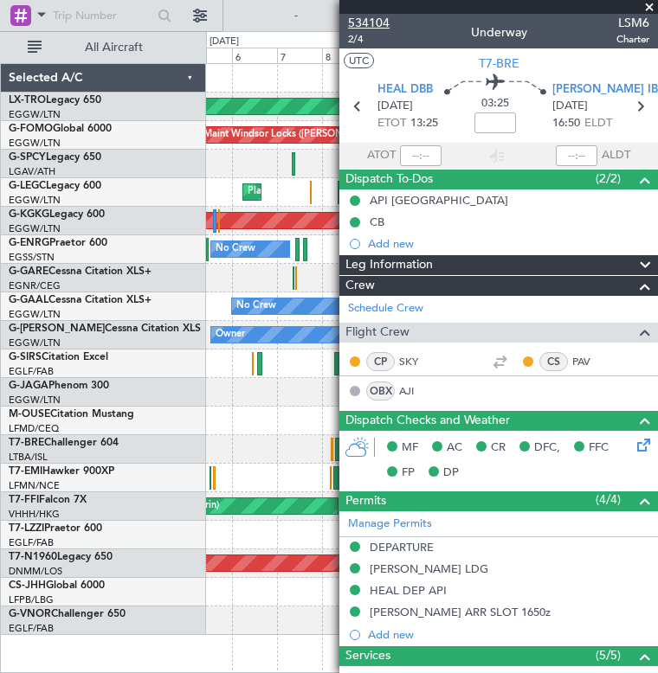
click at [382, 21] on span "534104" at bounding box center [369, 23] width 42 height 18
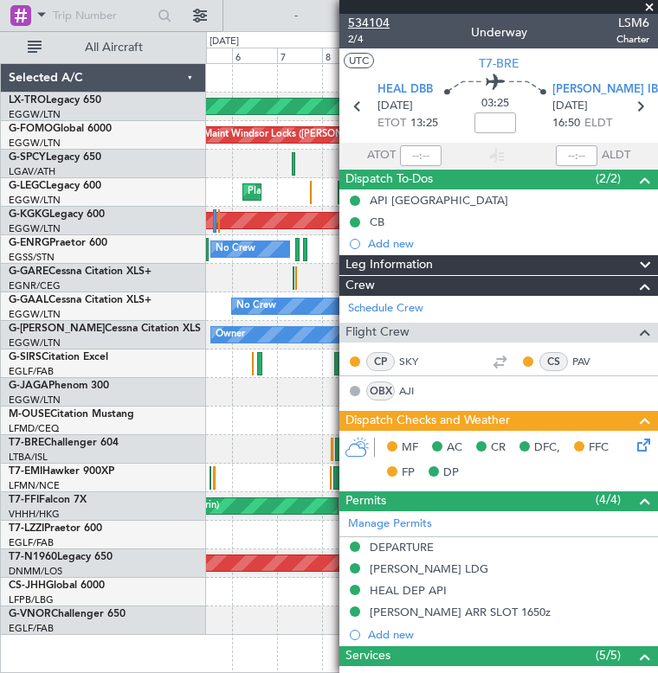
type input "5"
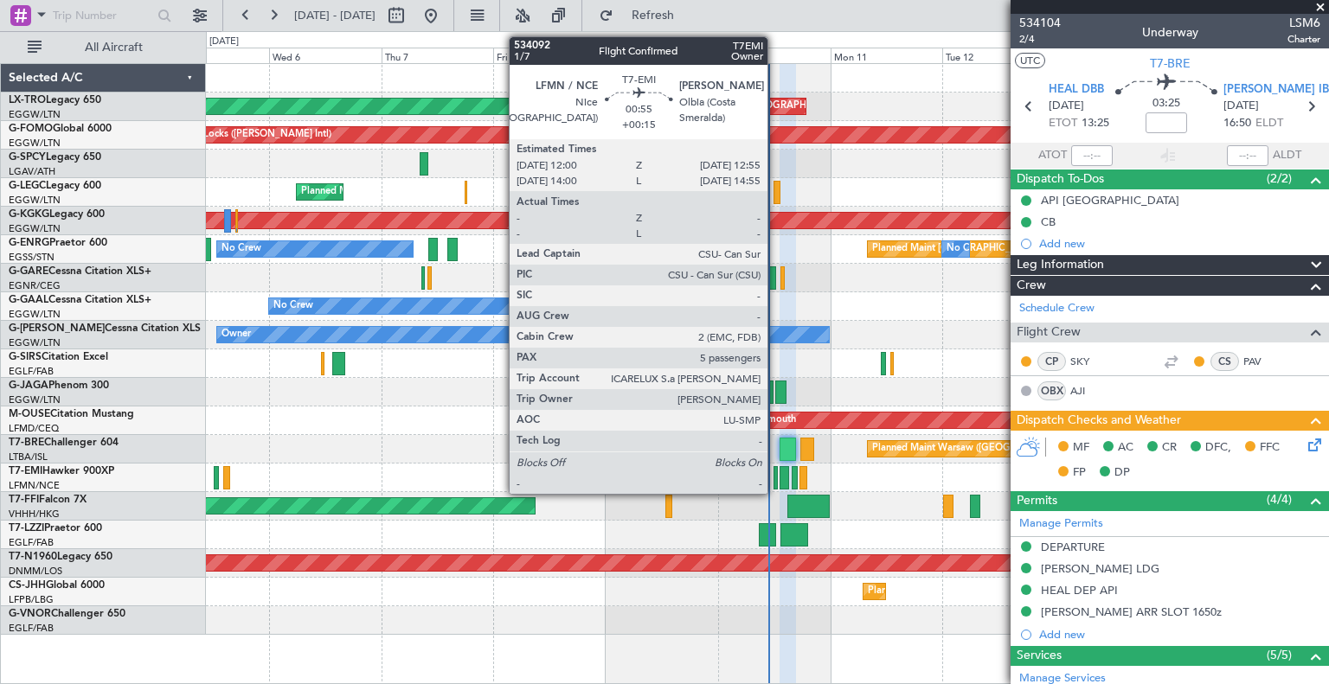
click at [657, 478] on div at bounding box center [776, 477] width 4 height 23
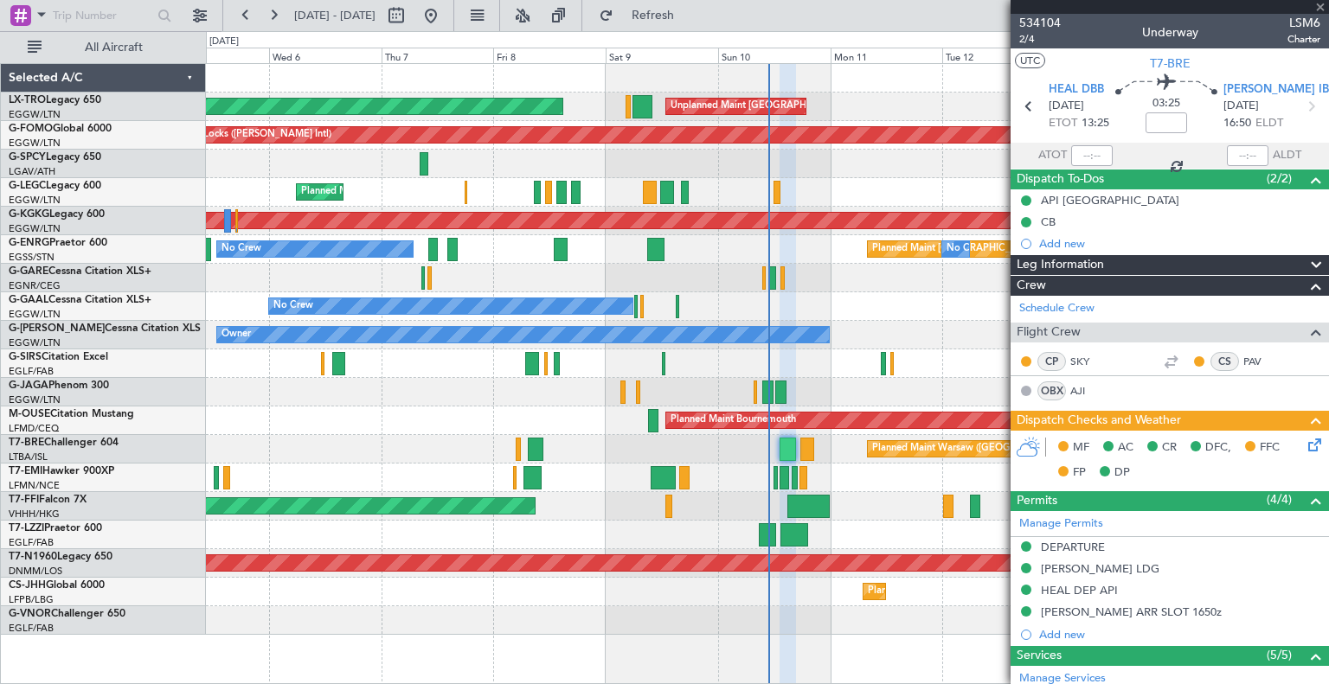
type input "+00:15"
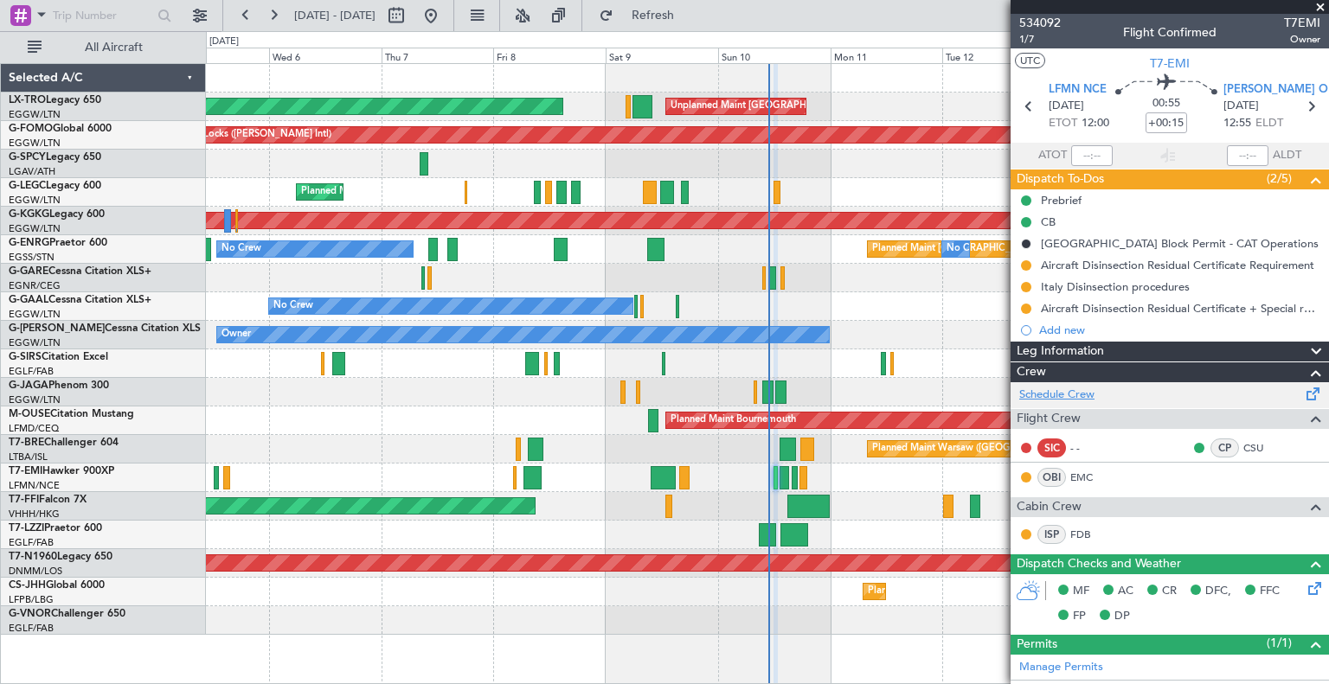
click at [657, 394] on link "Schedule Crew" at bounding box center [1056, 395] width 75 height 17
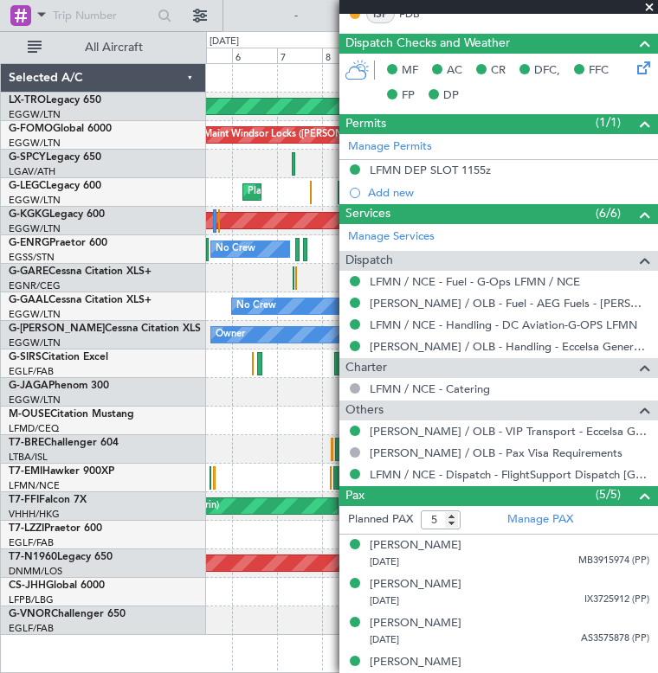
scroll to position [573, 0]
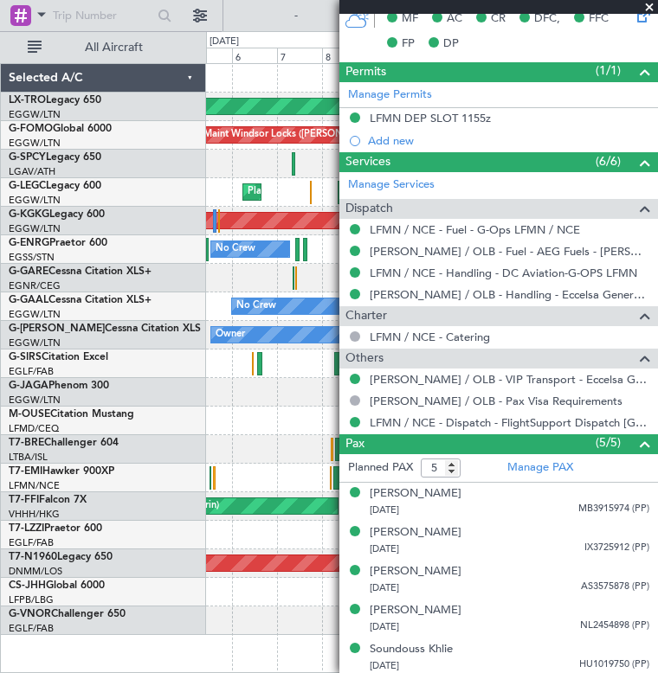
click at [649, 5] on span at bounding box center [648, 8] width 17 height 16
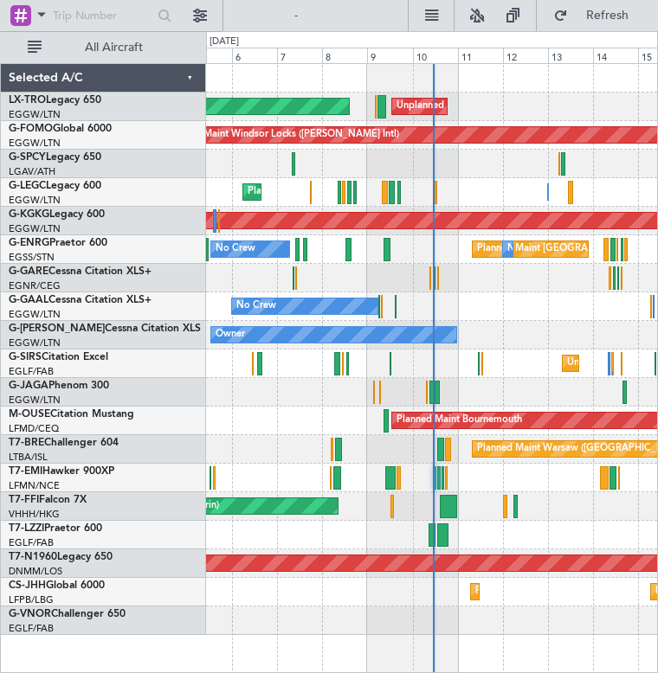
type input "0"
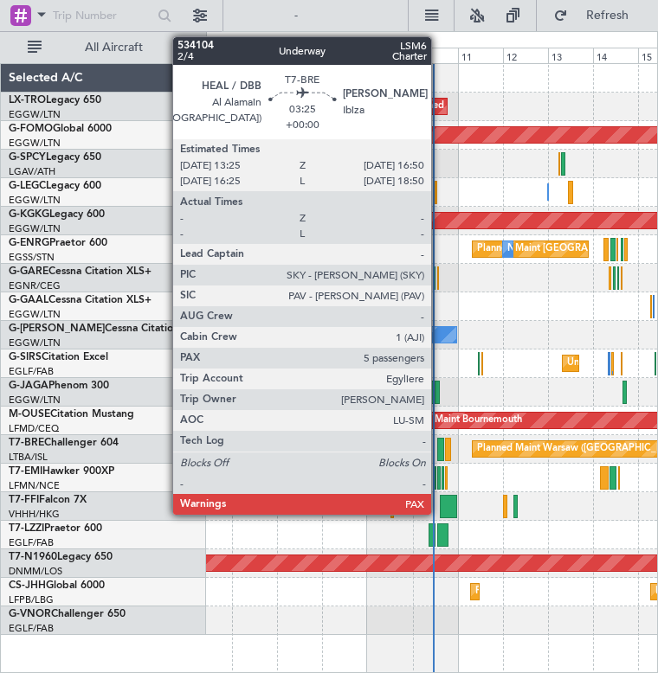
click at [439, 444] on div at bounding box center [440, 449] width 7 height 23
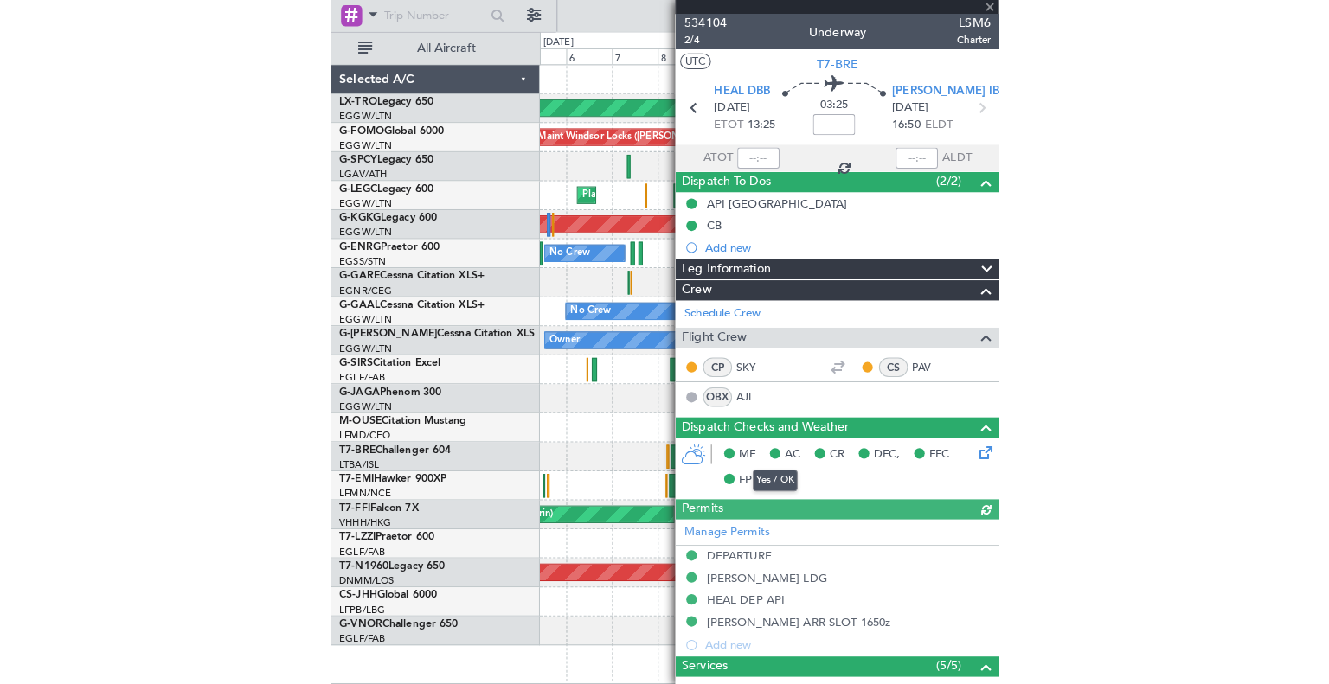
scroll to position [559, 0]
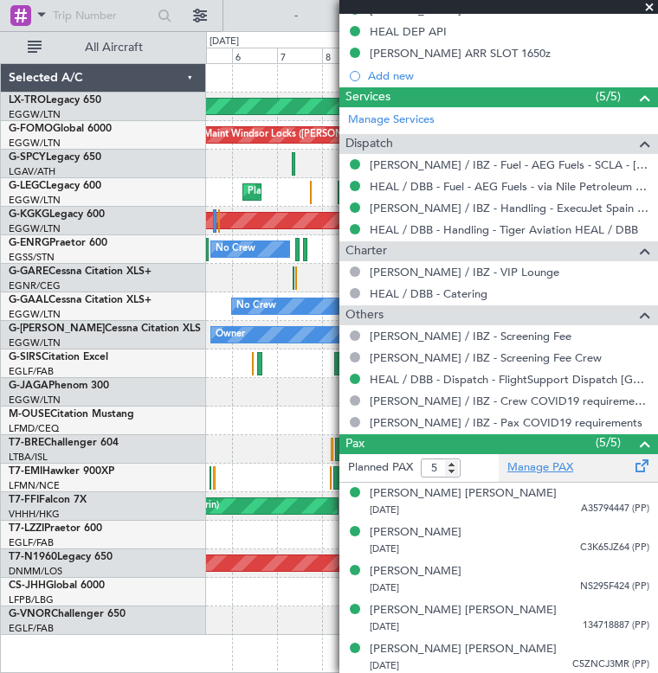
click at [510, 459] on link "Manage PAX" at bounding box center [540, 467] width 66 height 17
click at [453, 470] on input "4" at bounding box center [441, 468] width 40 height 19
type input "3"
click at [453, 470] on input "3" at bounding box center [441, 468] width 40 height 19
click at [277, 23] on div at bounding box center [259, 15] width 55 height 83
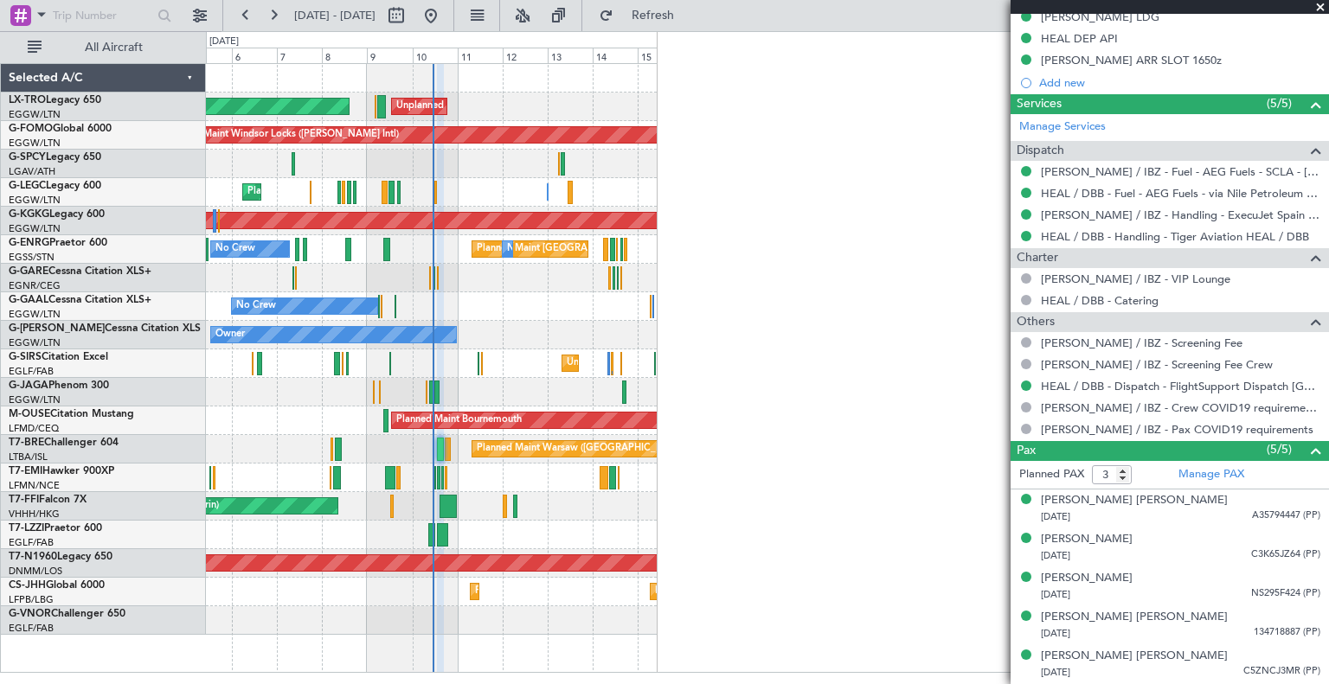
scroll to position [548, 0]
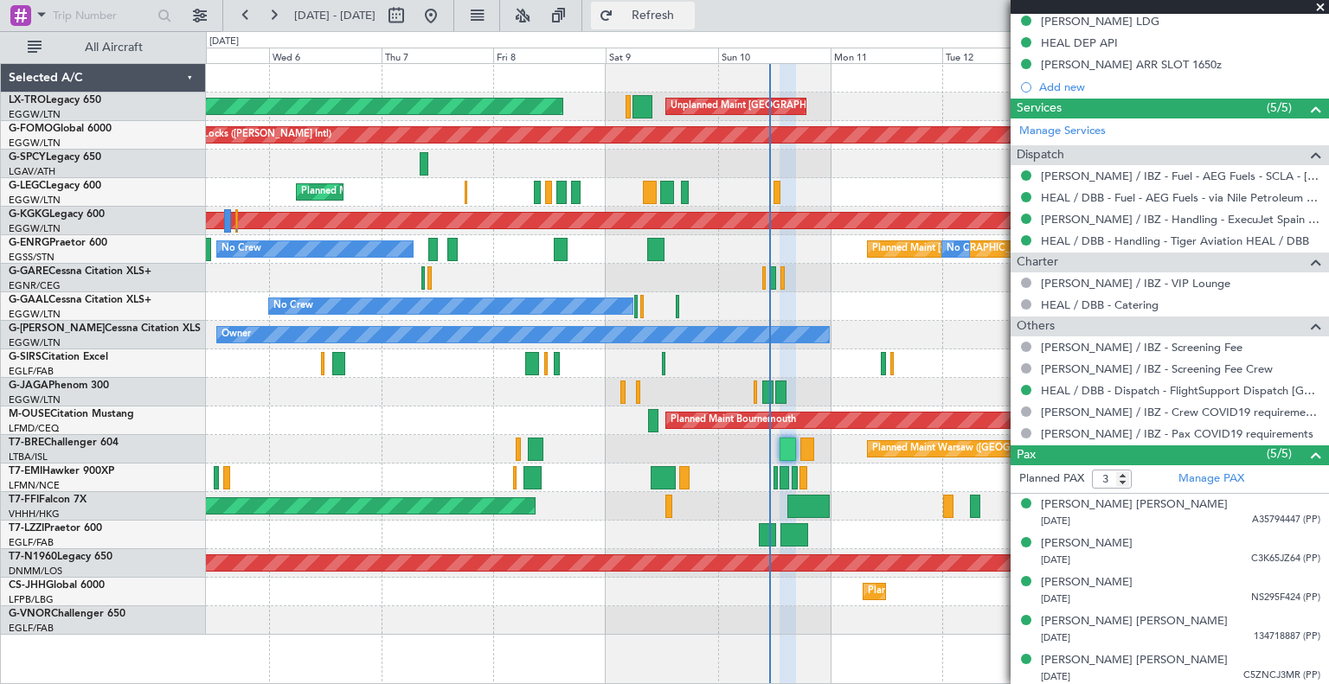
click at [657, 10] on span "Refresh" at bounding box center [653, 16] width 73 height 12
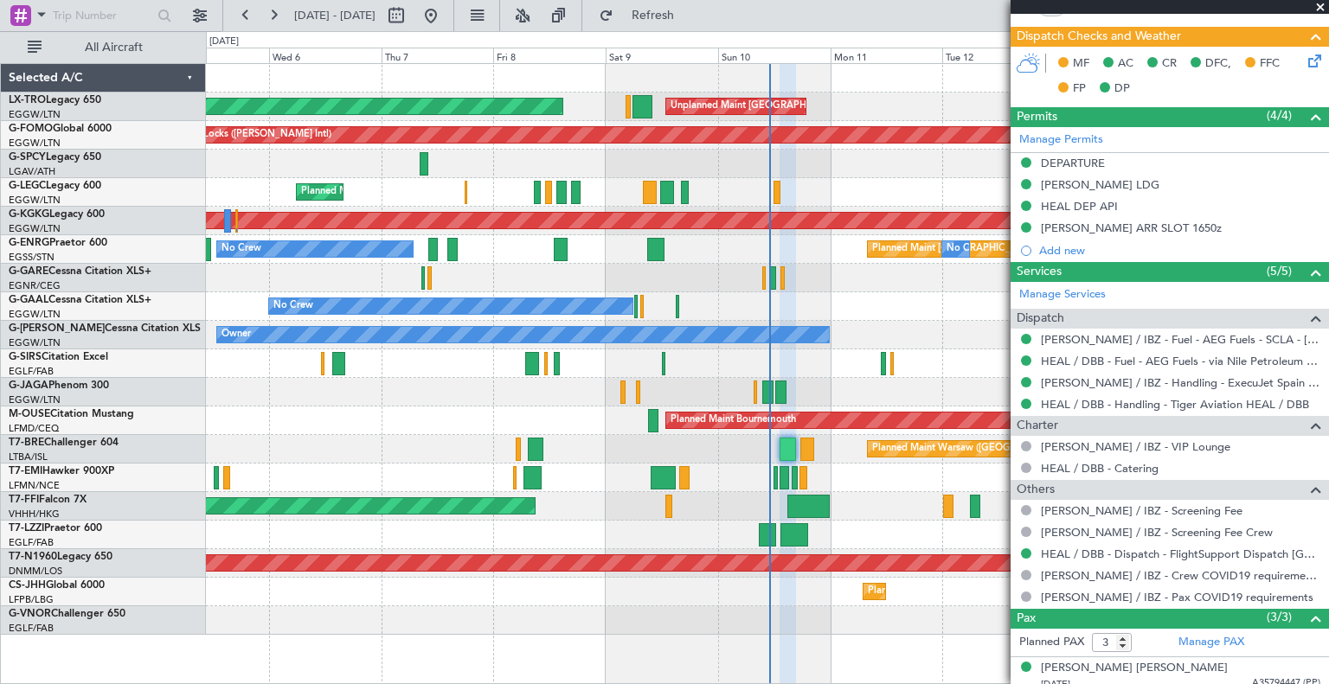
scroll to position [0, 0]
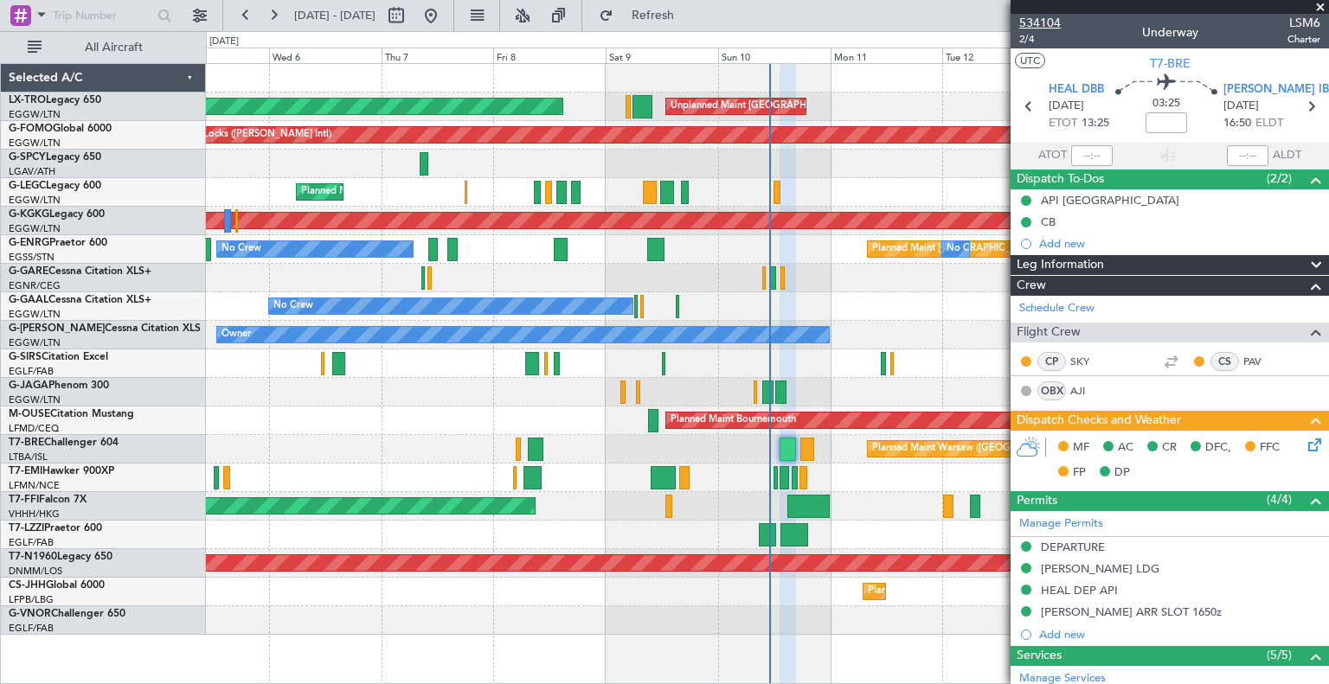
click at [657, 22] on span "534104" at bounding box center [1040, 23] width 42 height 18
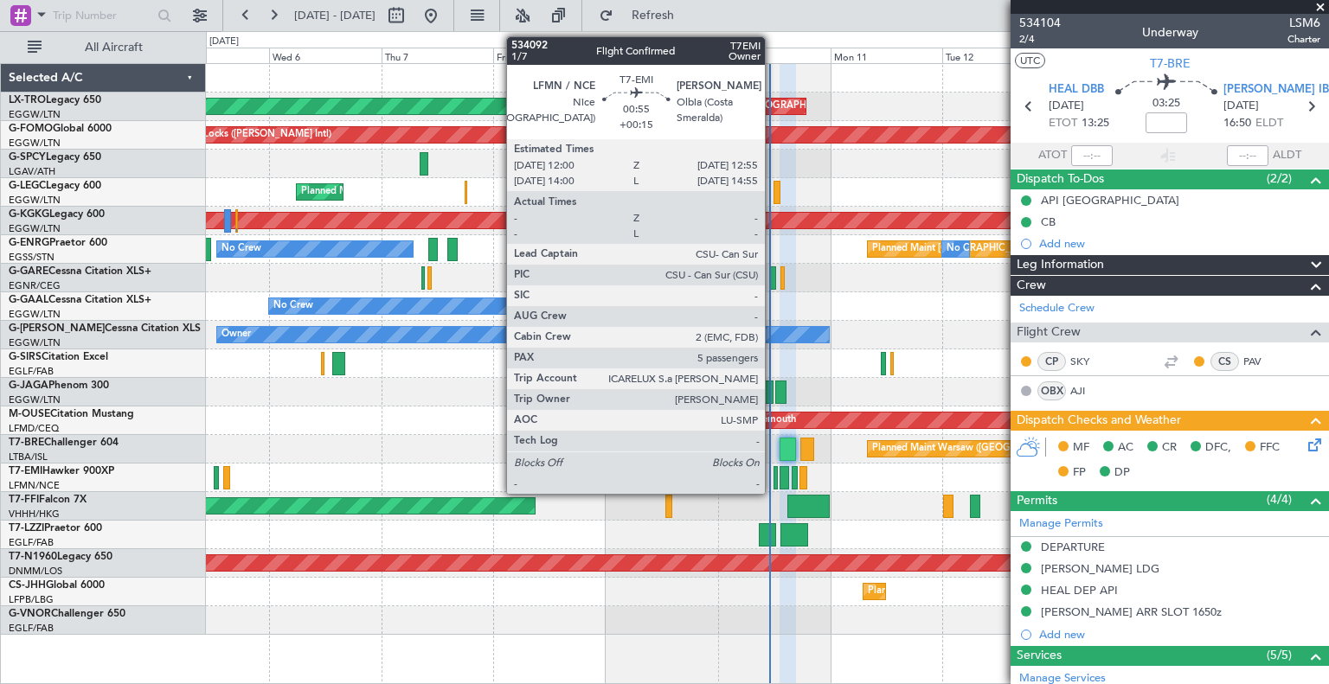
click at [657, 475] on div at bounding box center [776, 477] width 4 height 23
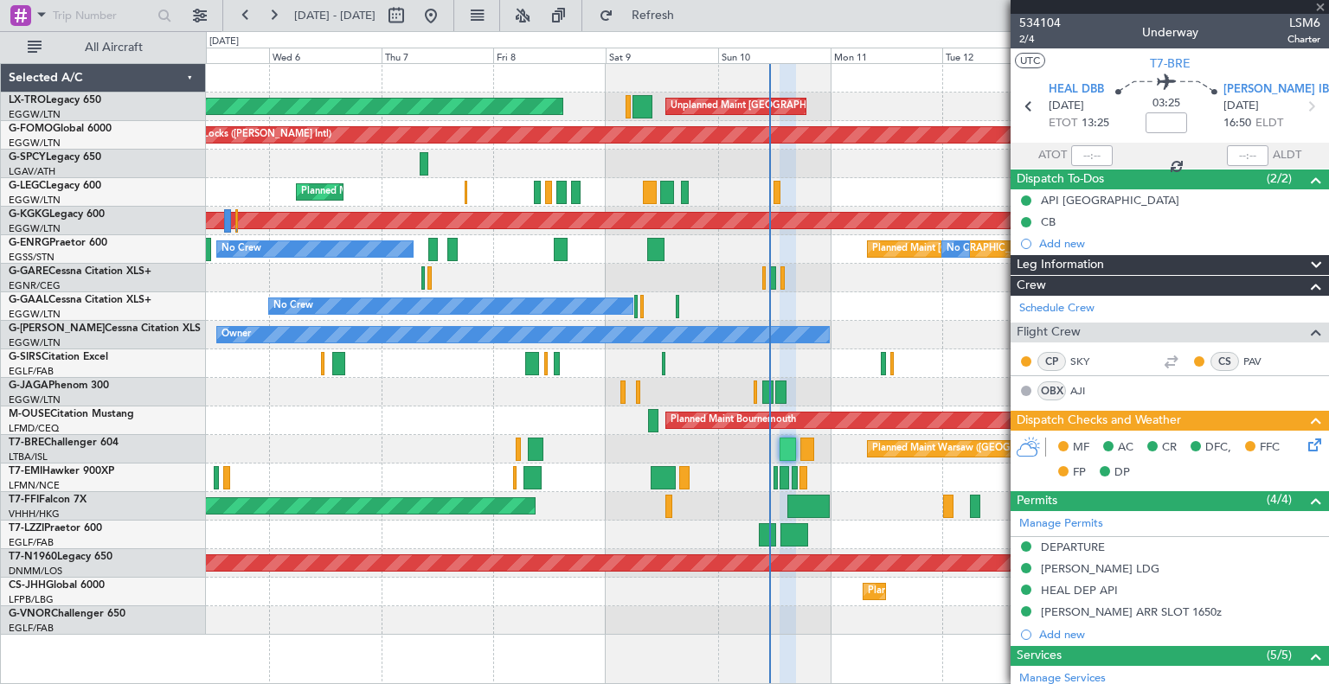
type input "+00:15"
type input "5"
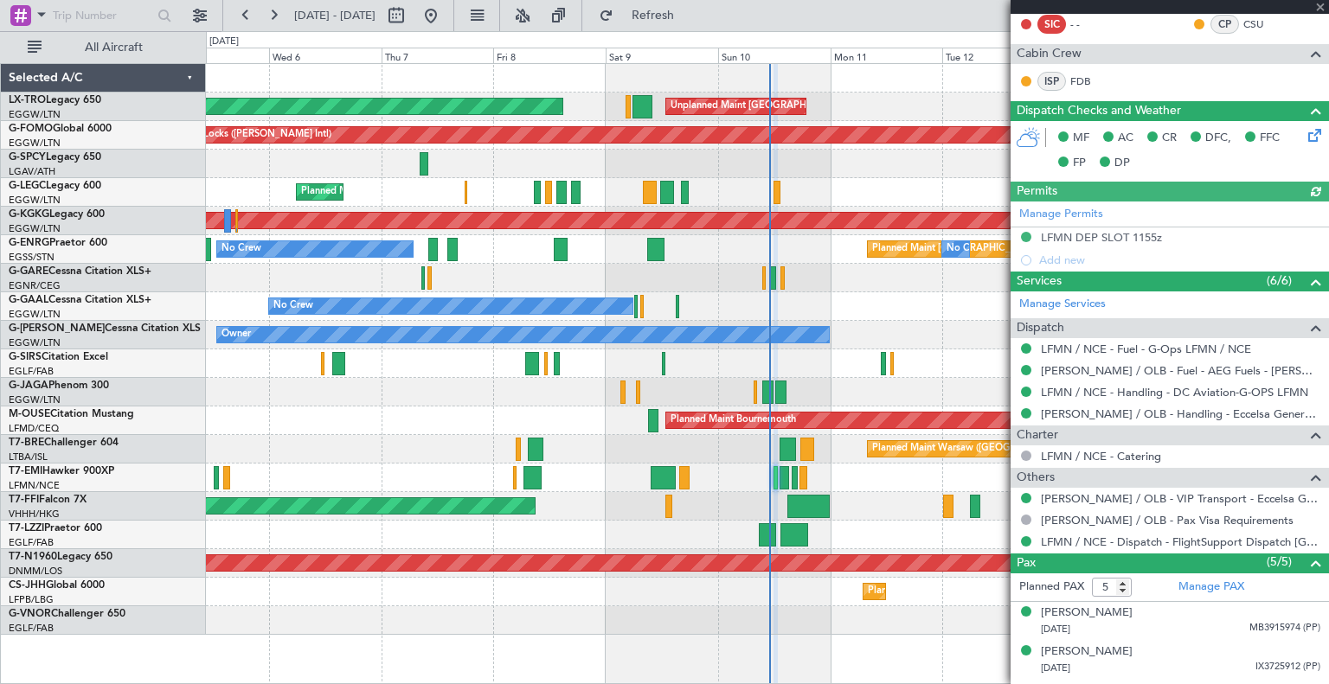
scroll to position [422, 0]
click at [657, 581] on link "Manage PAX" at bounding box center [1211, 587] width 66 height 17
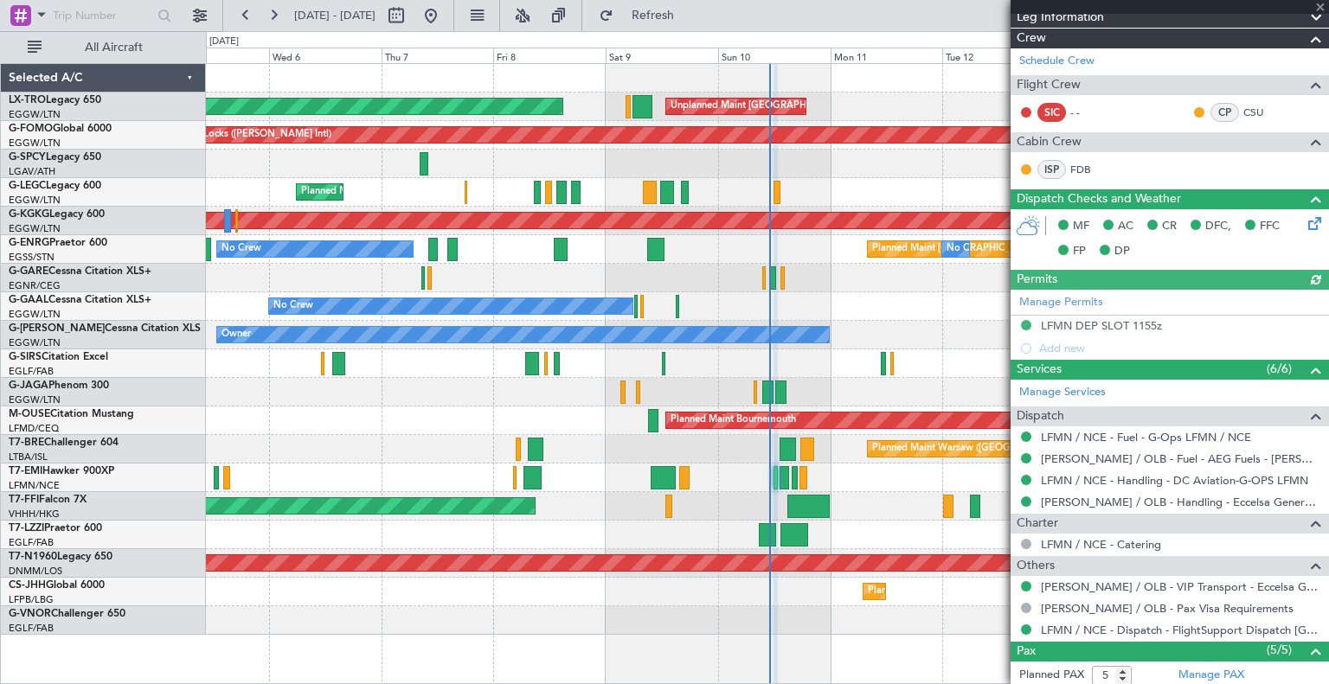
scroll to position [332, 0]
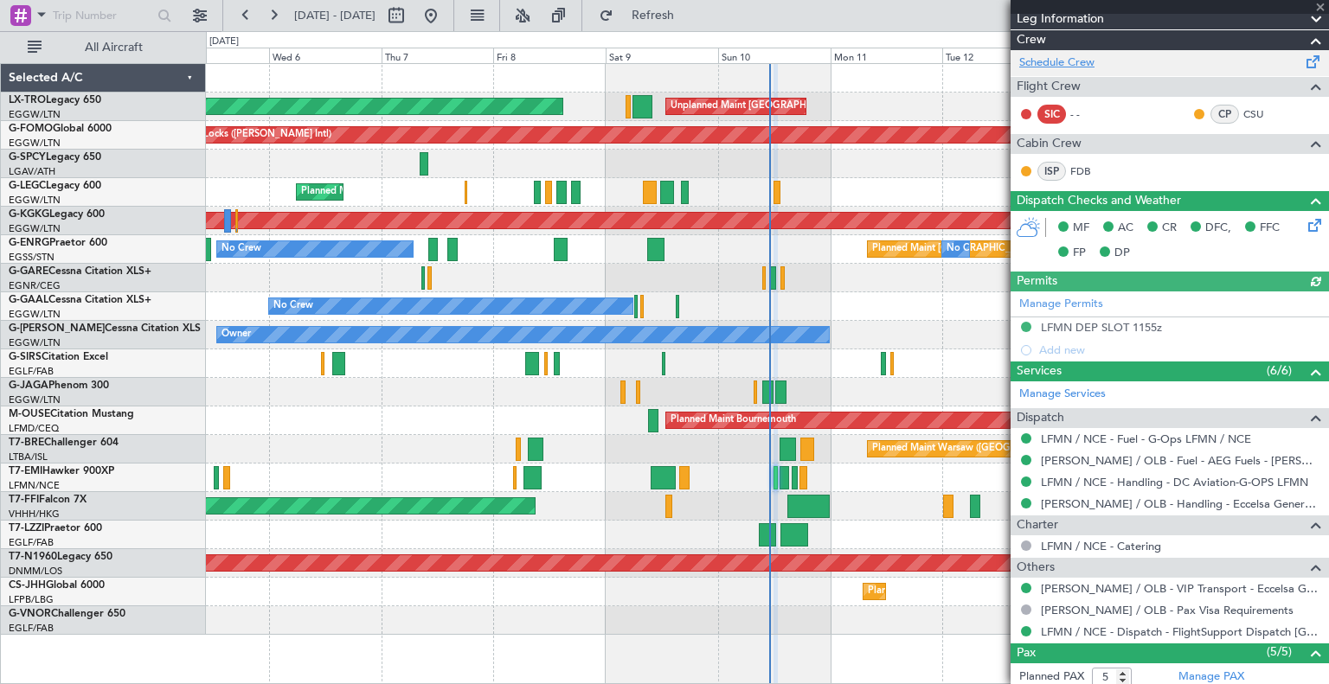
click at [657, 60] on link "Schedule Crew" at bounding box center [1056, 63] width 75 height 17
click at [657, 59] on link "Schedule Crew" at bounding box center [1056, 63] width 75 height 17
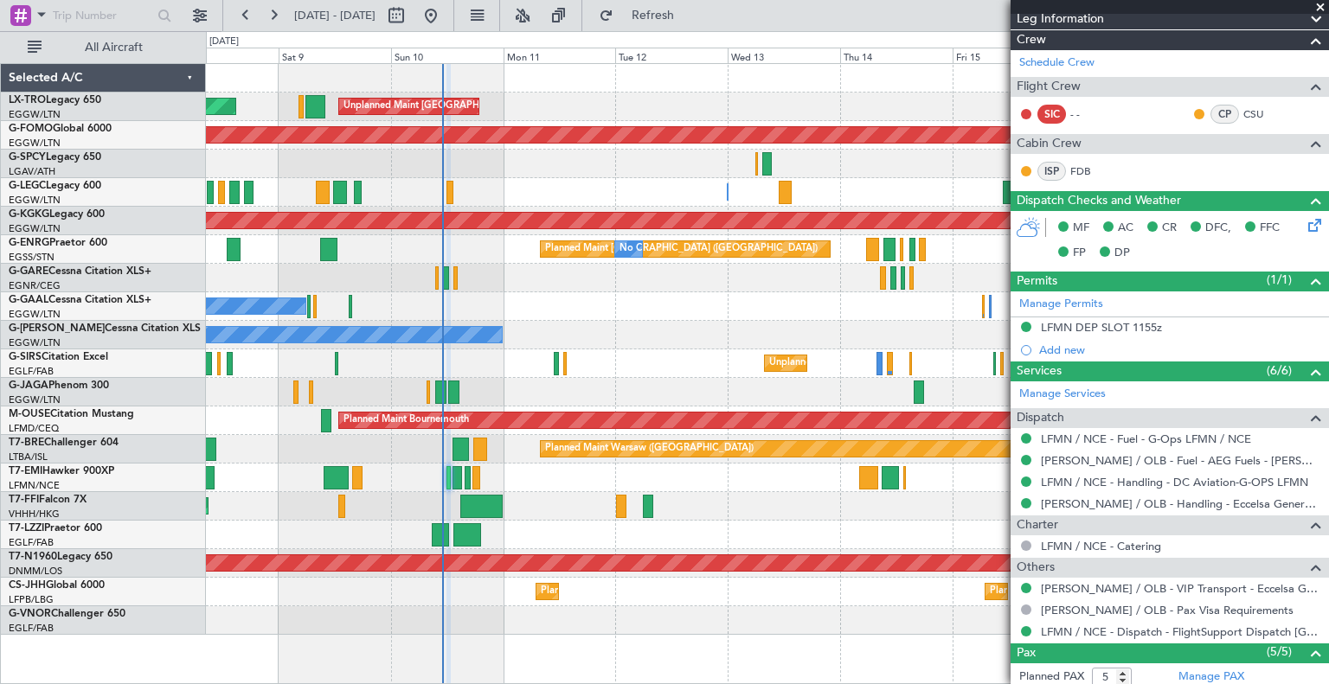
click at [549, 371] on div "Unplanned Maint London (Luton) Planned Maint Planned Maint Windsor Locks (Bradl…" at bounding box center [767, 349] width 1122 height 571
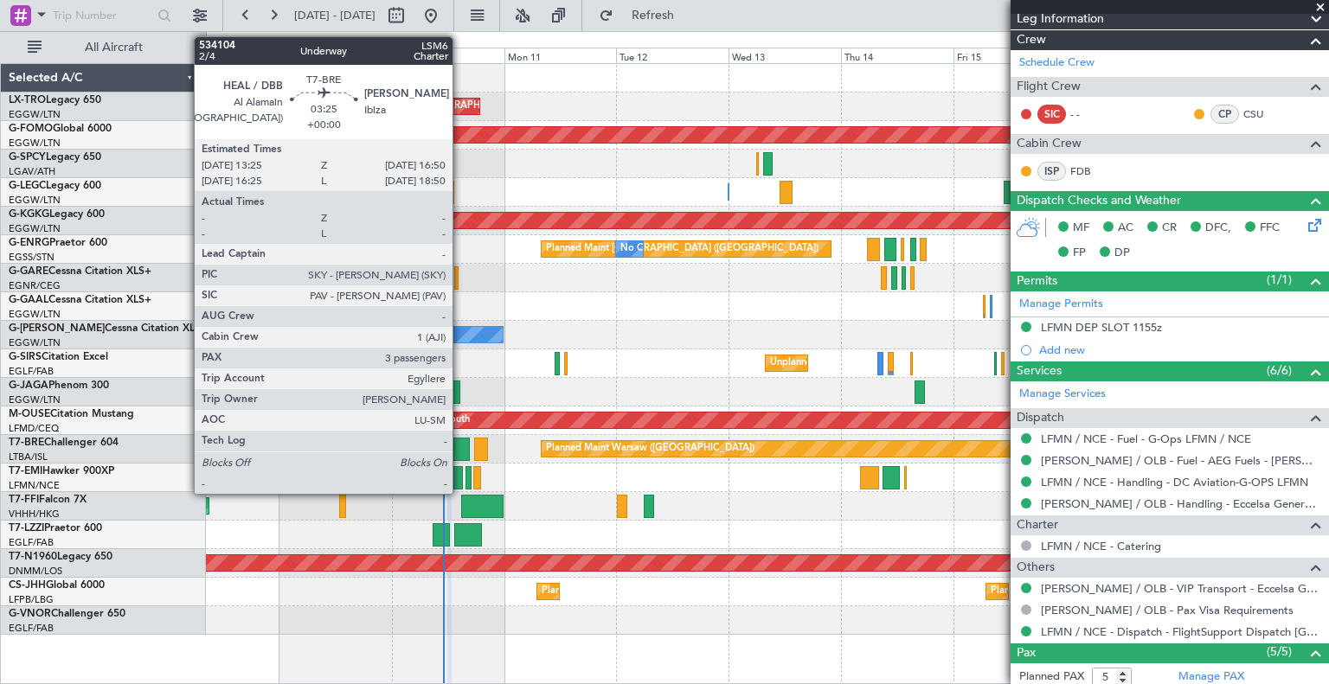
click at [460, 440] on div at bounding box center [461, 449] width 16 height 23
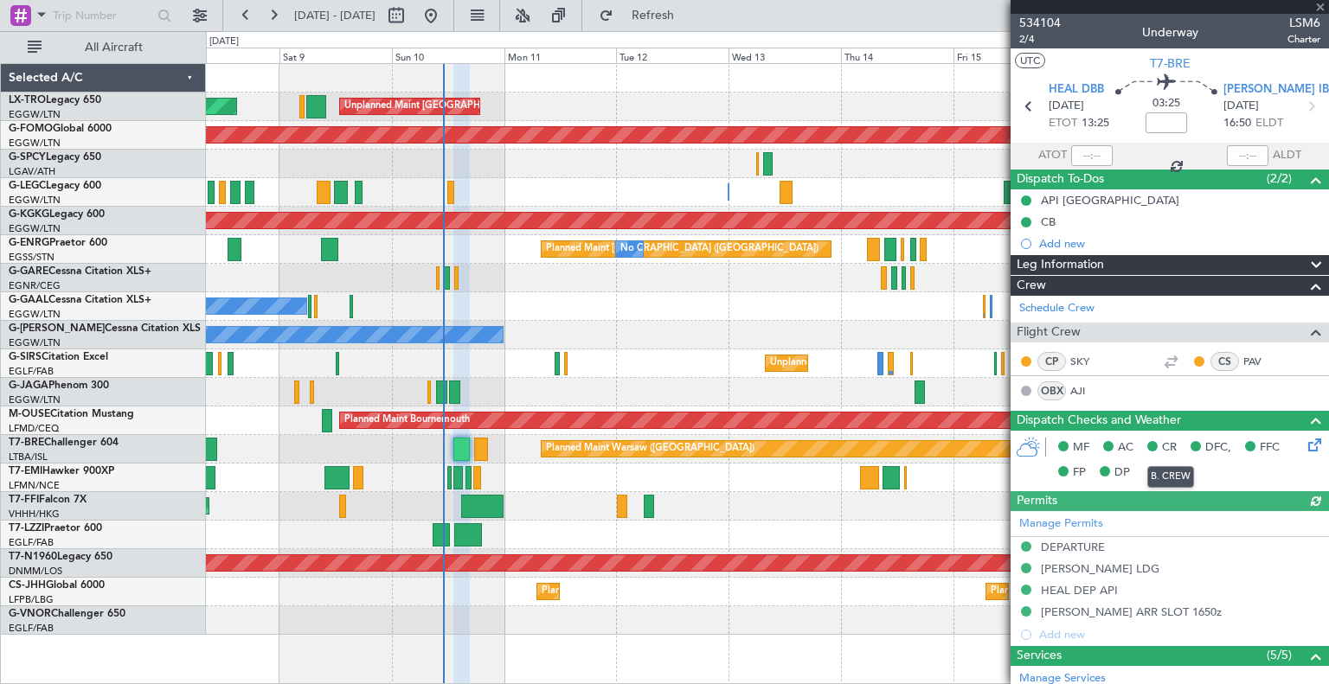
scroll to position [471, 0]
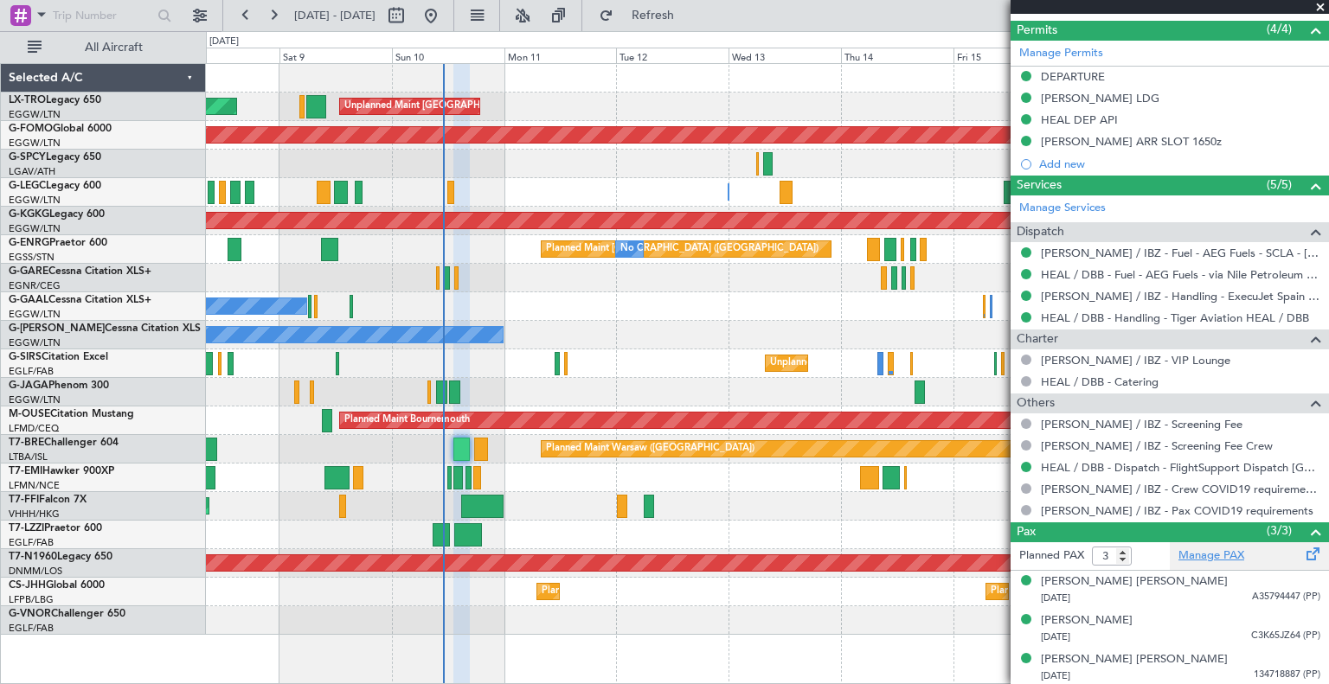
click at [657, 556] on link "Manage PAX" at bounding box center [1211, 556] width 66 height 17
click at [657, 11] on span "Refresh" at bounding box center [653, 16] width 73 height 12
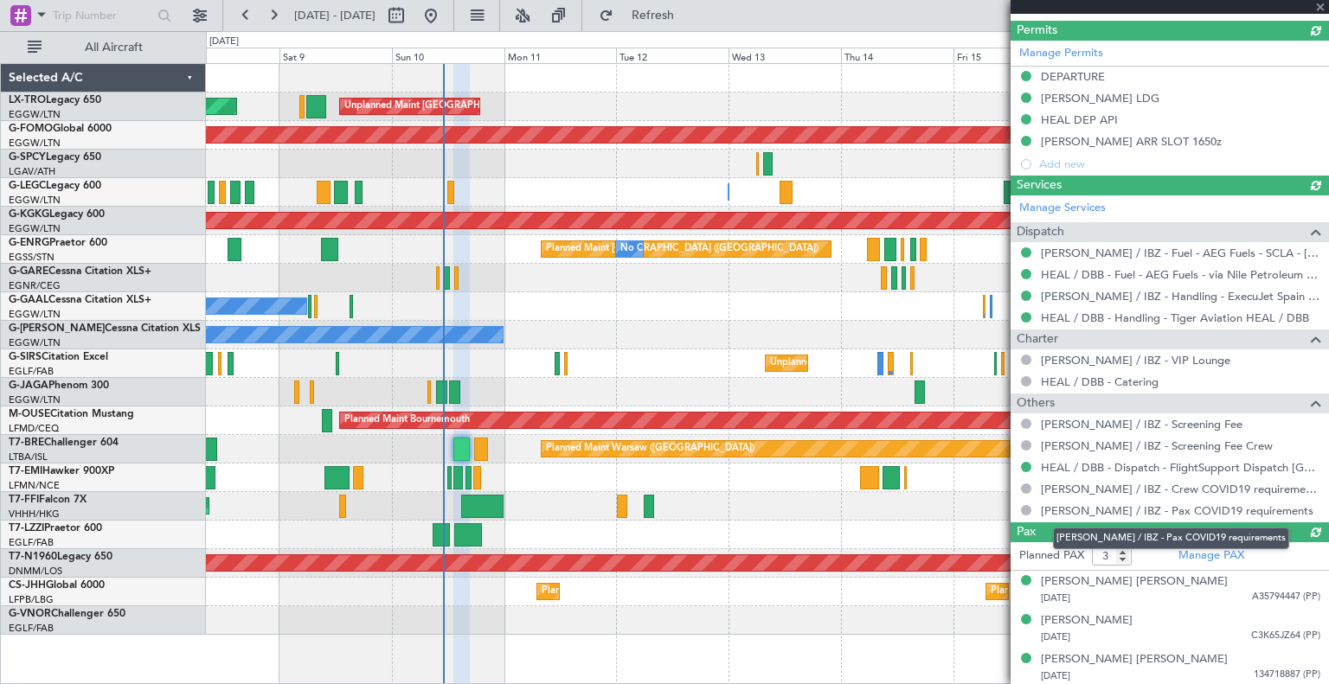
scroll to position [453, 0]
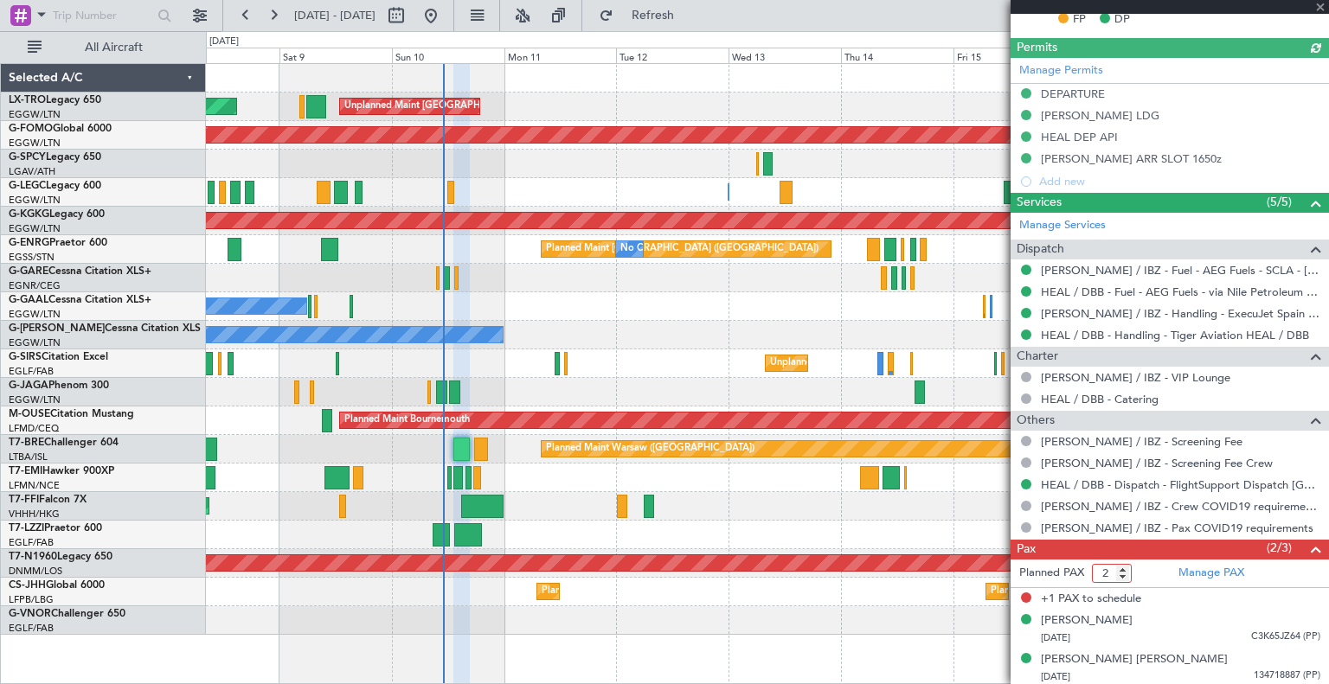
type input "2"
click at [657, 574] on input "2" at bounding box center [1112, 573] width 40 height 19
click at [657, 23] on button "Refresh" at bounding box center [643, 16] width 104 height 28
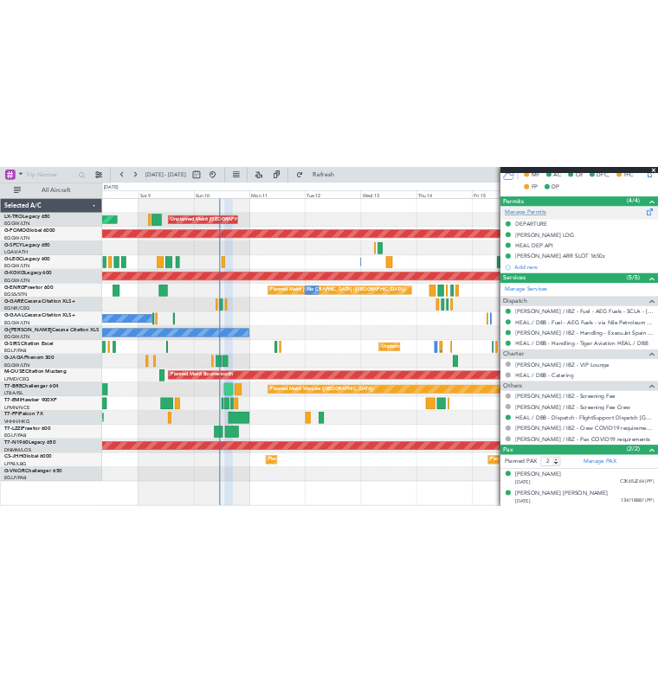
scroll to position [0, 0]
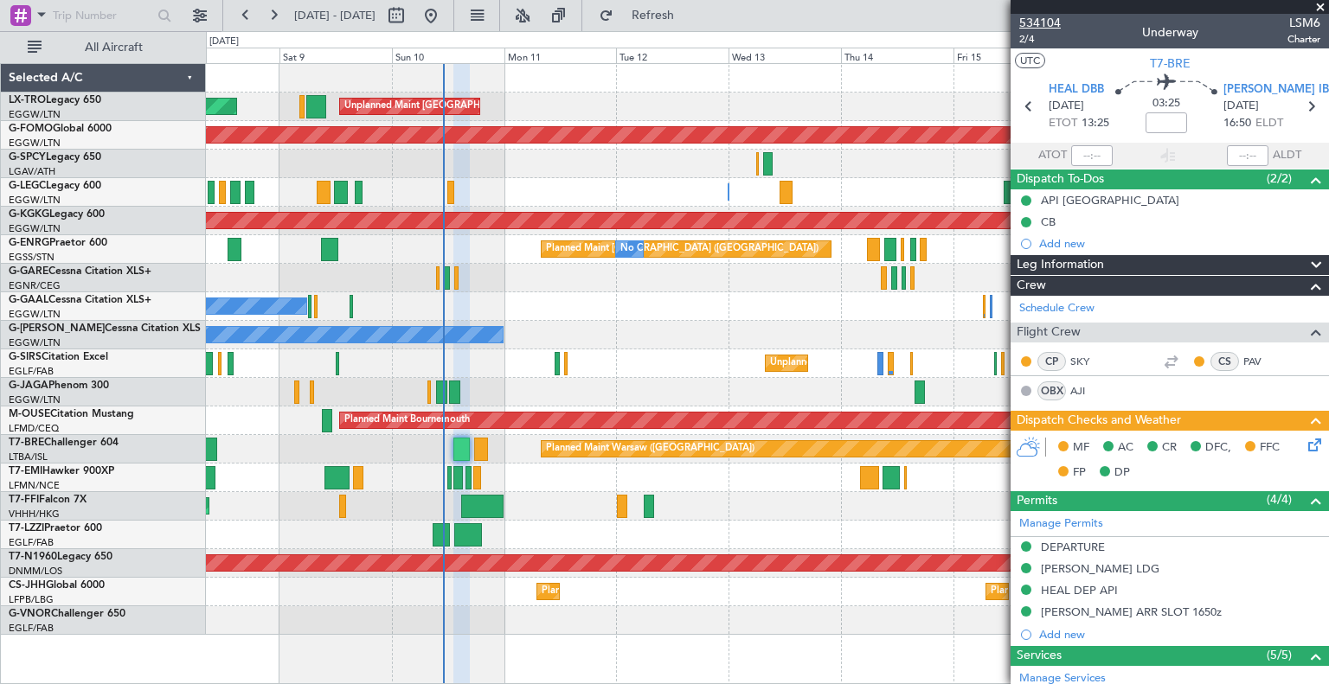
click at [657, 19] on span "534104" at bounding box center [1040, 23] width 42 height 18
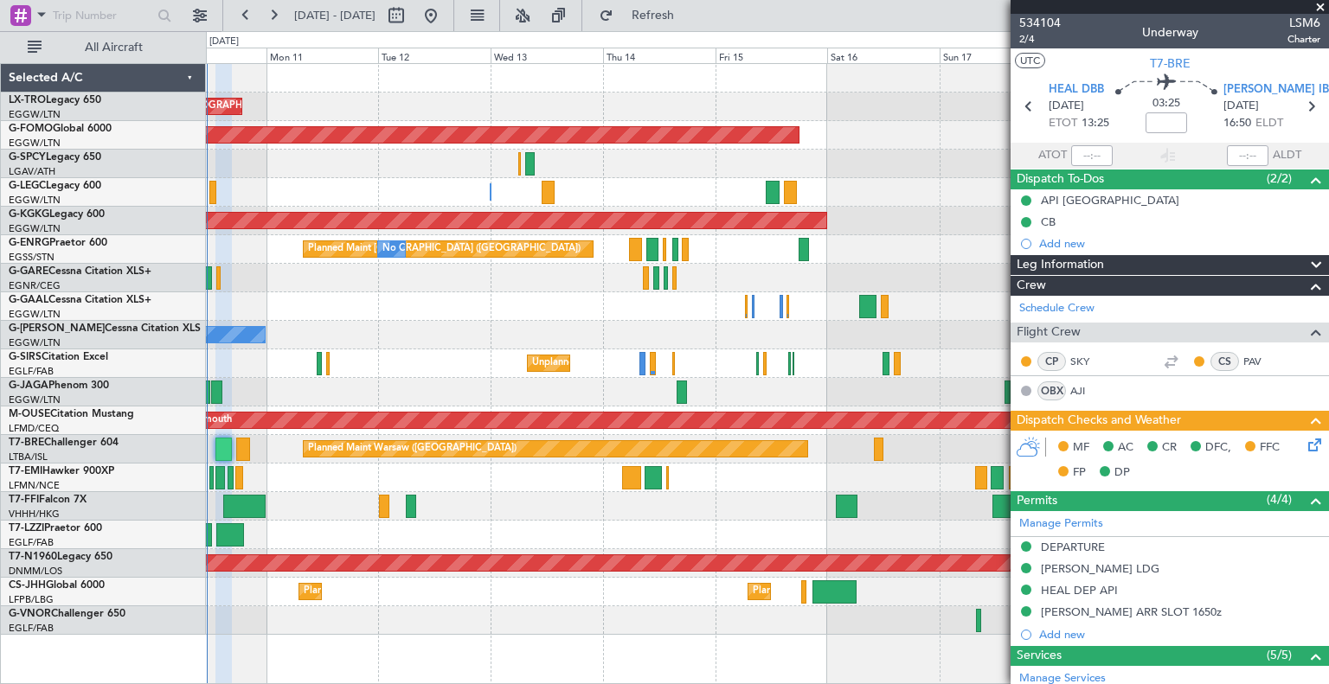
click at [657, 152] on div "Unplanned Maint London (Luton) Planned Maint Planned Maint Windsor Locks (Bradl…" at bounding box center [767, 349] width 1122 height 571
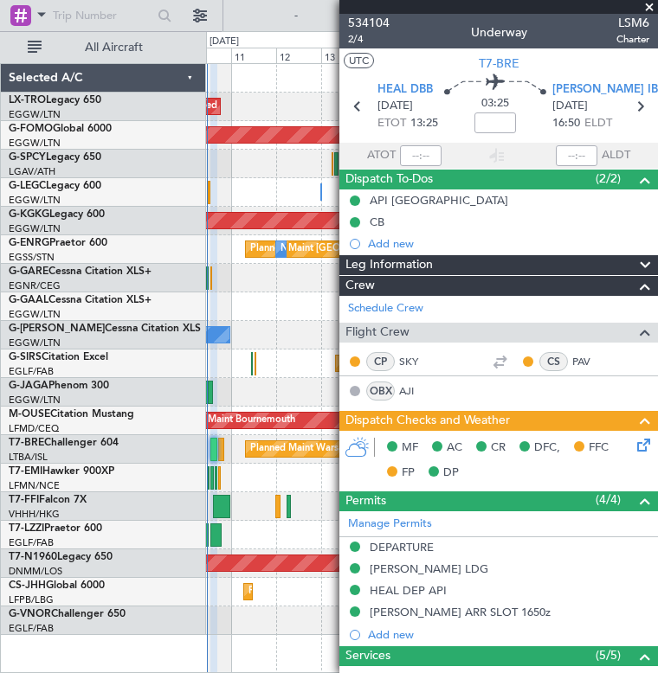
click at [647, 4] on span at bounding box center [648, 8] width 17 height 16
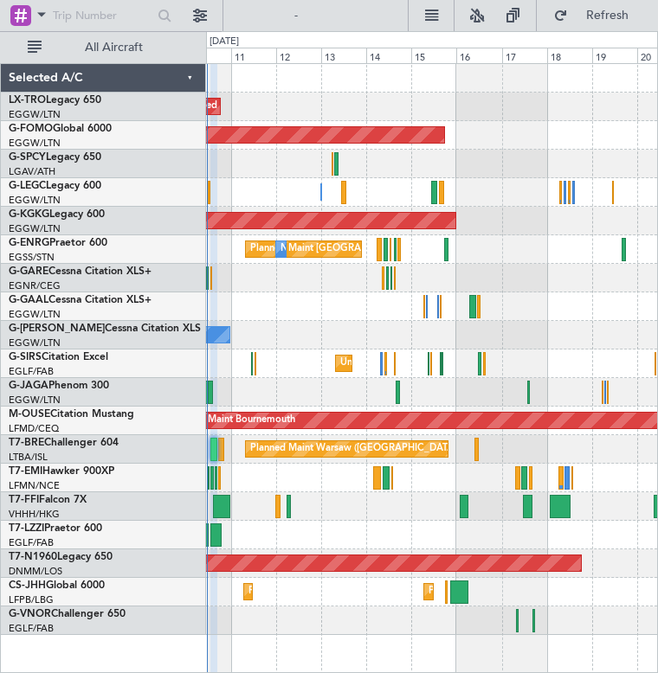
type input "0"
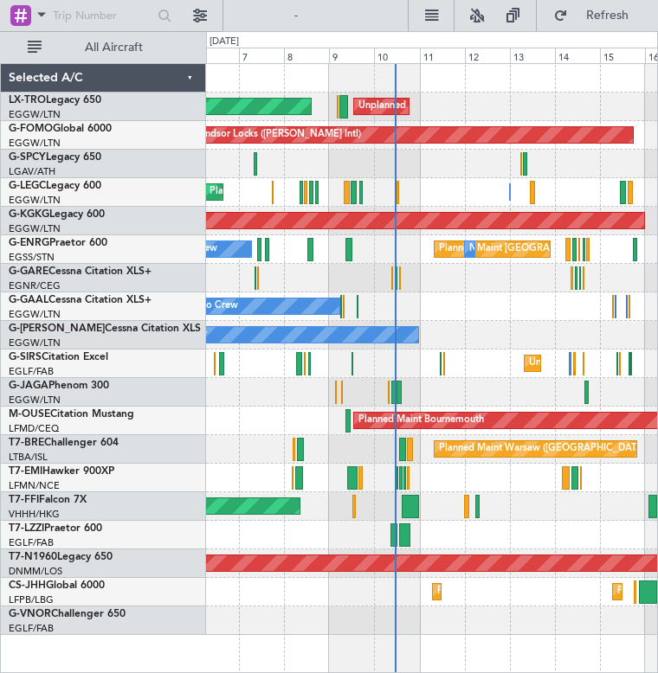
click at [502, 160] on div at bounding box center [431, 164] width 451 height 29
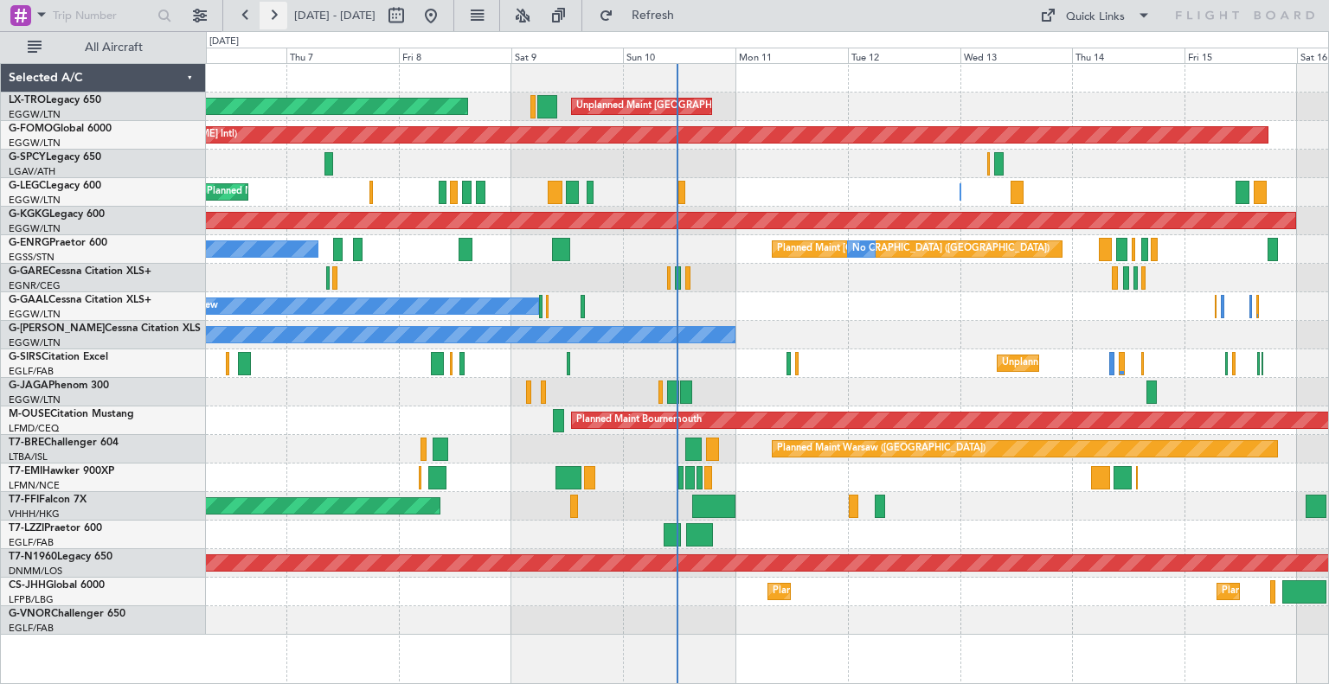
click at [273, 15] on button at bounding box center [274, 16] width 28 height 28
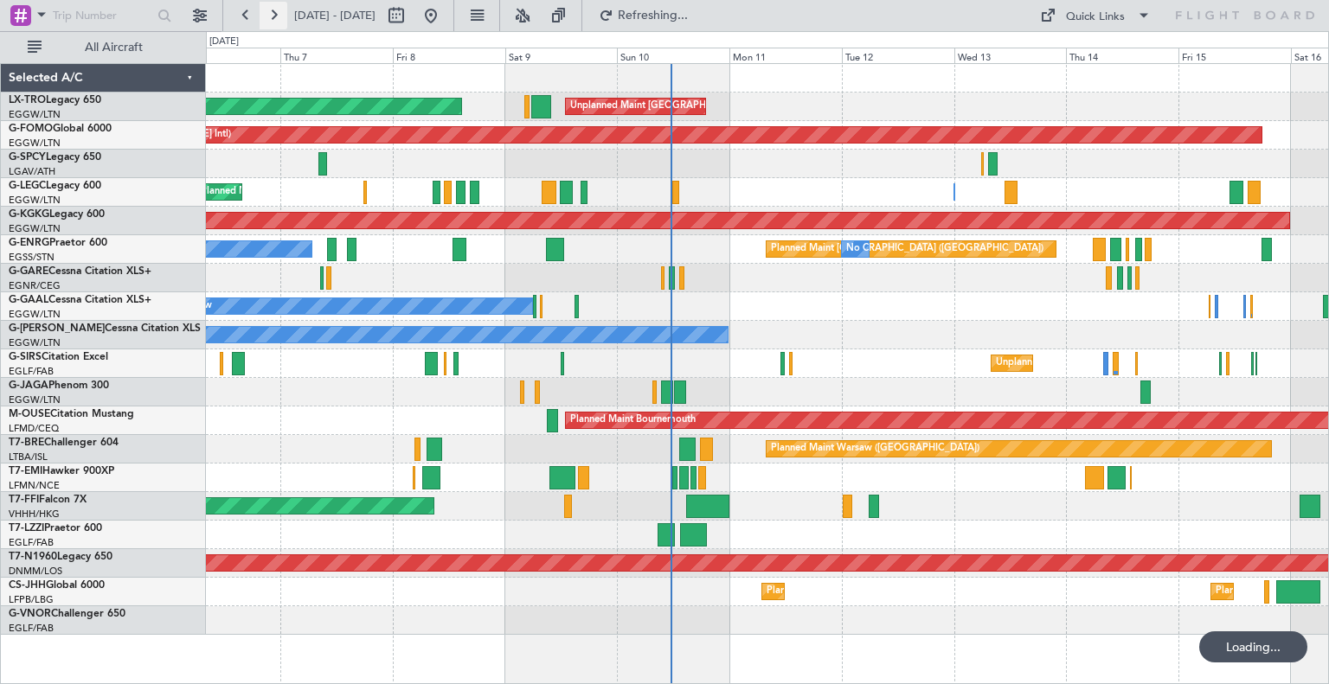
click at [273, 15] on button at bounding box center [274, 16] width 28 height 28
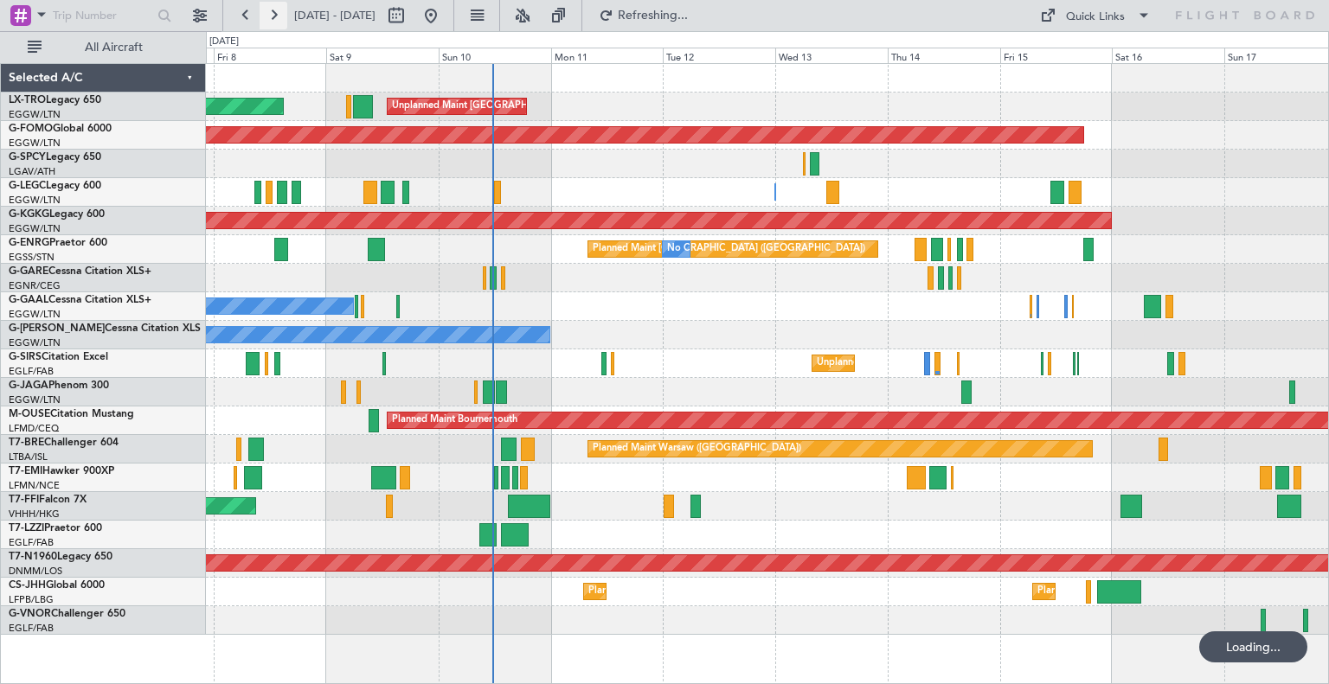
click at [273, 15] on button at bounding box center [274, 16] width 28 height 28
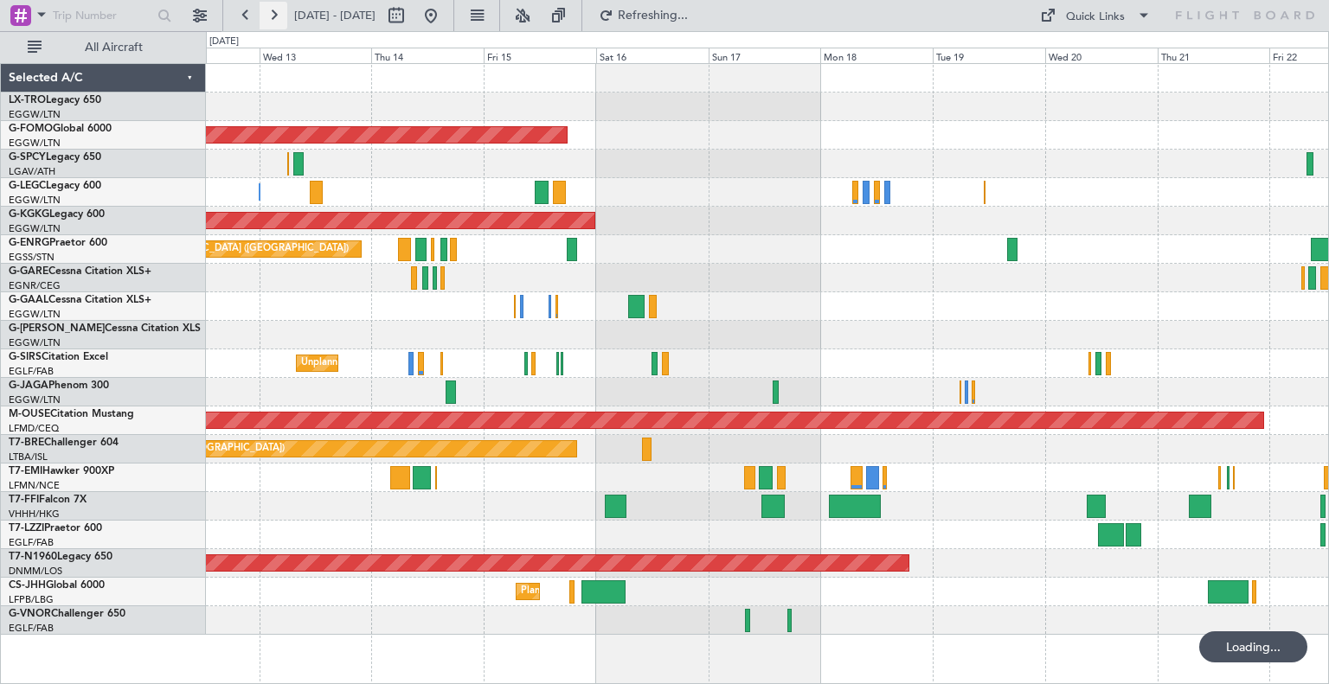
click at [273, 15] on button at bounding box center [274, 16] width 28 height 28
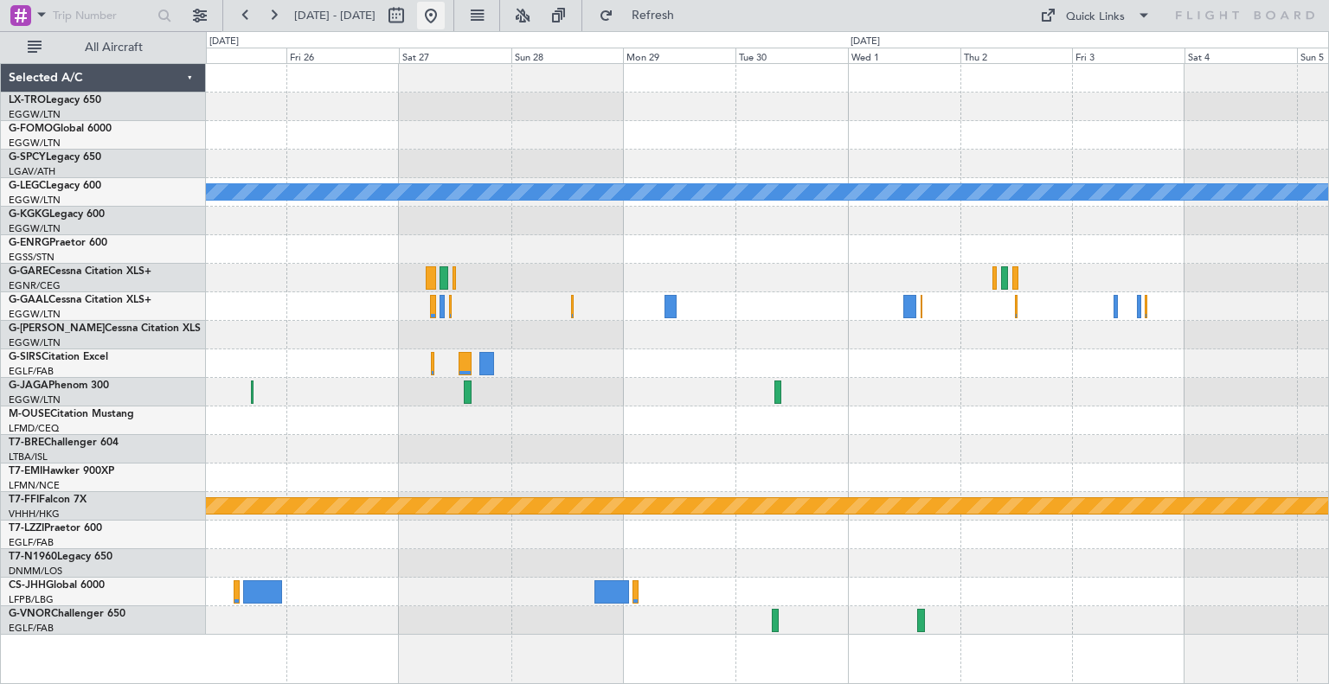
click at [445, 12] on button at bounding box center [431, 16] width 28 height 28
